Goal: Task Accomplishment & Management: Use online tool/utility

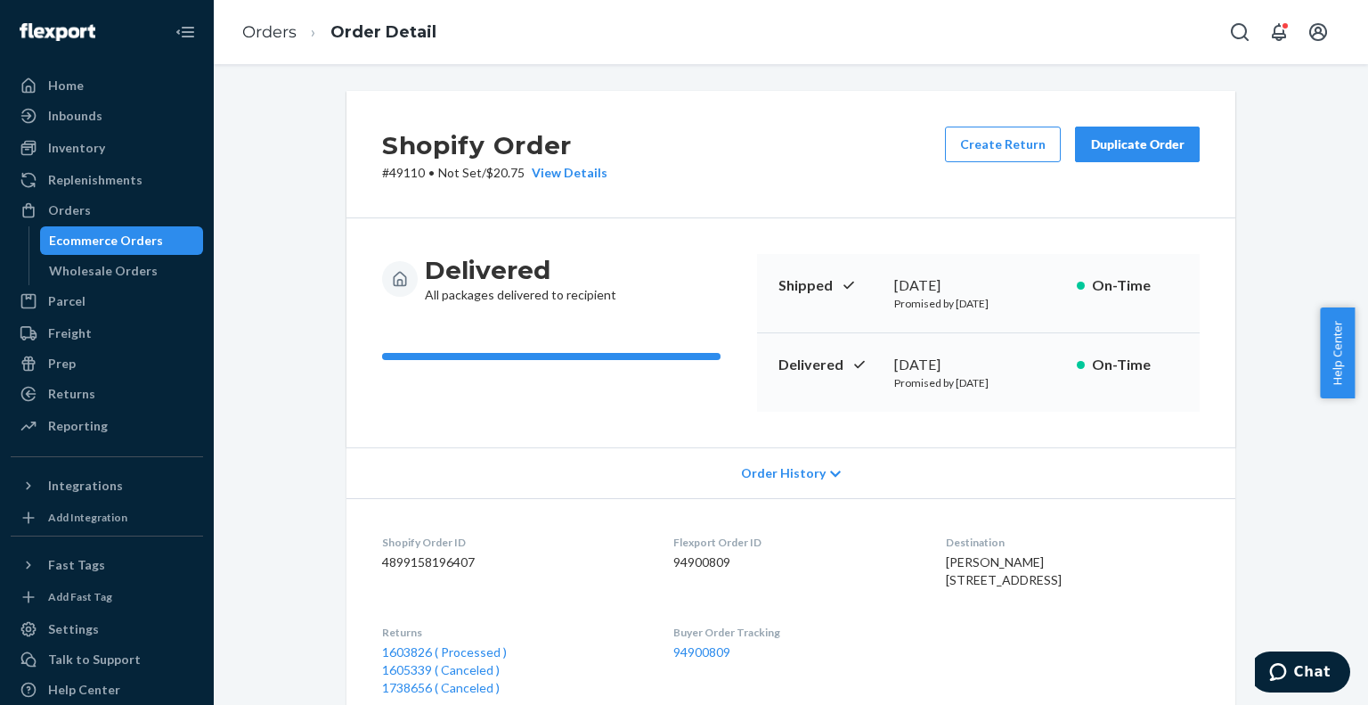
click at [133, 241] on div "Ecommerce Orders" at bounding box center [106, 241] width 114 height 18
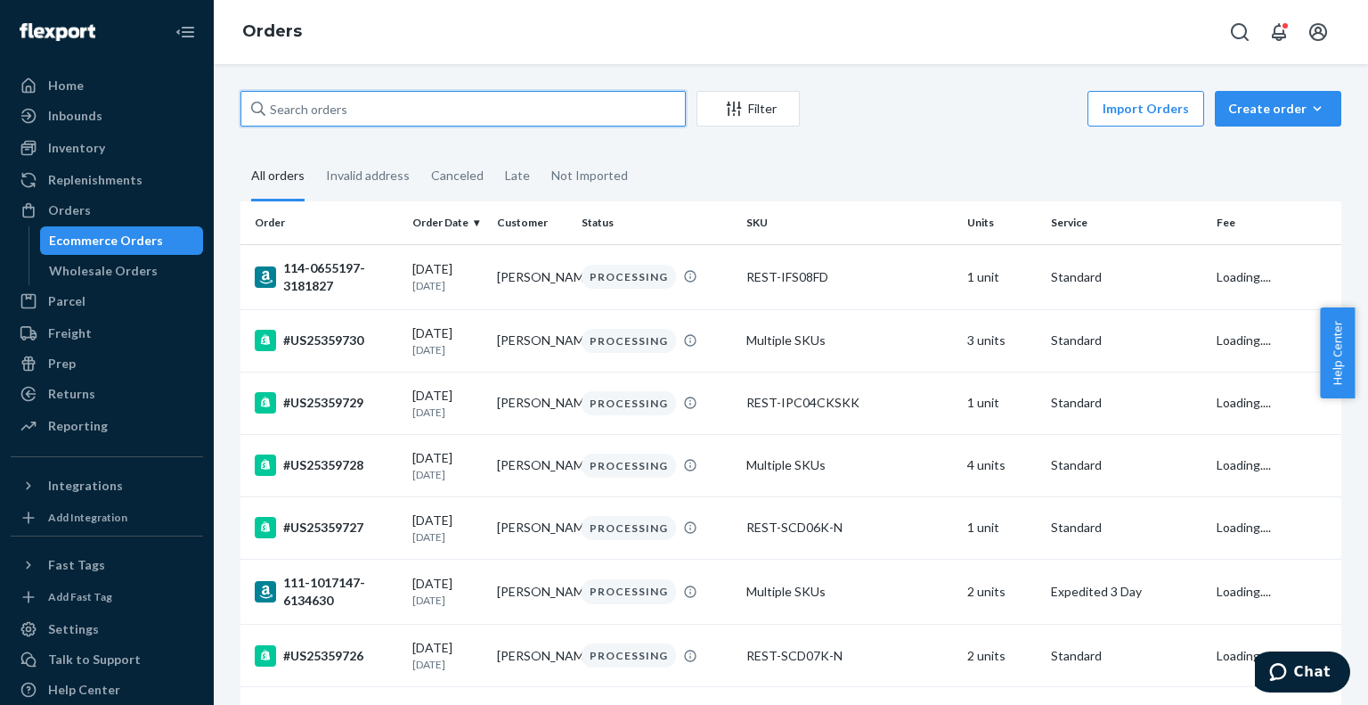
click at [403, 107] on input "text" at bounding box center [462, 109] width 445 height 36
paste input "PD1102741"
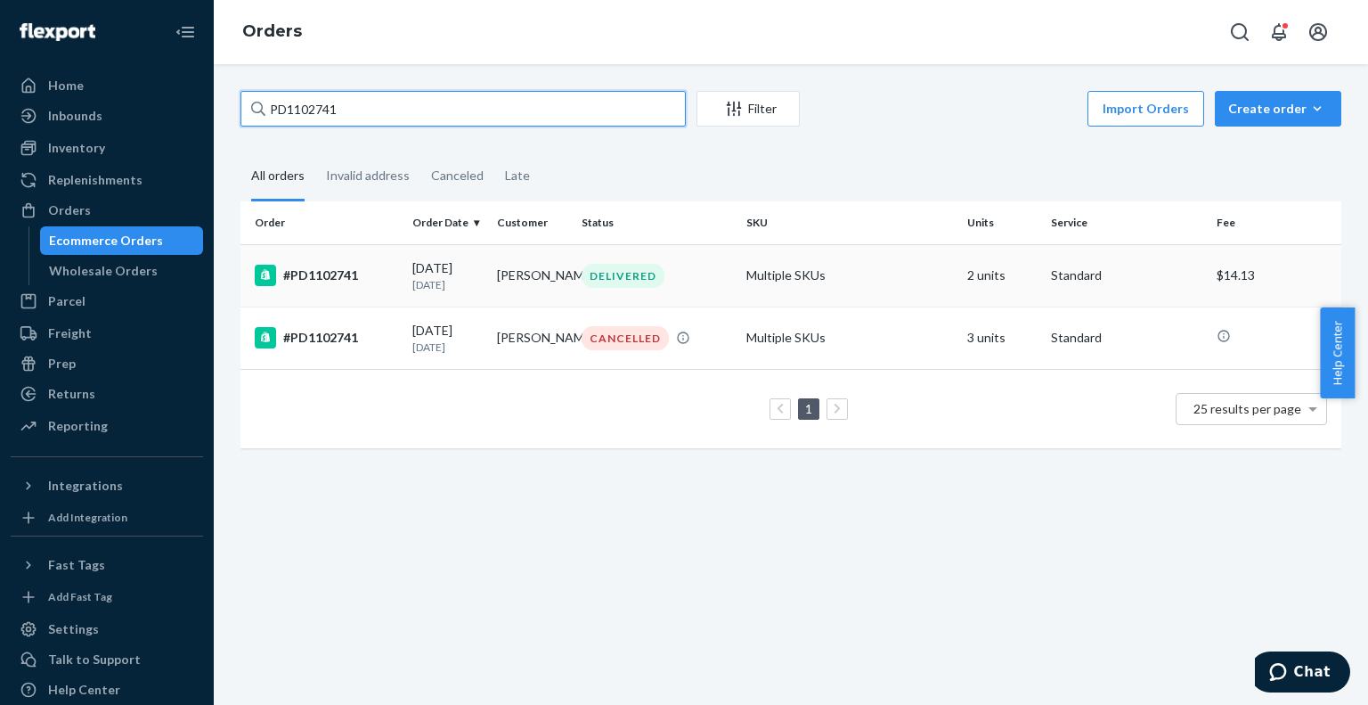
type input "PD1102741"
click at [347, 284] on div "#PD1102741" at bounding box center [326, 275] width 143 height 21
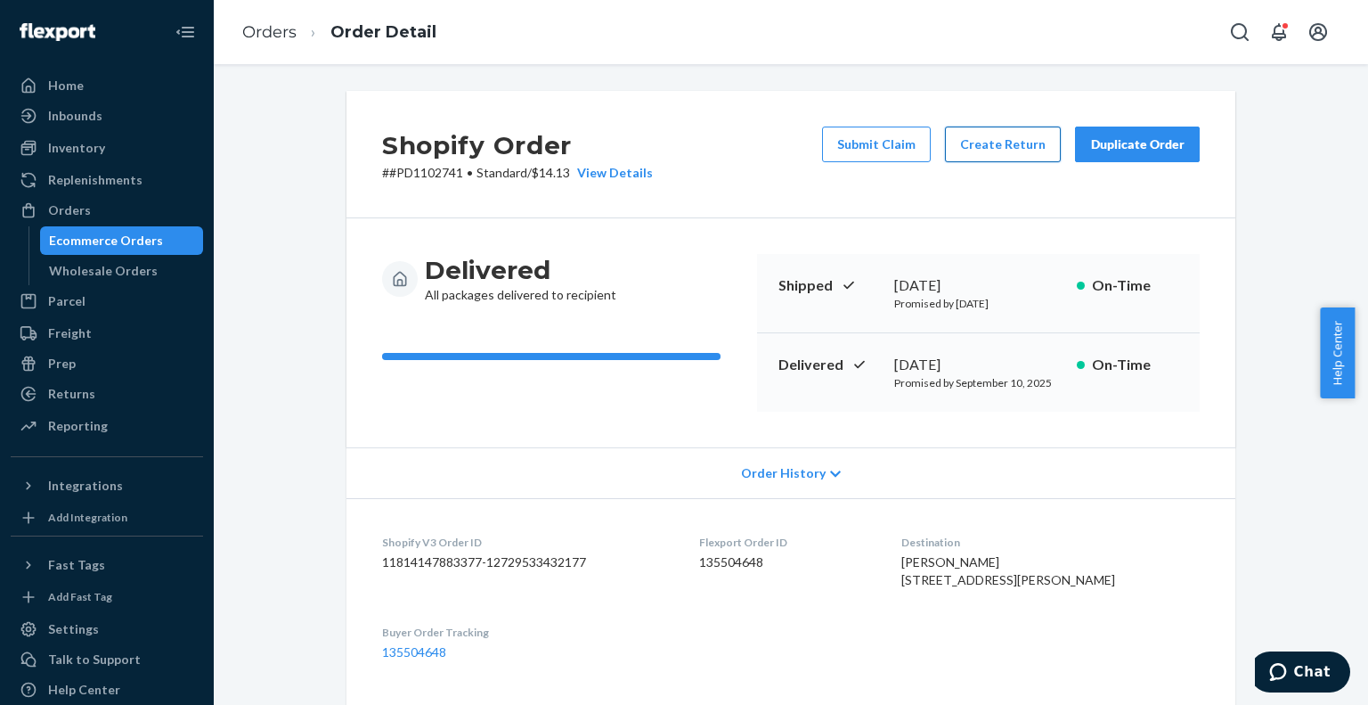
click at [990, 139] on button "Create Return" at bounding box center [1003, 144] width 116 height 36
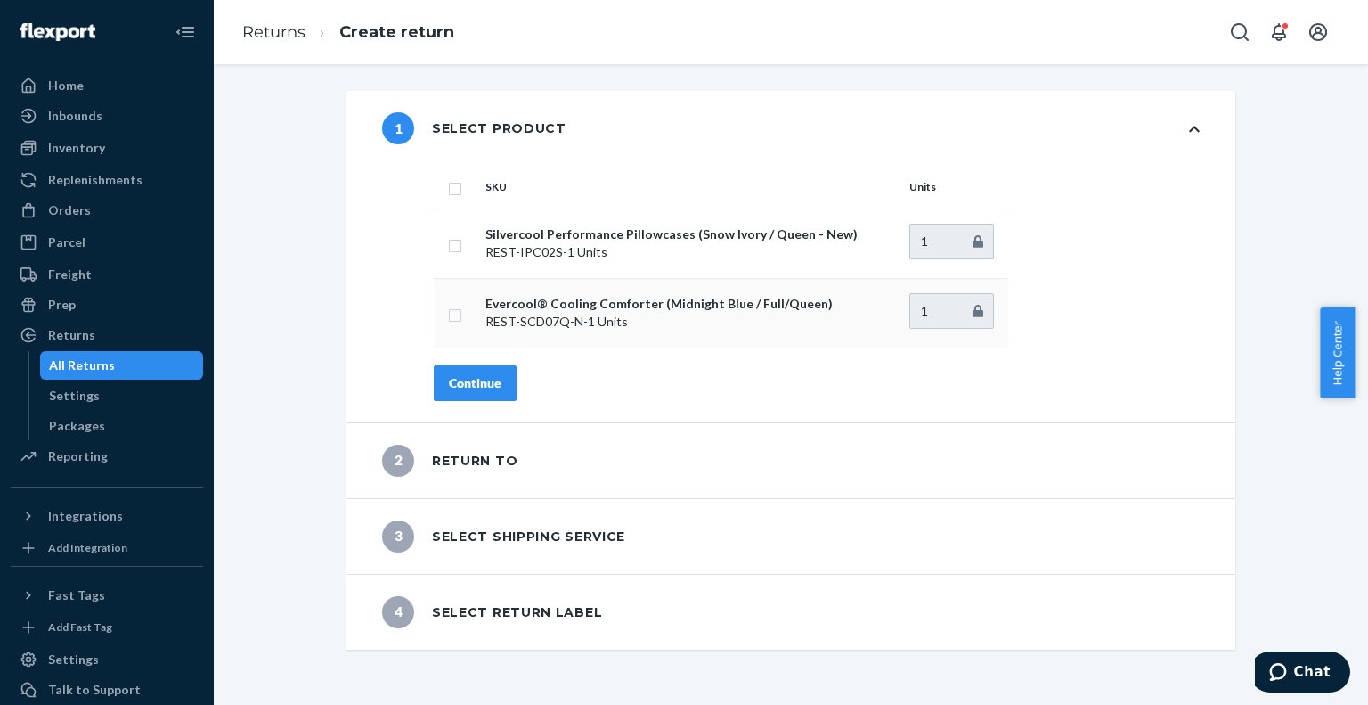
click at [448, 315] on input "checkbox" at bounding box center [455, 313] width 14 height 19
checkbox input "true"
click at [460, 381] on div "Continue" at bounding box center [475, 383] width 53 height 18
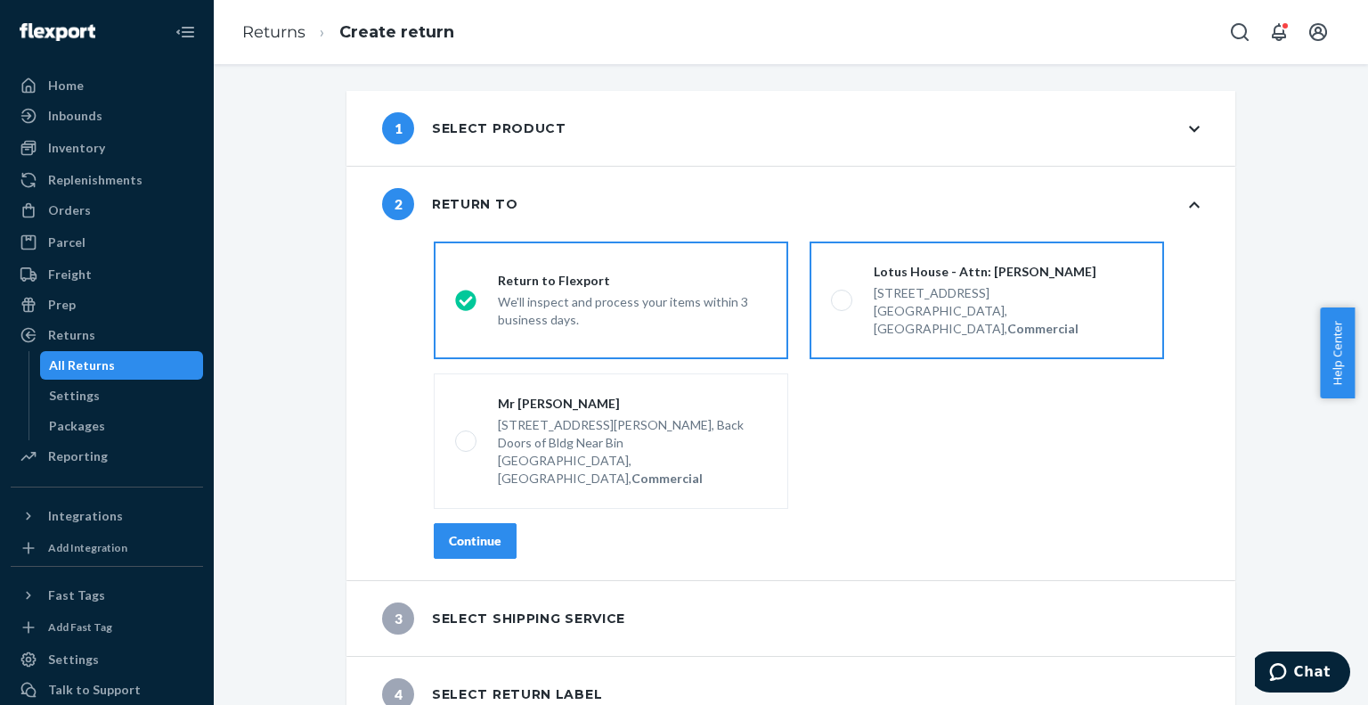
click at [835, 289] on span at bounding box center [841, 299] width 21 height 21
click at [835, 295] on input "Lotus House - Attn: [PERSON_NAME] [STREET_ADDRESS], Commercial" at bounding box center [837, 301] width 12 height 12
radio input "true"
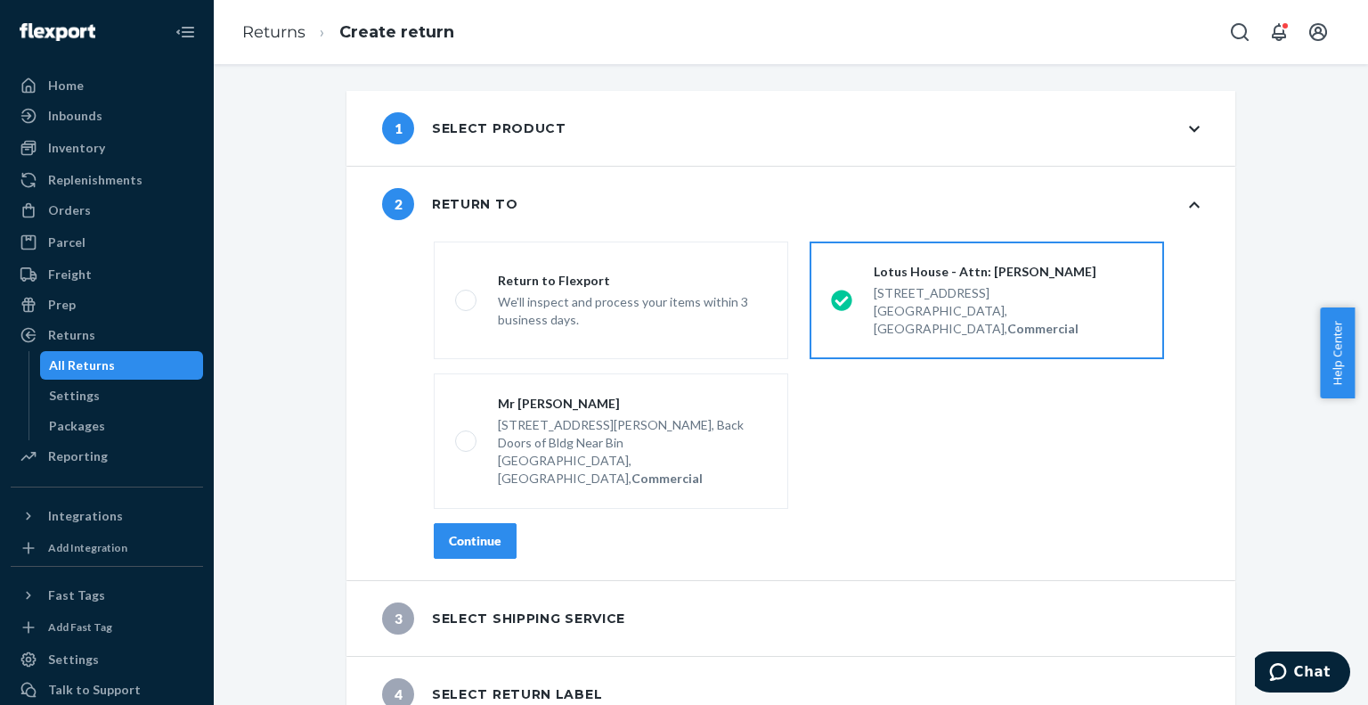
click at [469, 532] on div "Continue" at bounding box center [475, 541] width 53 height 18
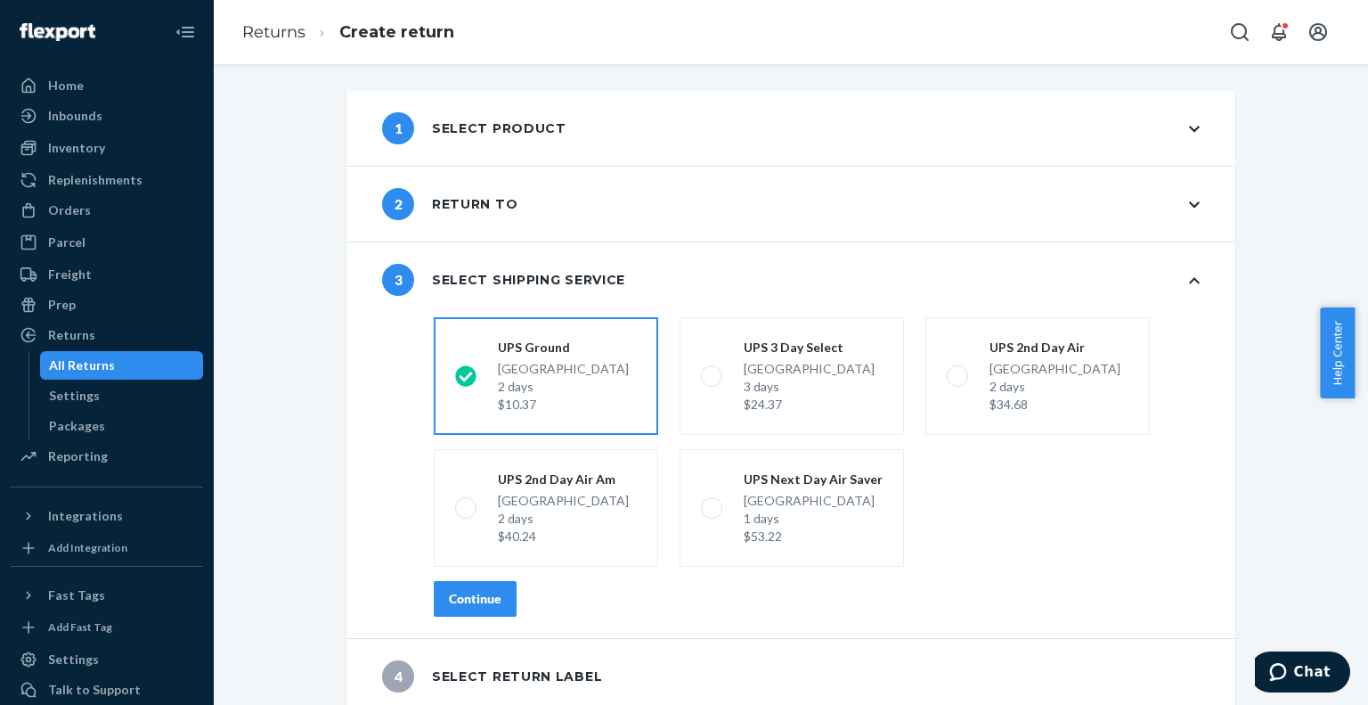
click at [463, 599] on div "Continue" at bounding box center [475, 599] width 53 height 18
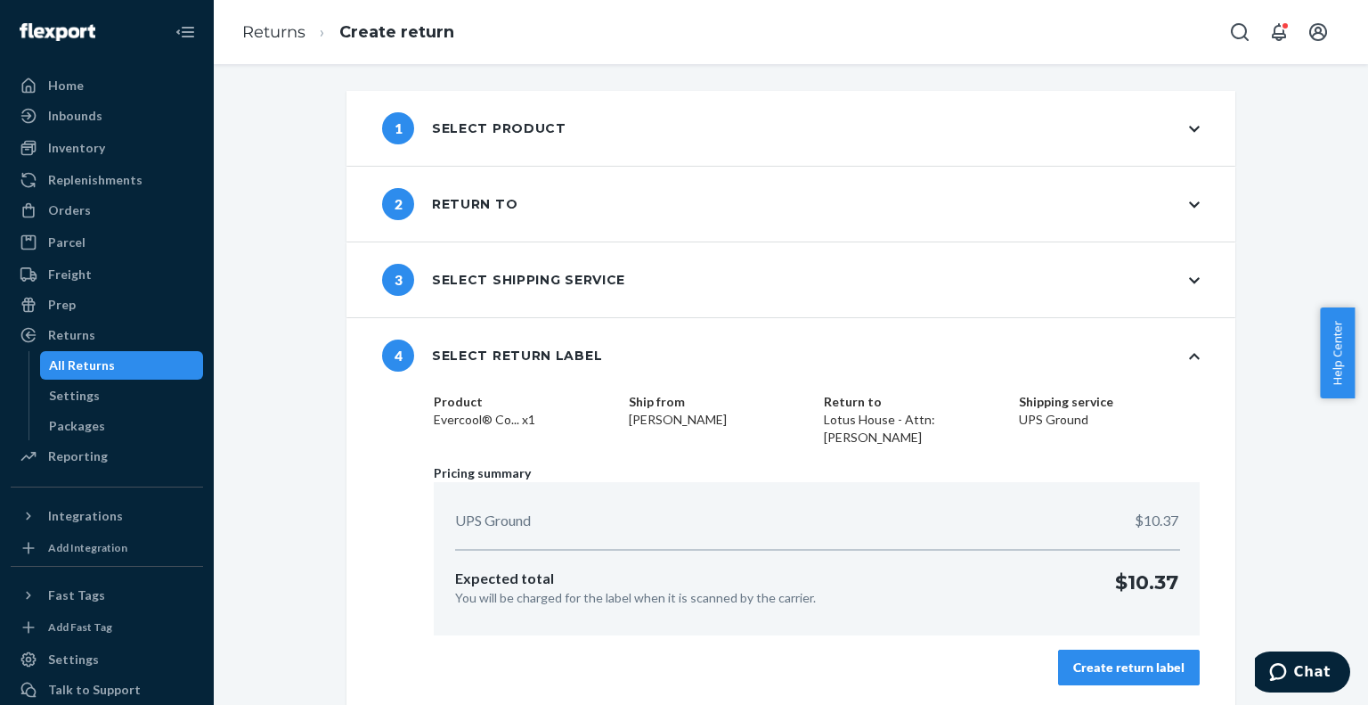
click at [1095, 669] on div "Create return label" at bounding box center [1128, 667] width 111 height 18
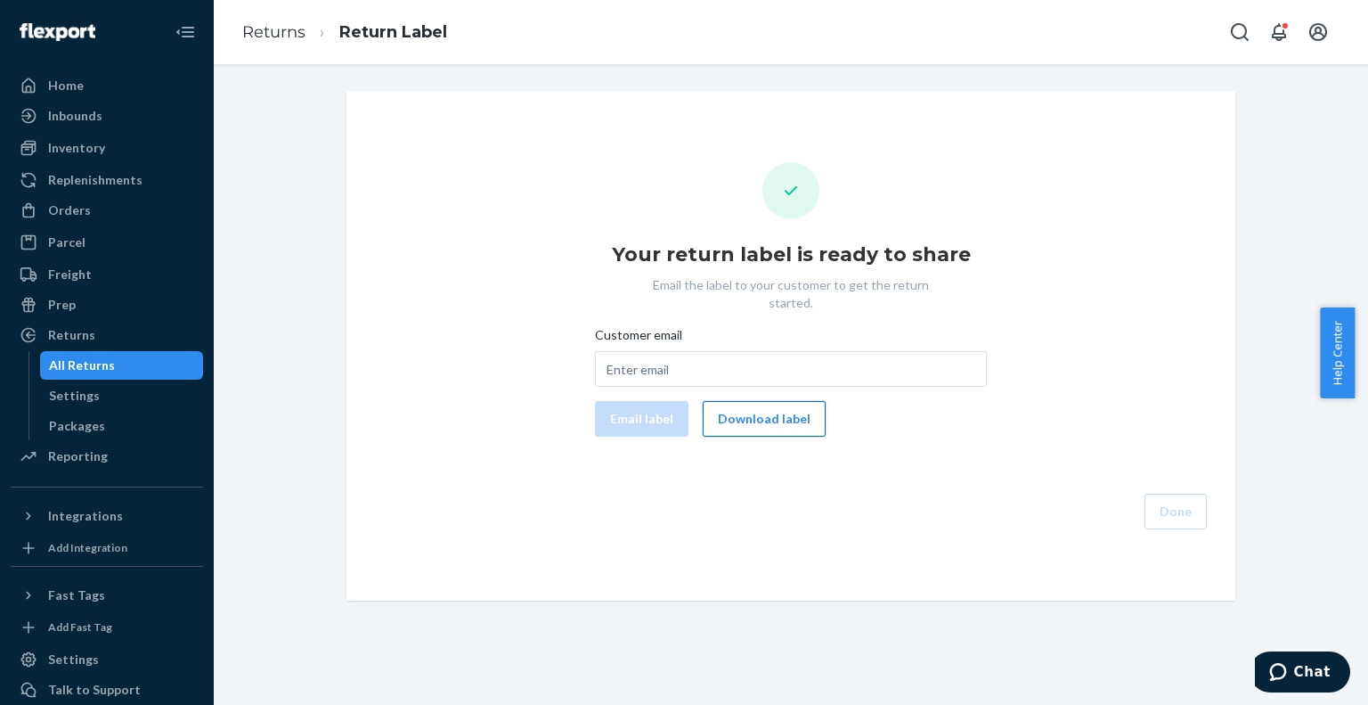
click at [746, 401] on button "Download label" at bounding box center [764, 419] width 123 height 36
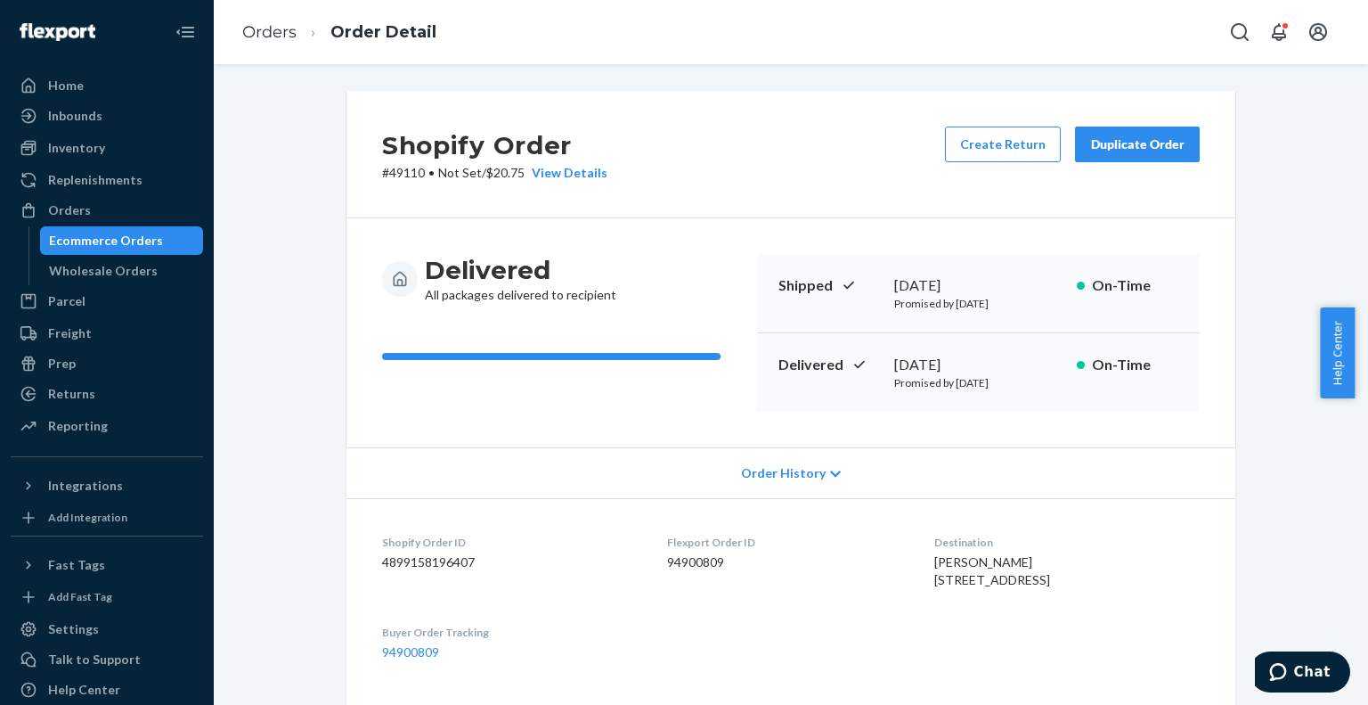
click at [149, 243] on div "Ecommerce Orders" at bounding box center [106, 241] width 114 height 18
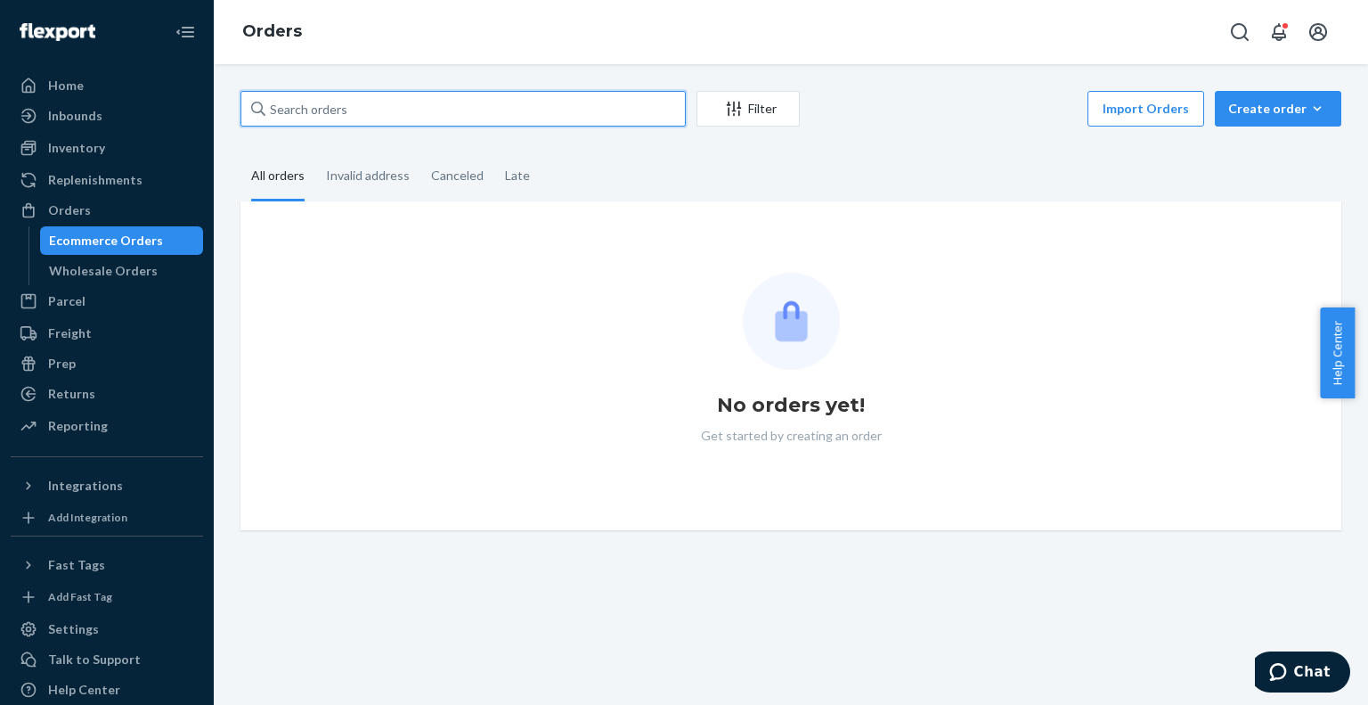
click at [435, 115] on input "text" at bounding box center [462, 109] width 445 height 36
paste input "PD1102741"
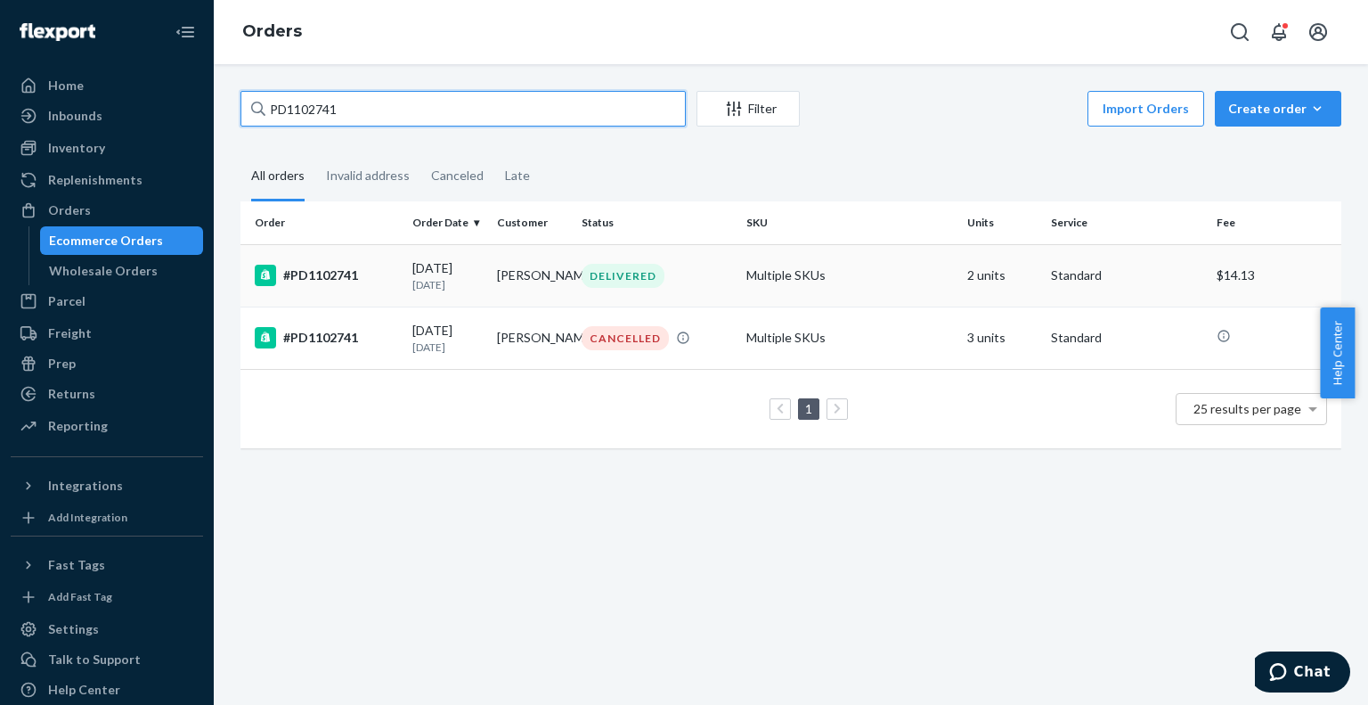
type input "PD1102741"
click at [388, 274] on div "#PD1102741" at bounding box center [326, 275] width 143 height 21
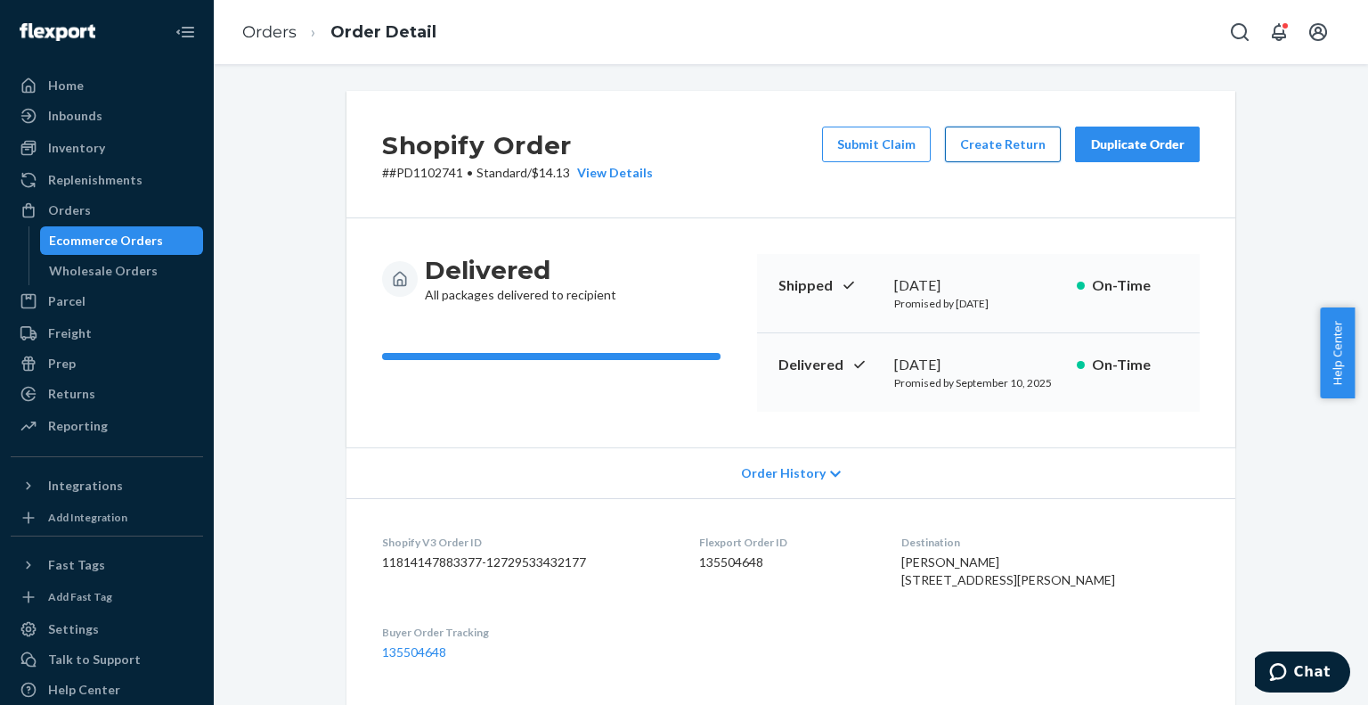
click at [1008, 159] on button "Create Return" at bounding box center [1003, 144] width 116 height 36
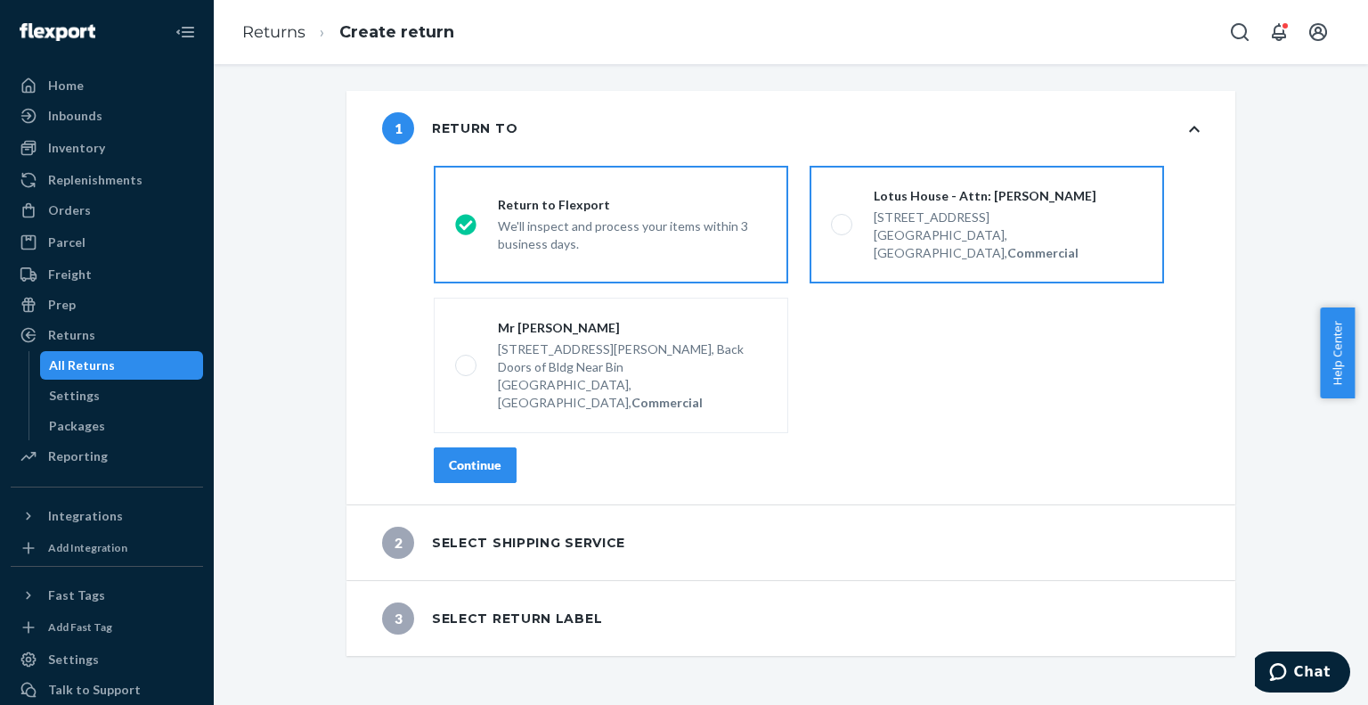
click at [836, 220] on span at bounding box center [841, 224] width 21 height 21
click at [836, 220] on input "Lotus House - Attn: [PERSON_NAME] [STREET_ADDRESS], Commercial" at bounding box center [837, 225] width 12 height 12
radio input "true"
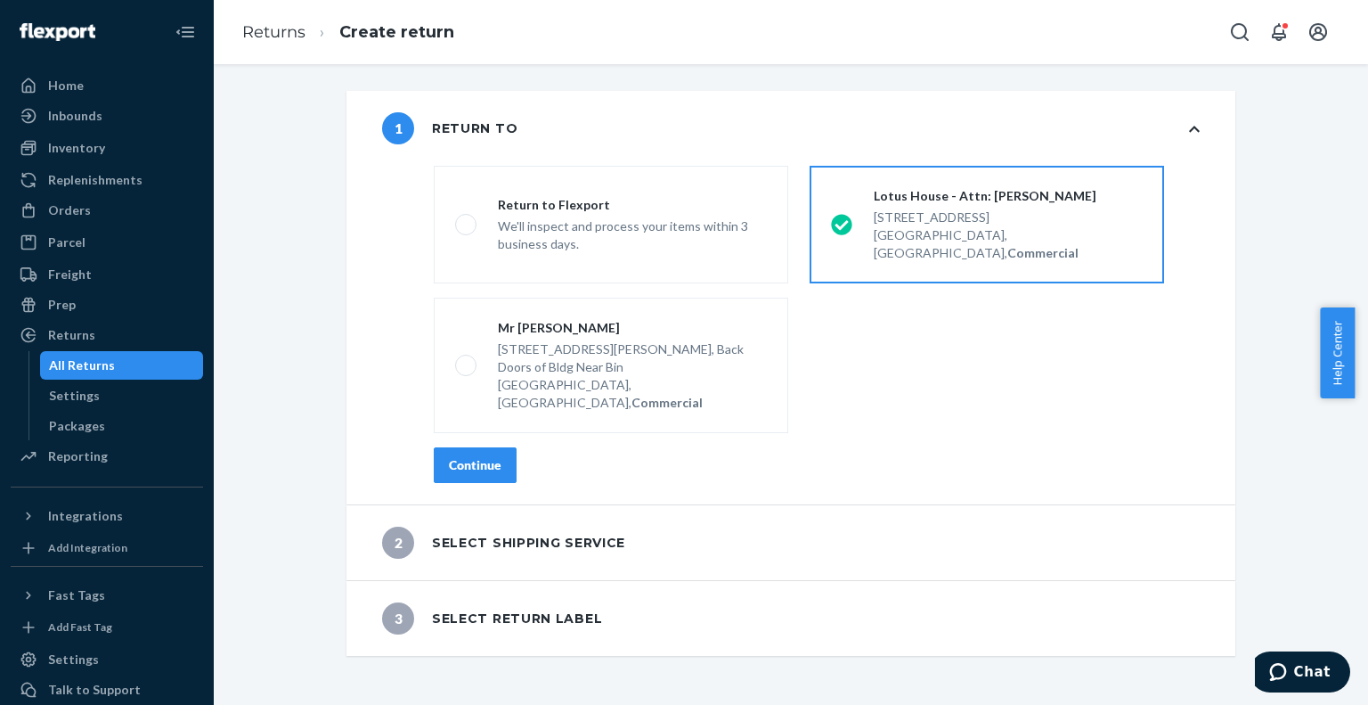
click at [464, 447] on button "Continue" at bounding box center [475, 465] width 83 height 36
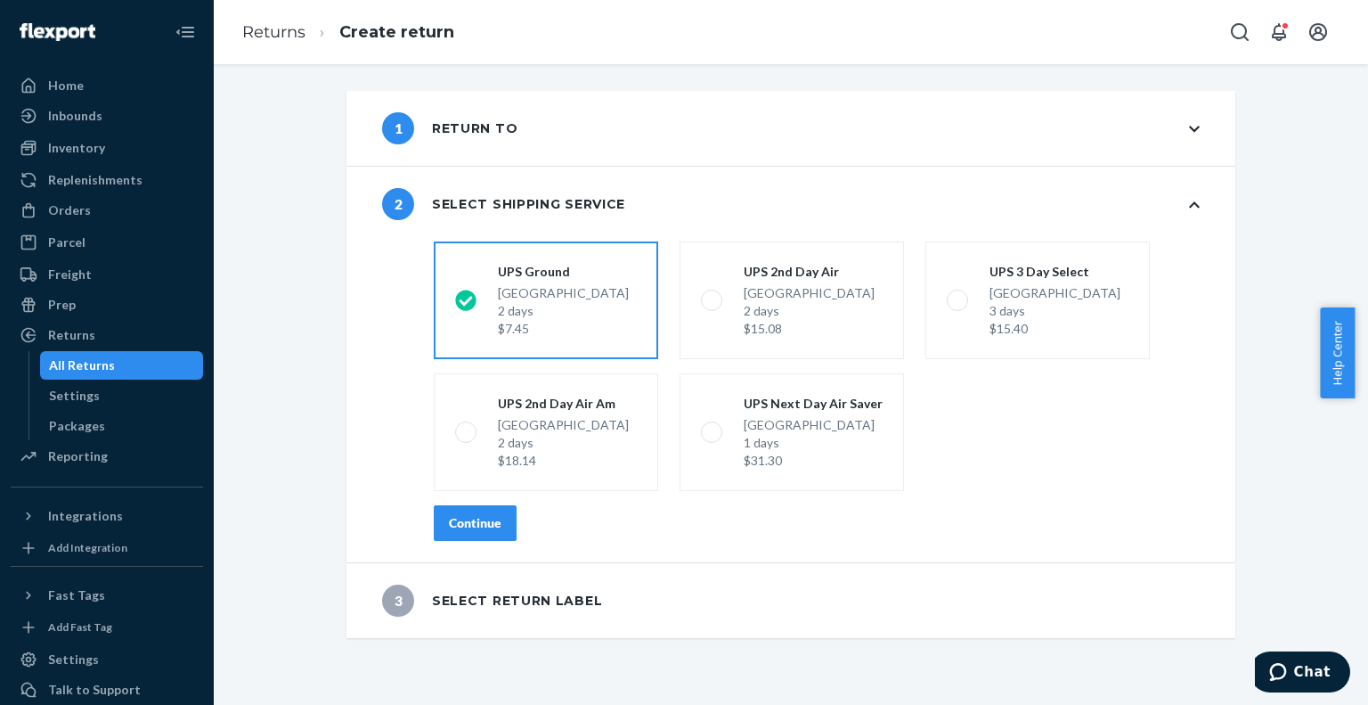
click at [483, 514] on div "Continue" at bounding box center [475, 523] width 53 height 18
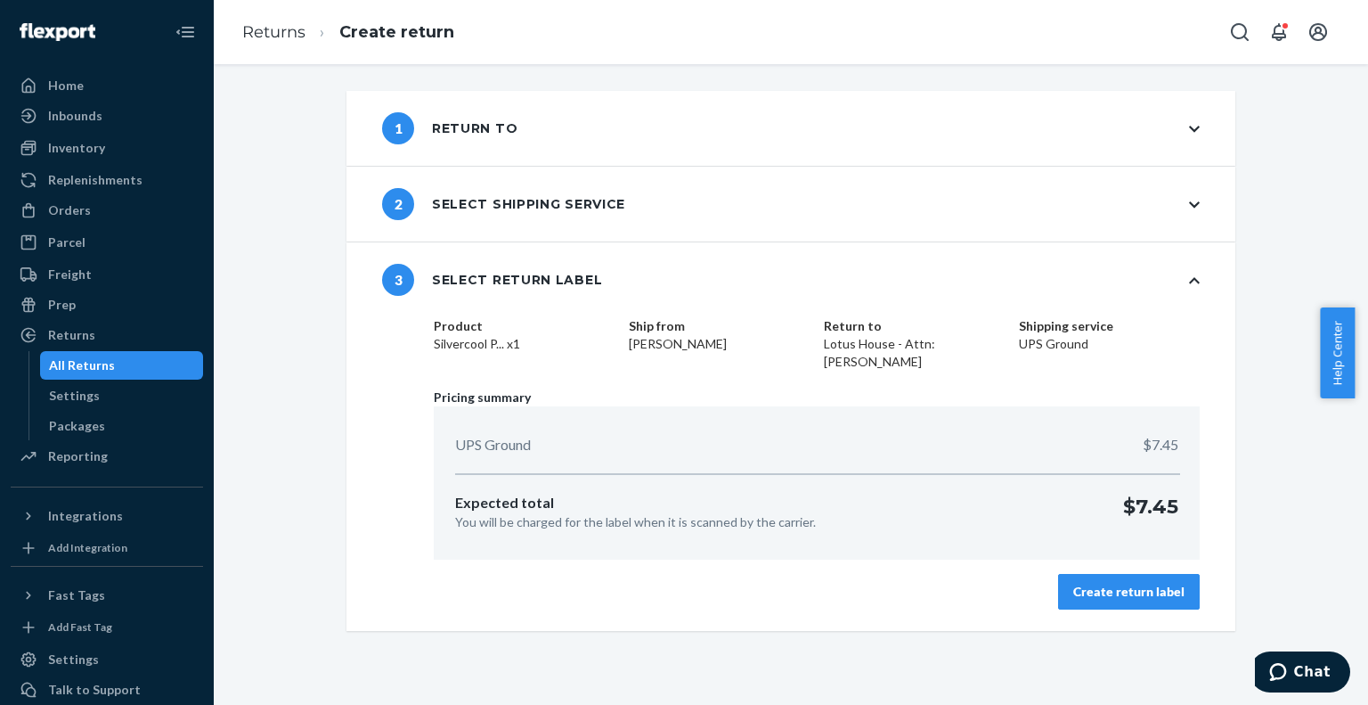
click at [1126, 592] on div "Create return label" at bounding box center [1128, 592] width 111 height 18
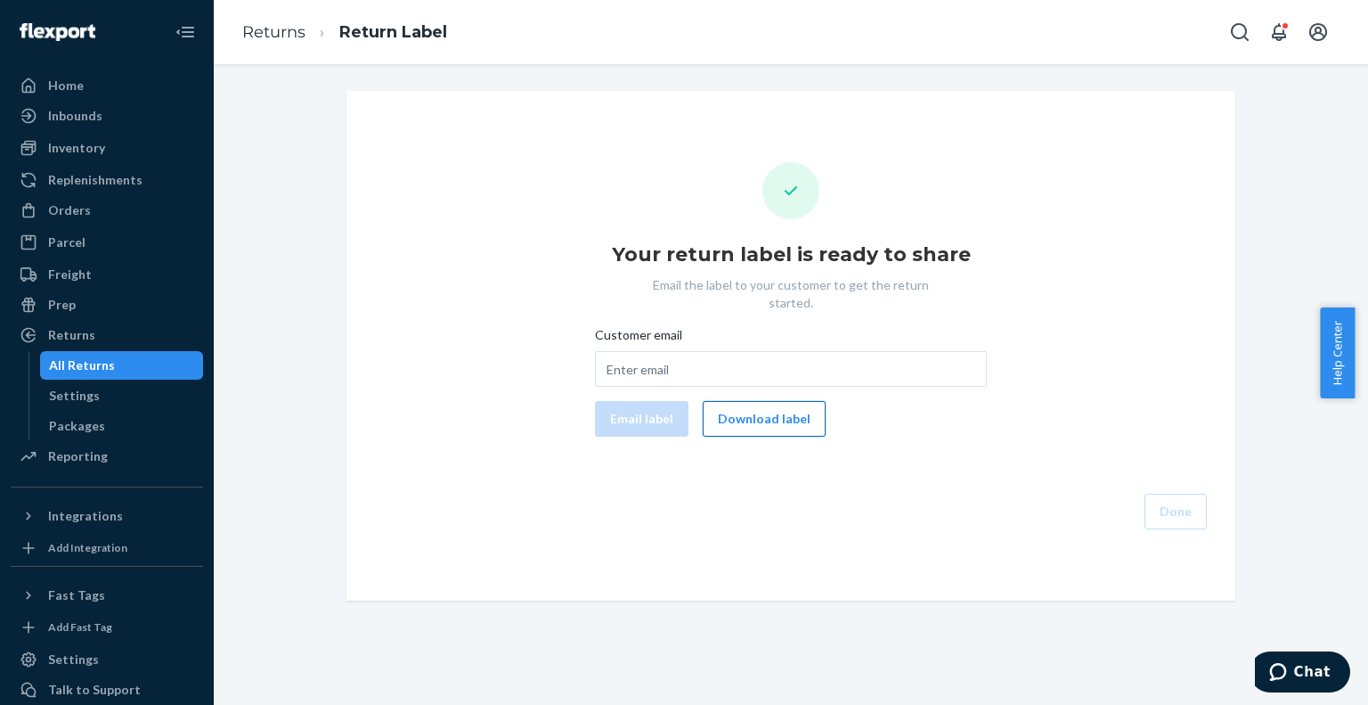
click at [770, 407] on button "Download label" at bounding box center [764, 419] width 123 height 36
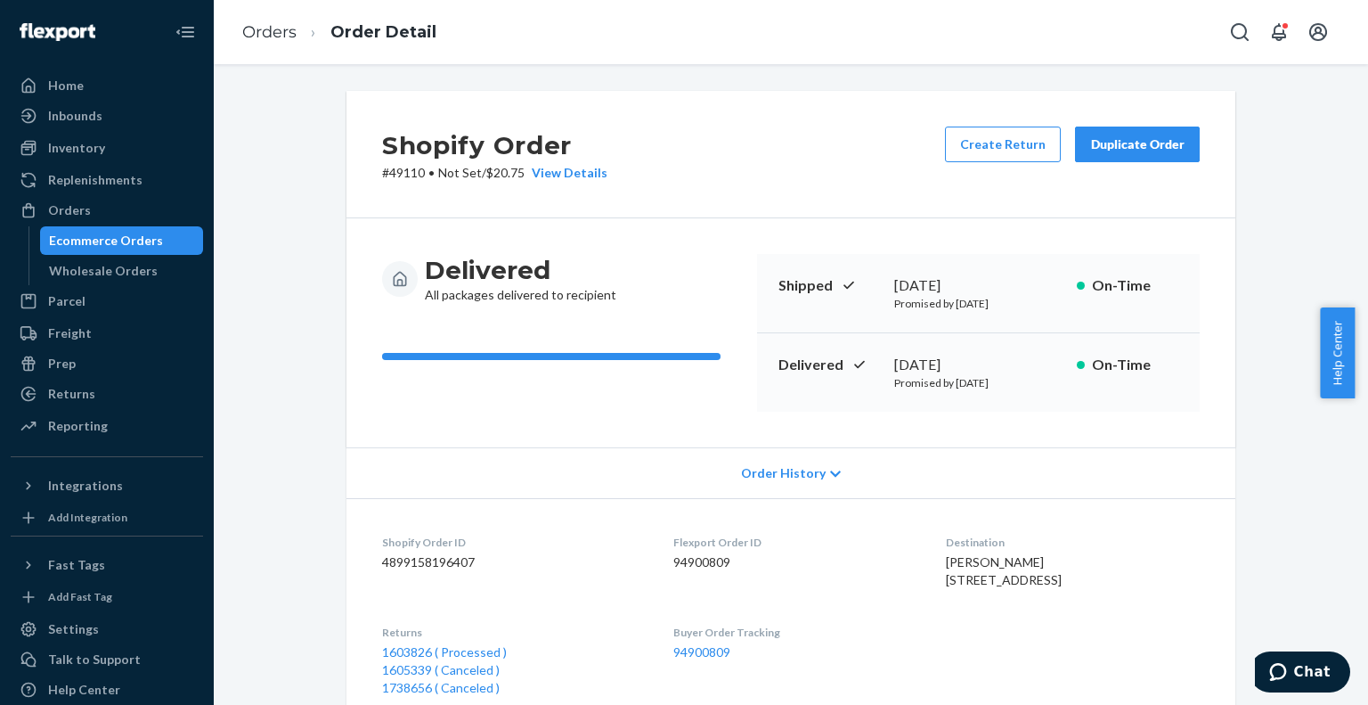
click at [146, 238] on div "Ecommerce Orders" at bounding box center [106, 241] width 114 height 18
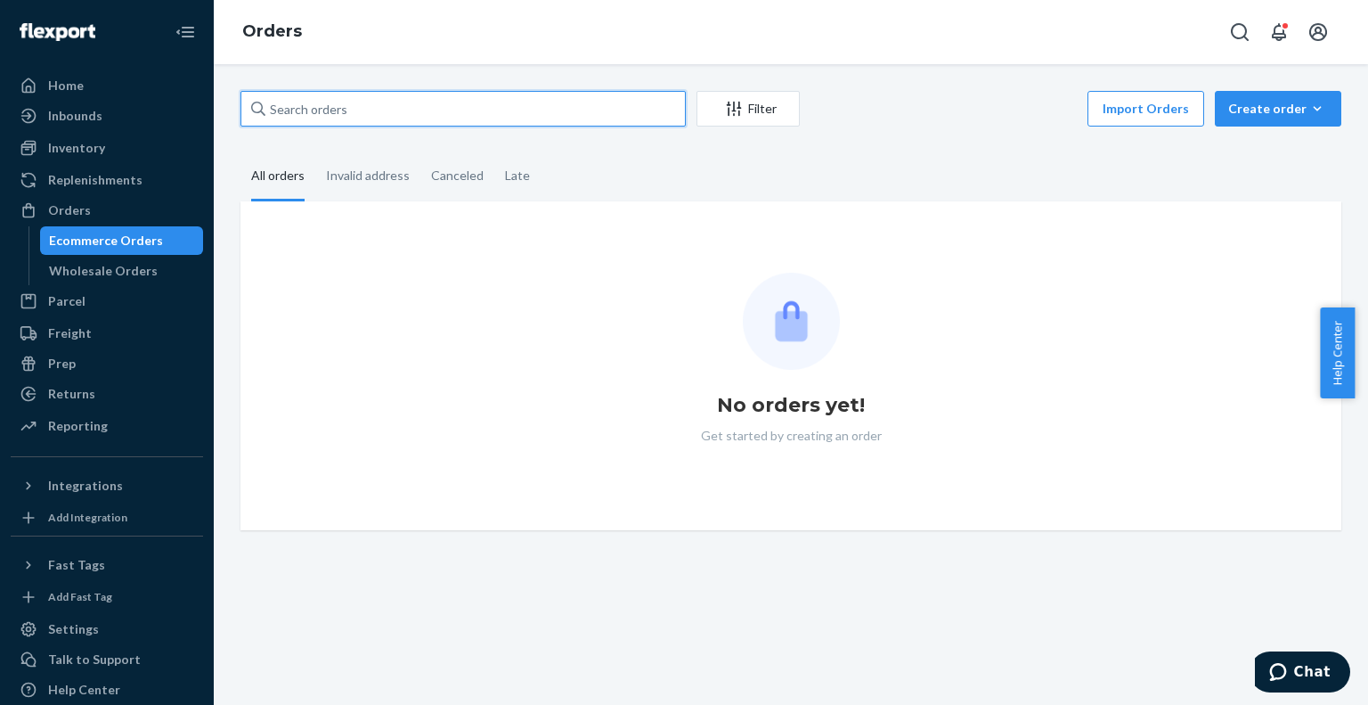
click at [557, 116] on input "text" at bounding box center [462, 109] width 445 height 36
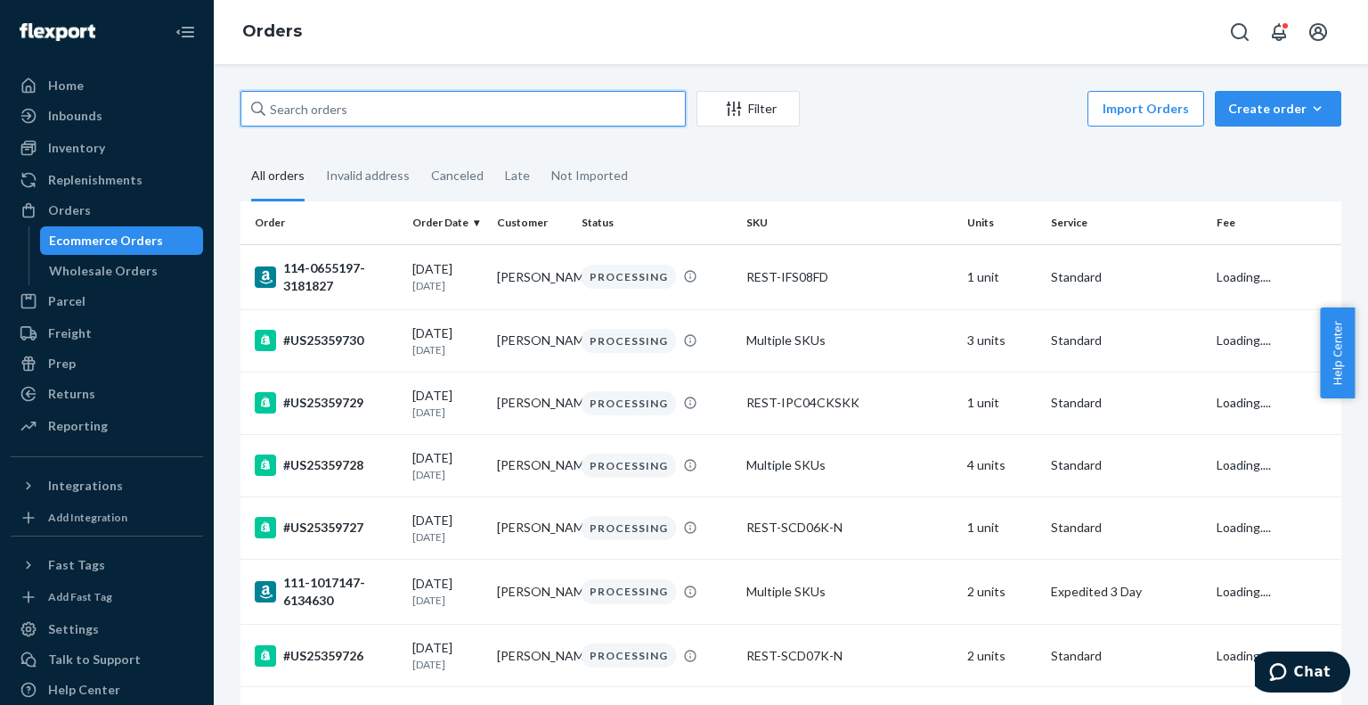
paste input "$169.60"
type input "$169.60"
click at [367, 114] on input "text" at bounding box center [462, 109] width 445 height 36
paste input "PD1770541"
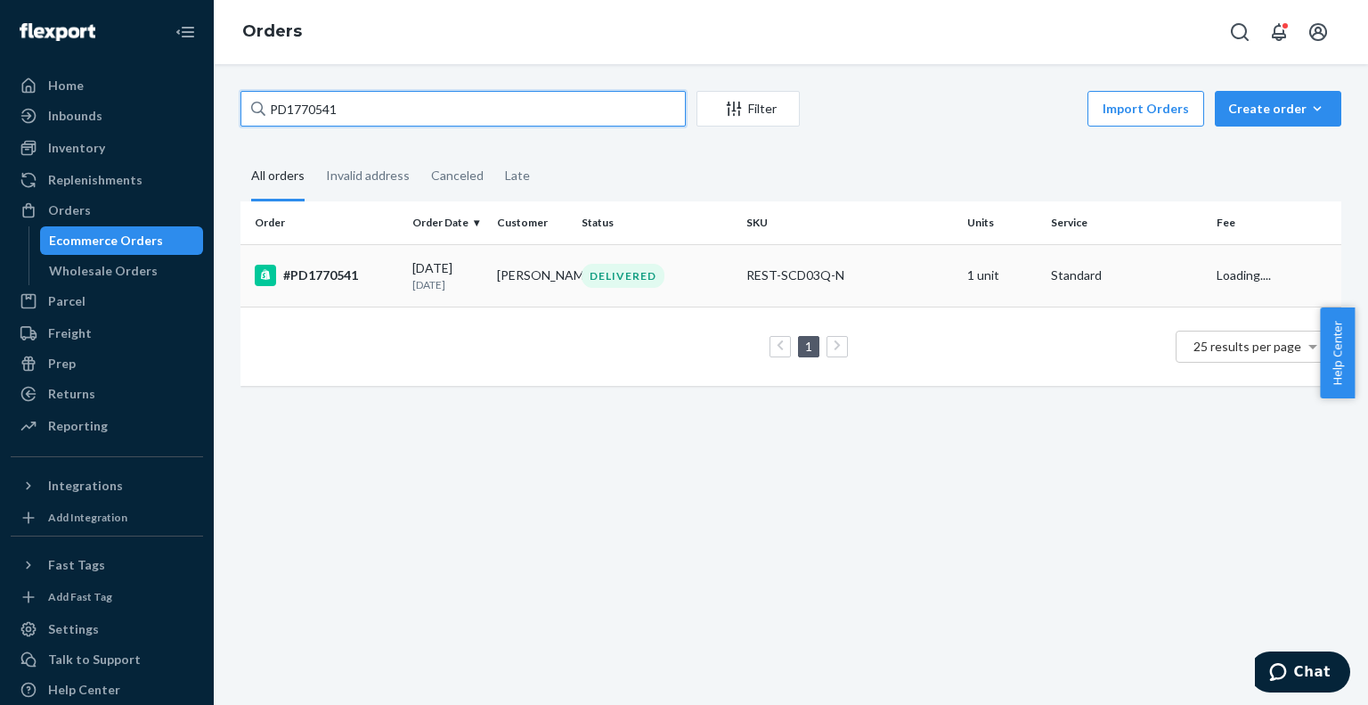
type input "PD1770541"
click at [346, 306] on td "#PD1770541" at bounding box center [322, 275] width 165 height 62
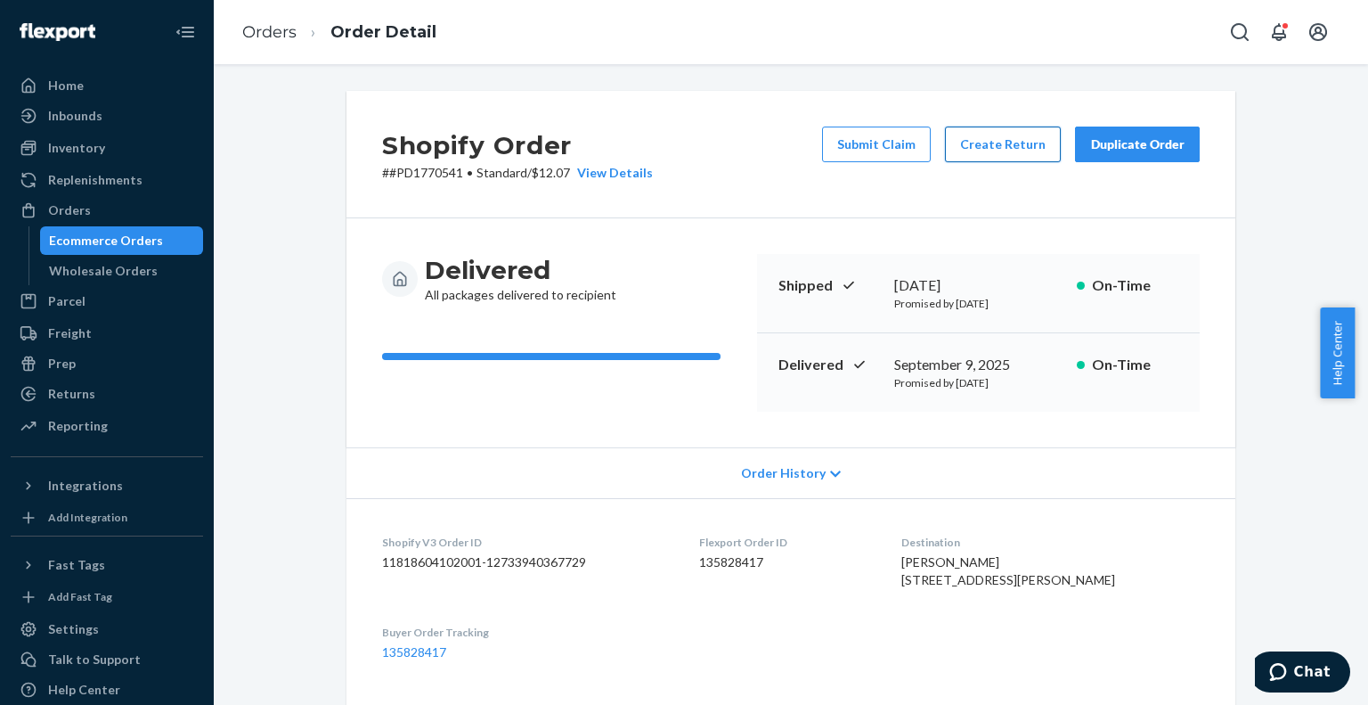
click at [997, 144] on button "Create Return" at bounding box center [1003, 144] width 116 height 36
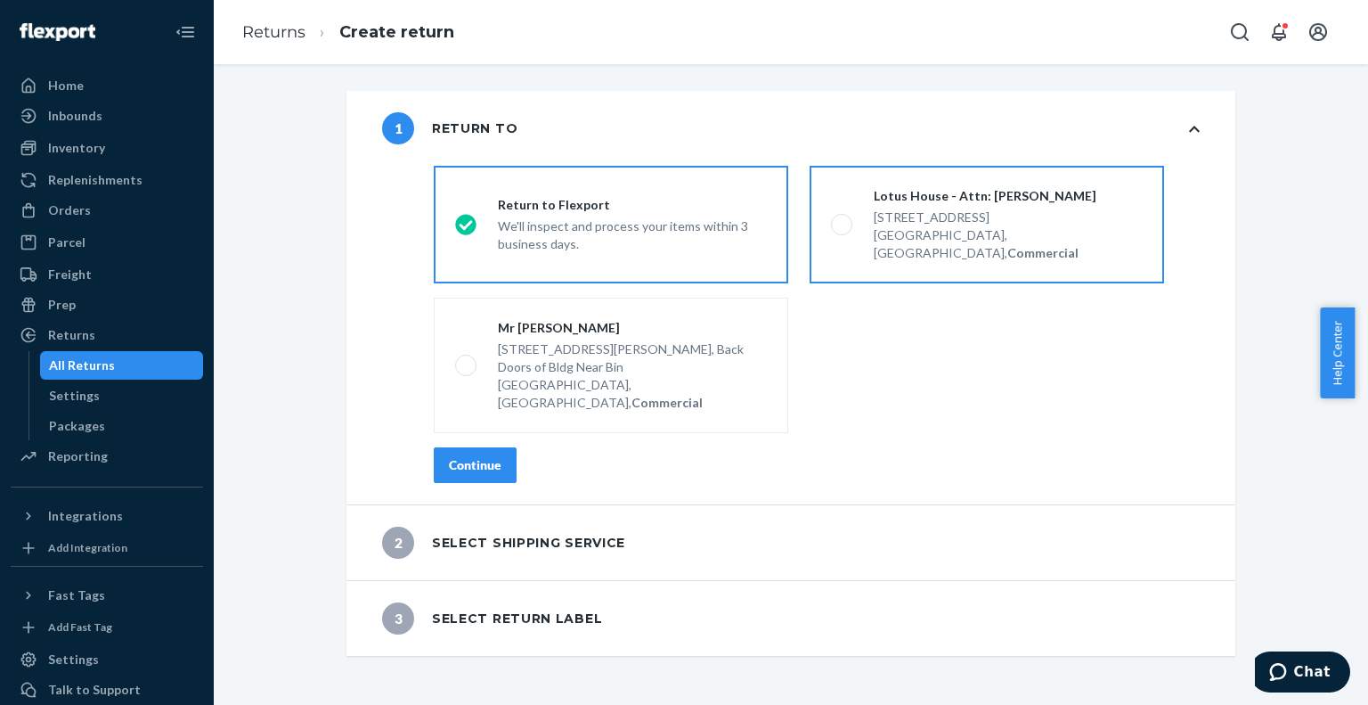
click at [831, 217] on span at bounding box center [841, 224] width 21 height 21
click at [831, 219] on input "Lotus House - Attn: [PERSON_NAME] [STREET_ADDRESS], Commercial" at bounding box center [837, 225] width 12 height 12
radio input "true"
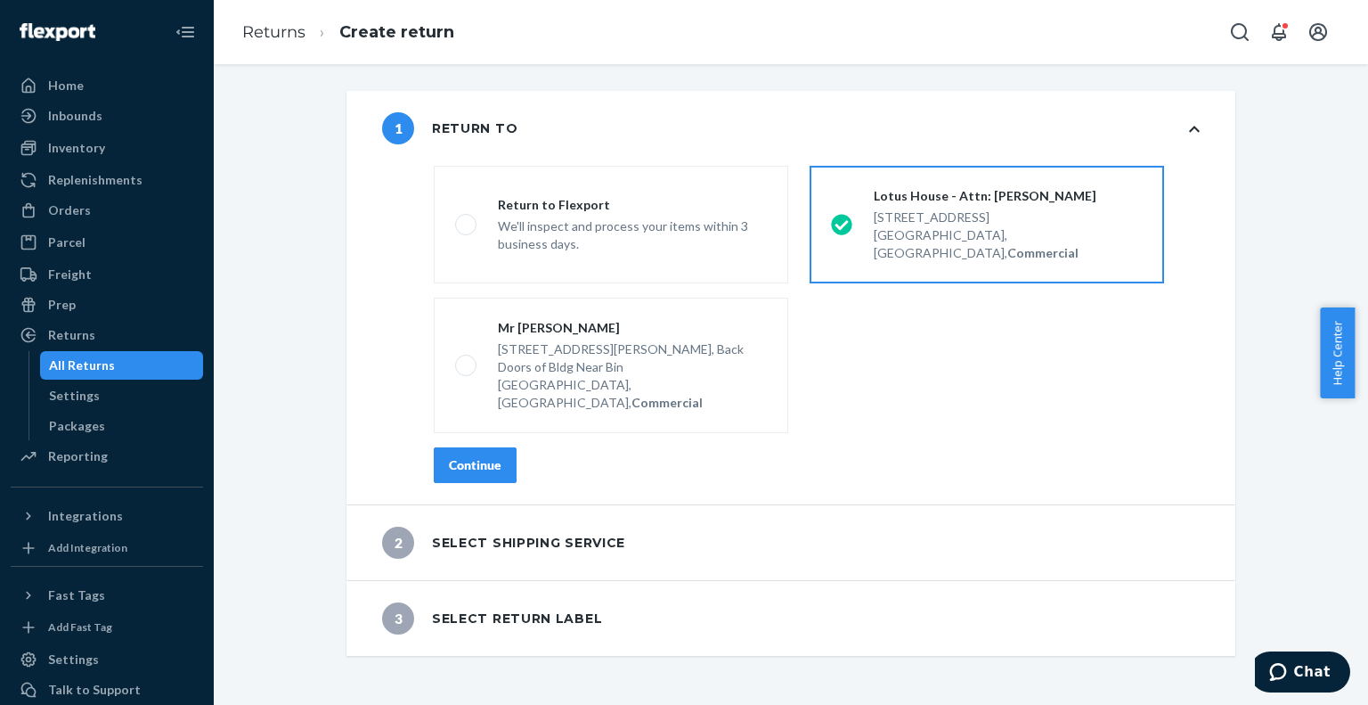
click at [465, 456] on div "Continue" at bounding box center [475, 465] width 53 height 18
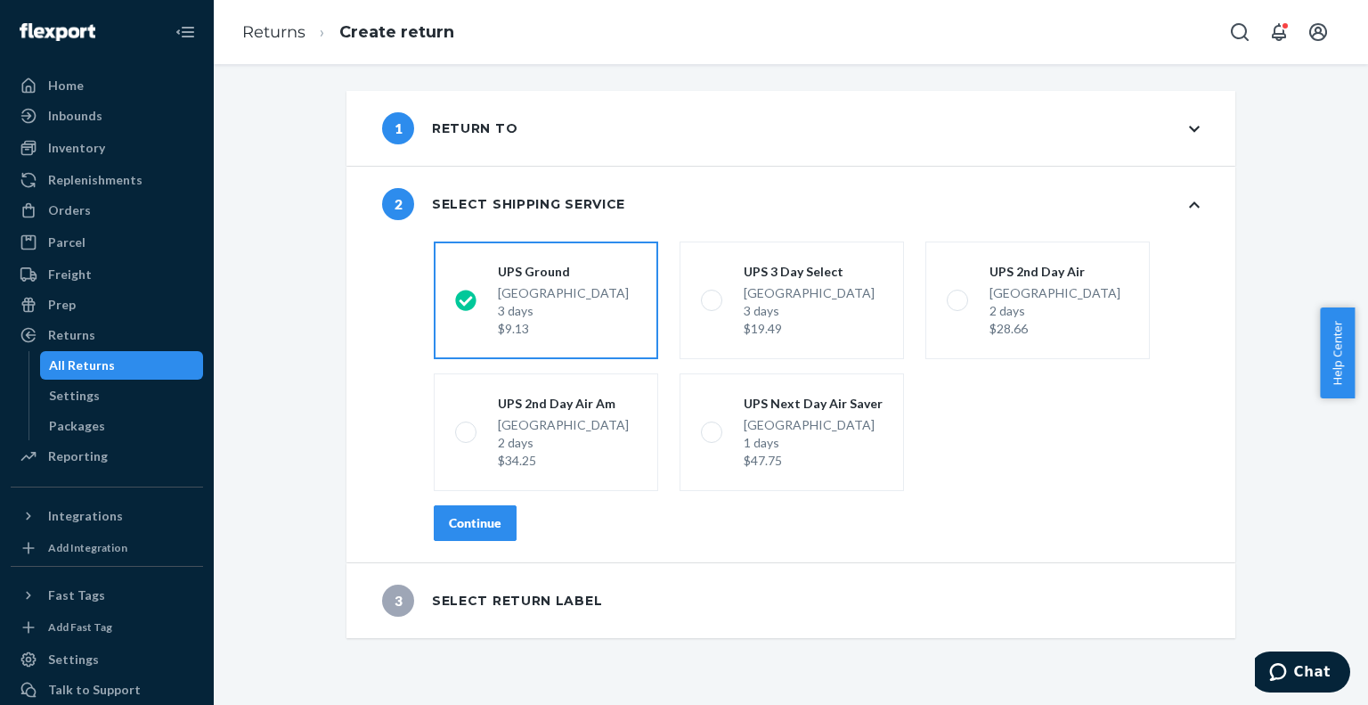
click at [467, 514] on div "Continue" at bounding box center [475, 523] width 53 height 18
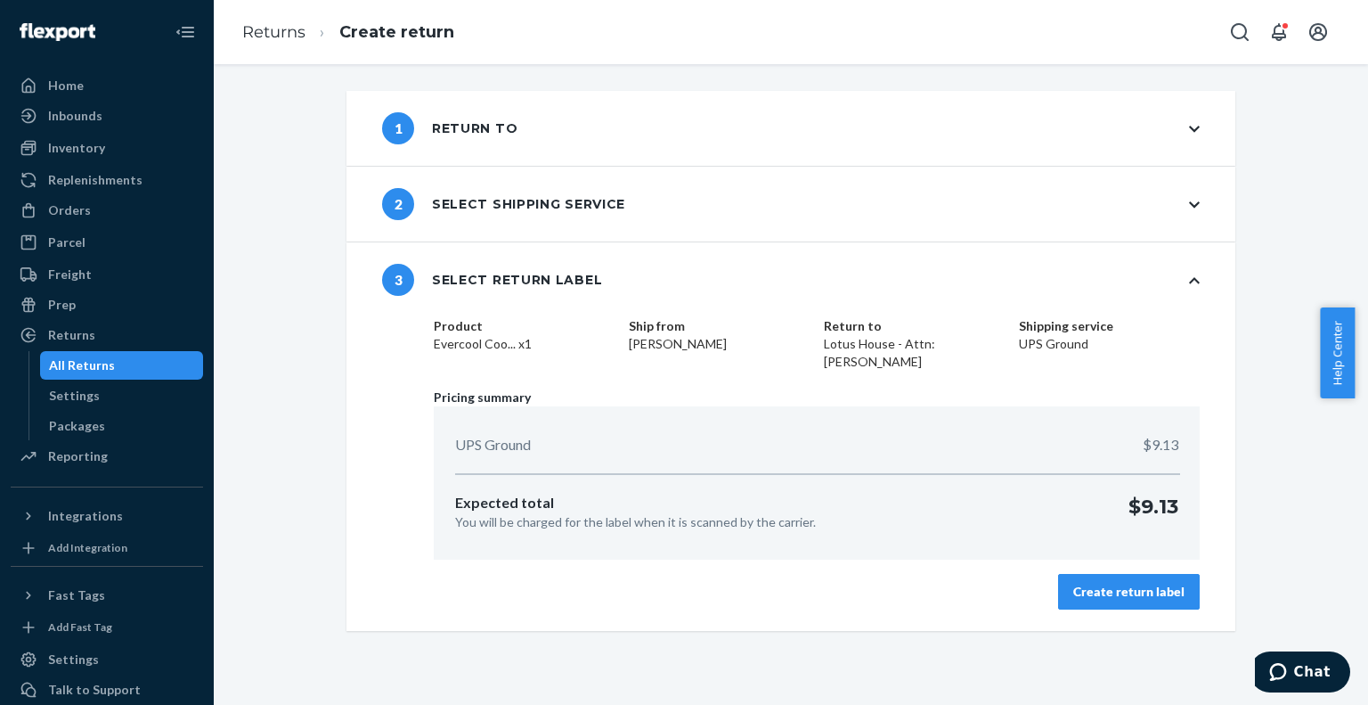
click at [1087, 599] on button "Create return label" at bounding box center [1129, 592] width 142 height 36
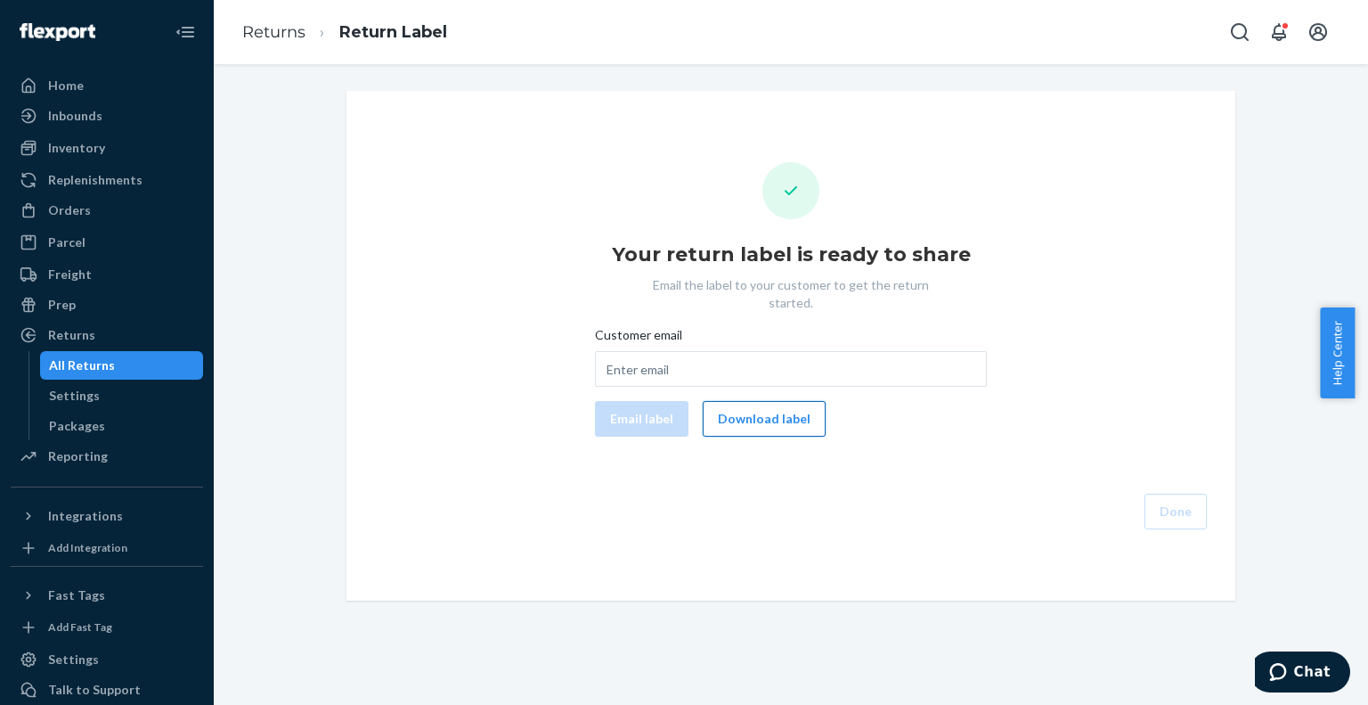
click at [767, 401] on button "Download label" at bounding box center [764, 419] width 123 height 36
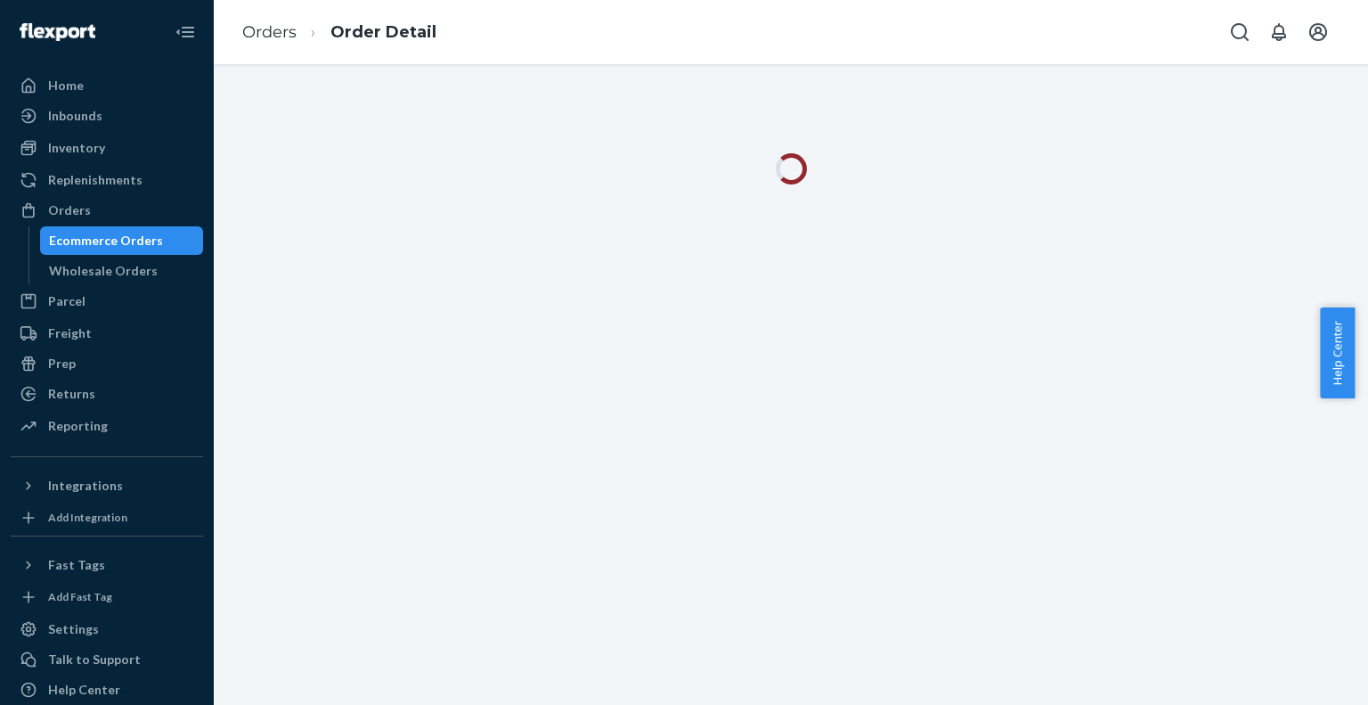
click at [130, 237] on div "Ecommerce Orders" at bounding box center [106, 241] width 114 height 18
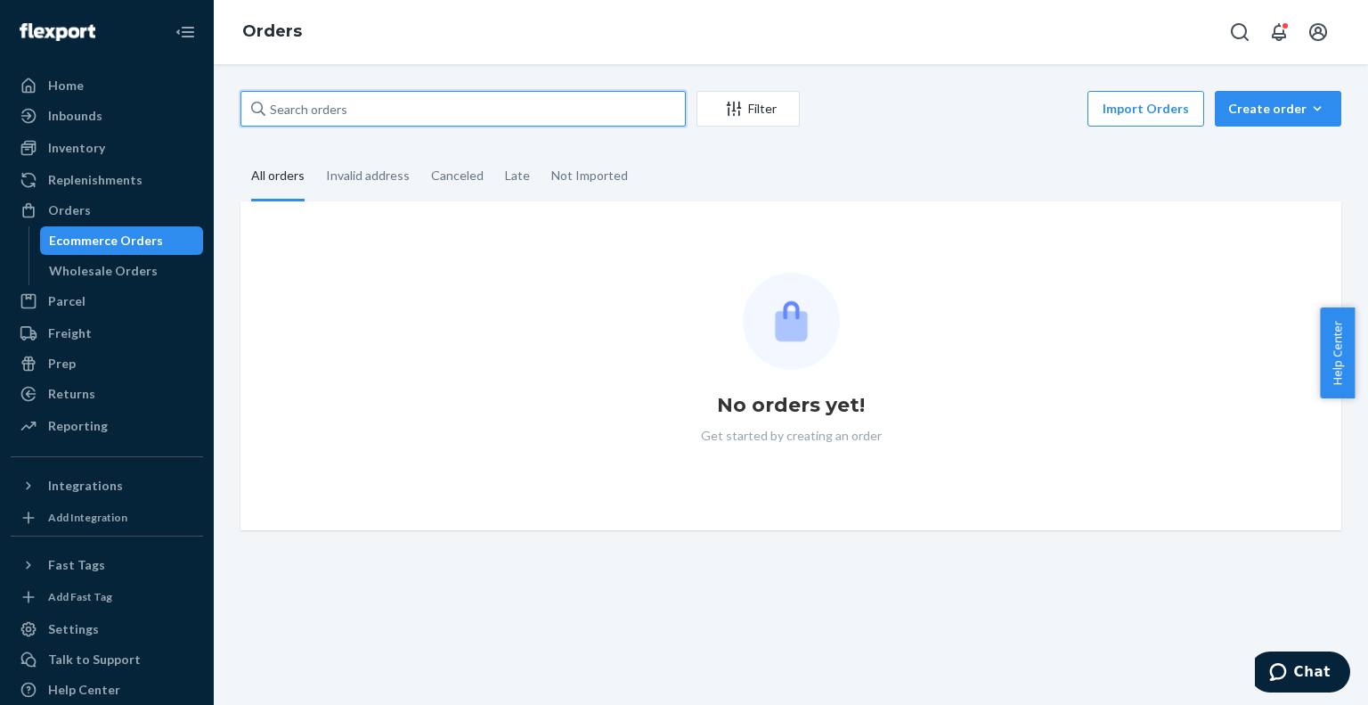
click at [475, 109] on input "text" at bounding box center [462, 109] width 445 height 36
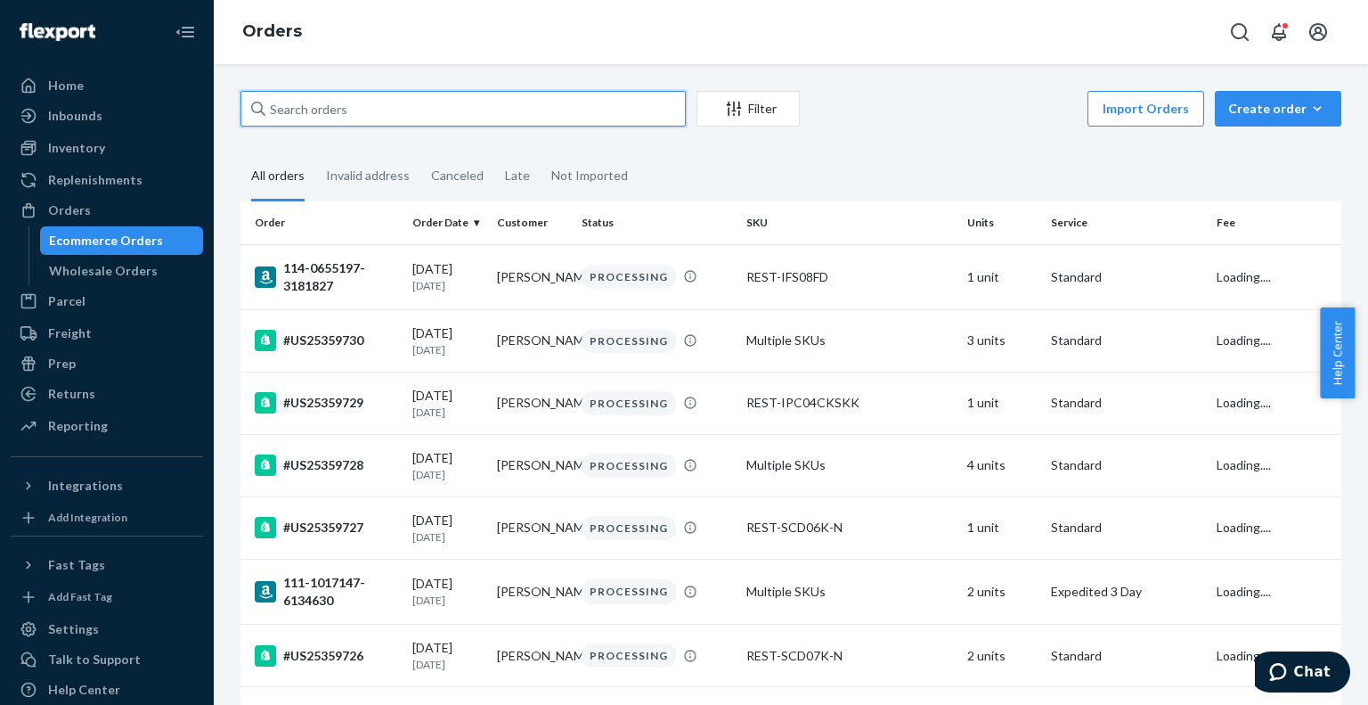
paste input "US25350813"
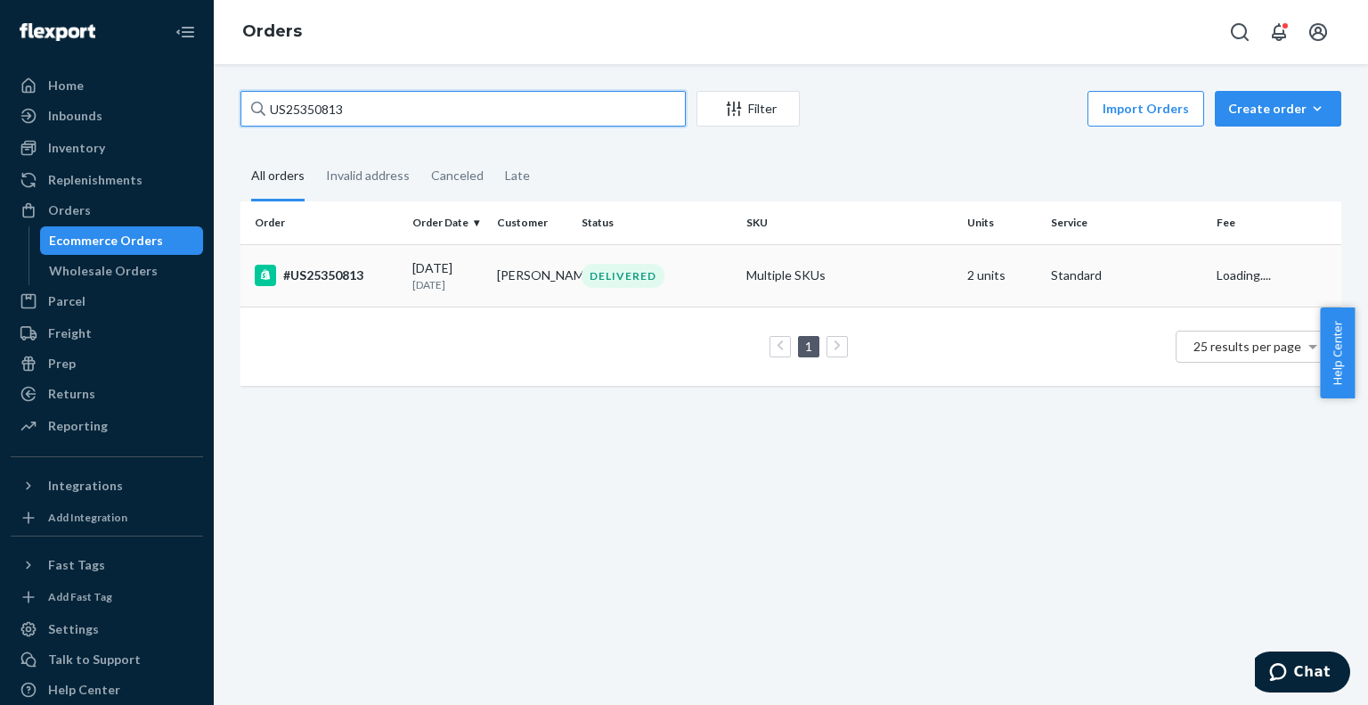
type input "US25350813"
click at [377, 283] on div "#US25350813" at bounding box center [326, 275] width 143 height 21
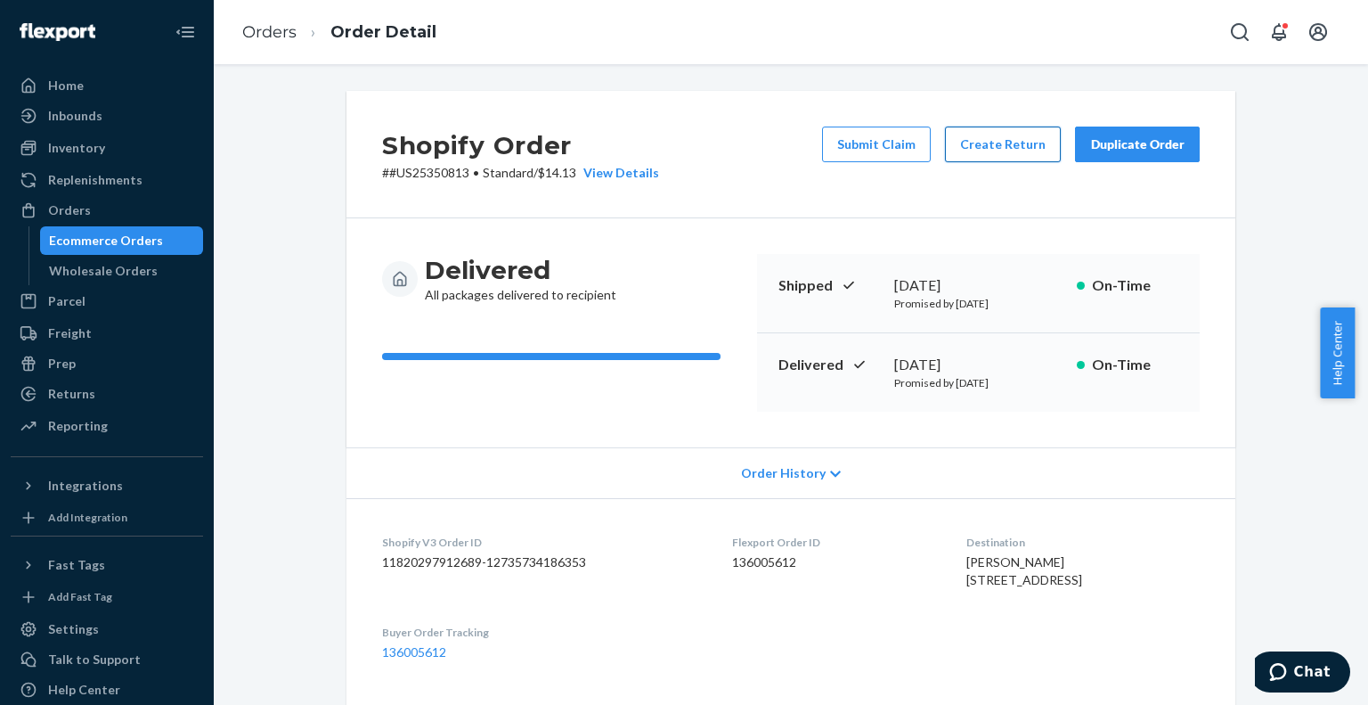
click at [1017, 140] on button "Create Return" at bounding box center [1003, 144] width 116 height 36
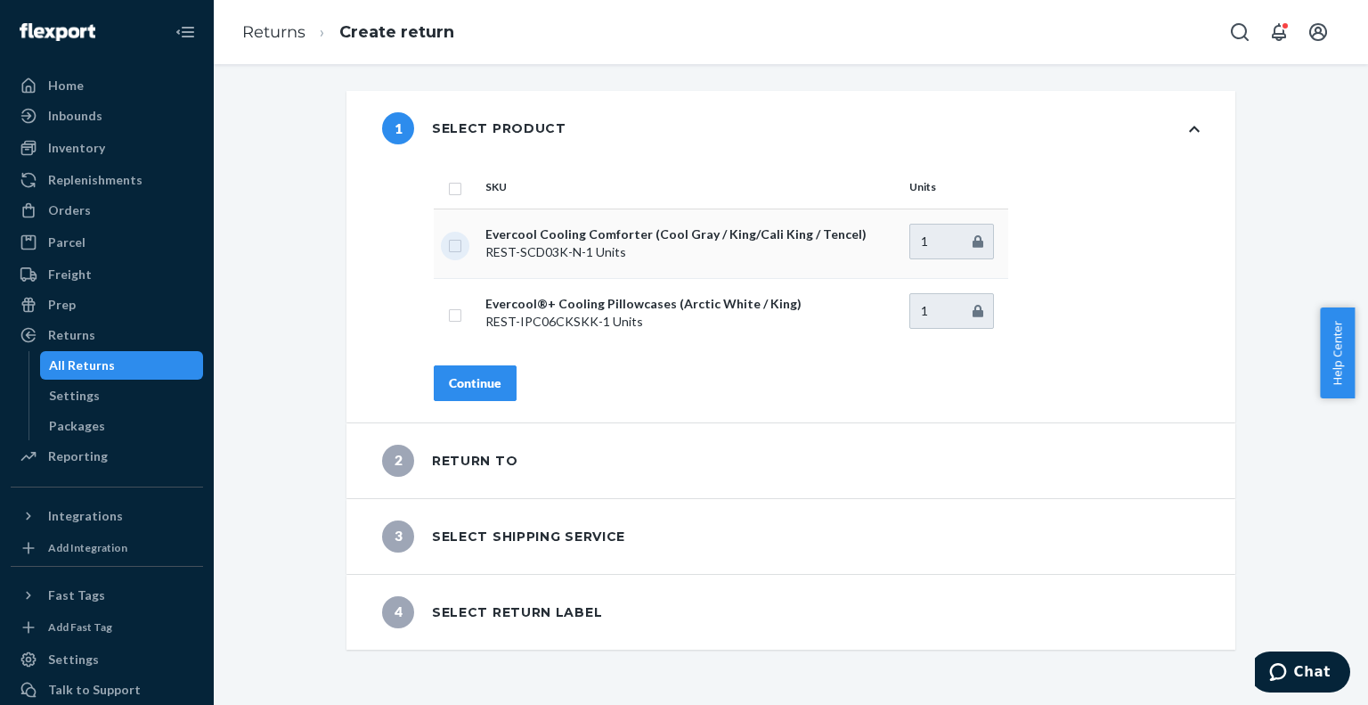
click at [448, 249] on input "checkbox" at bounding box center [455, 243] width 14 height 19
checkbox input "true"
click at [465, 381] on div "Continue" at bounding box center [475, 383] width 53 height 18
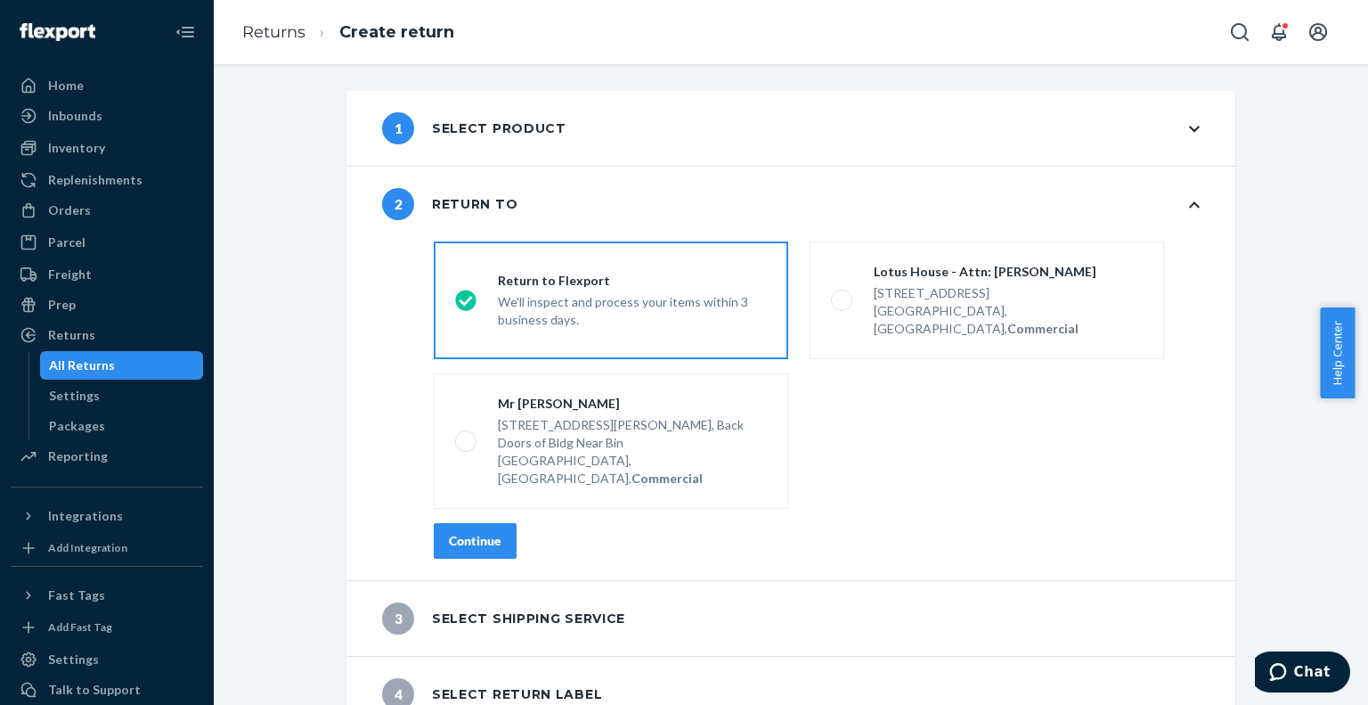
click at [459, 532] on div "Continue" at bounding box center [475, 541] width 53 height 18
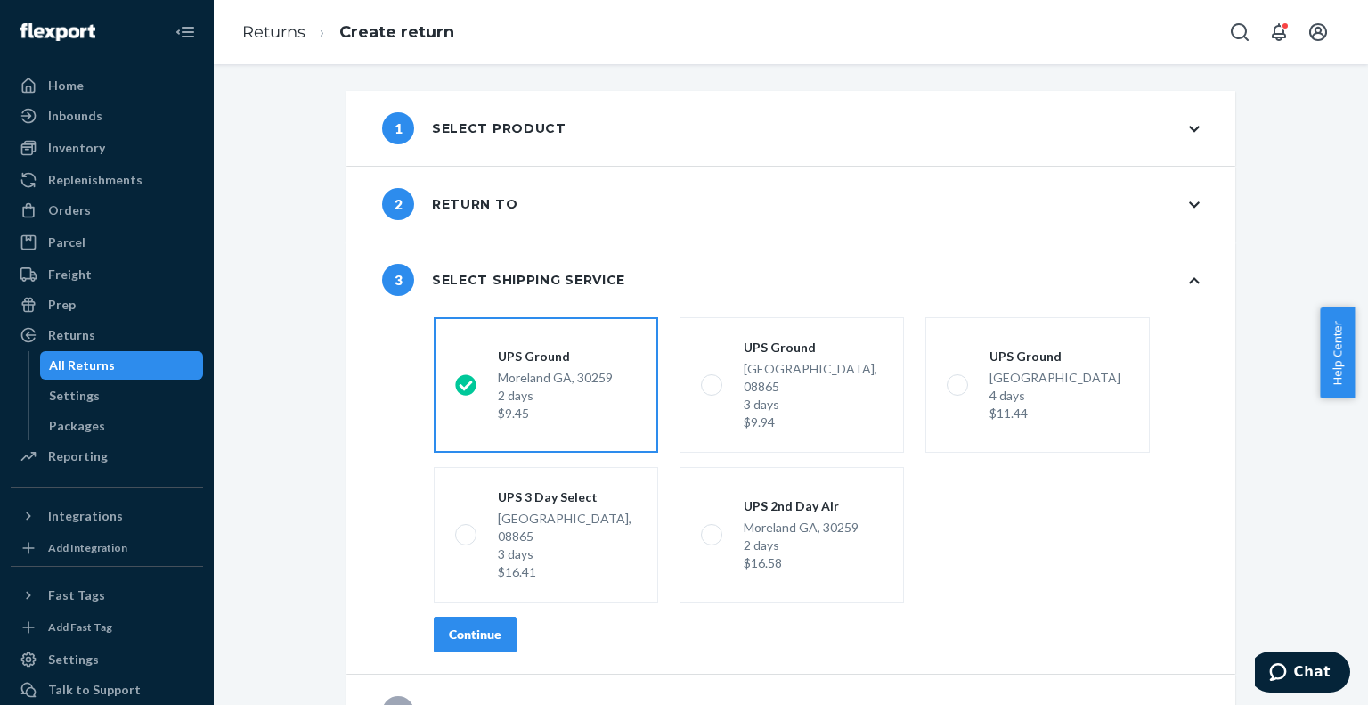
click at [465, 625] on div "Continue" at bounding box center [475, 634] width 53 height 18
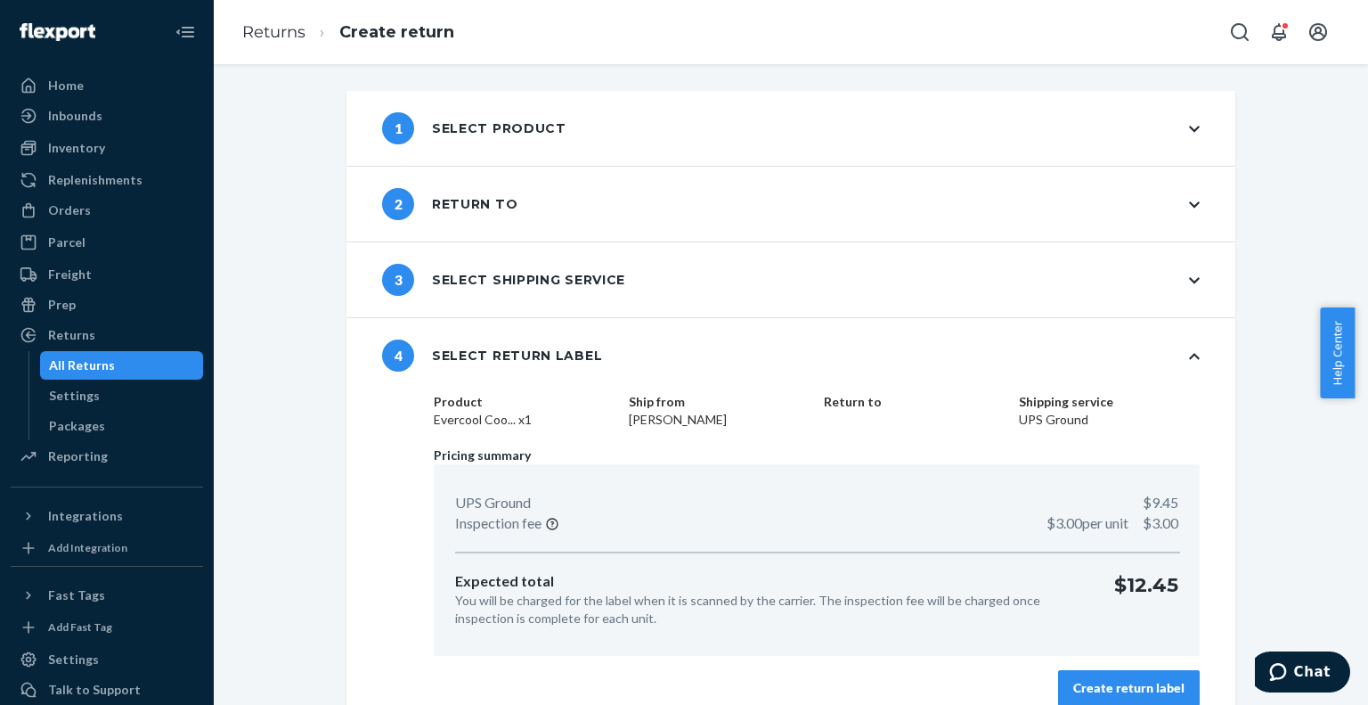
click at [1078, 680] on div "Create return label" at bounding box center [1128, 688] width 111 height 18
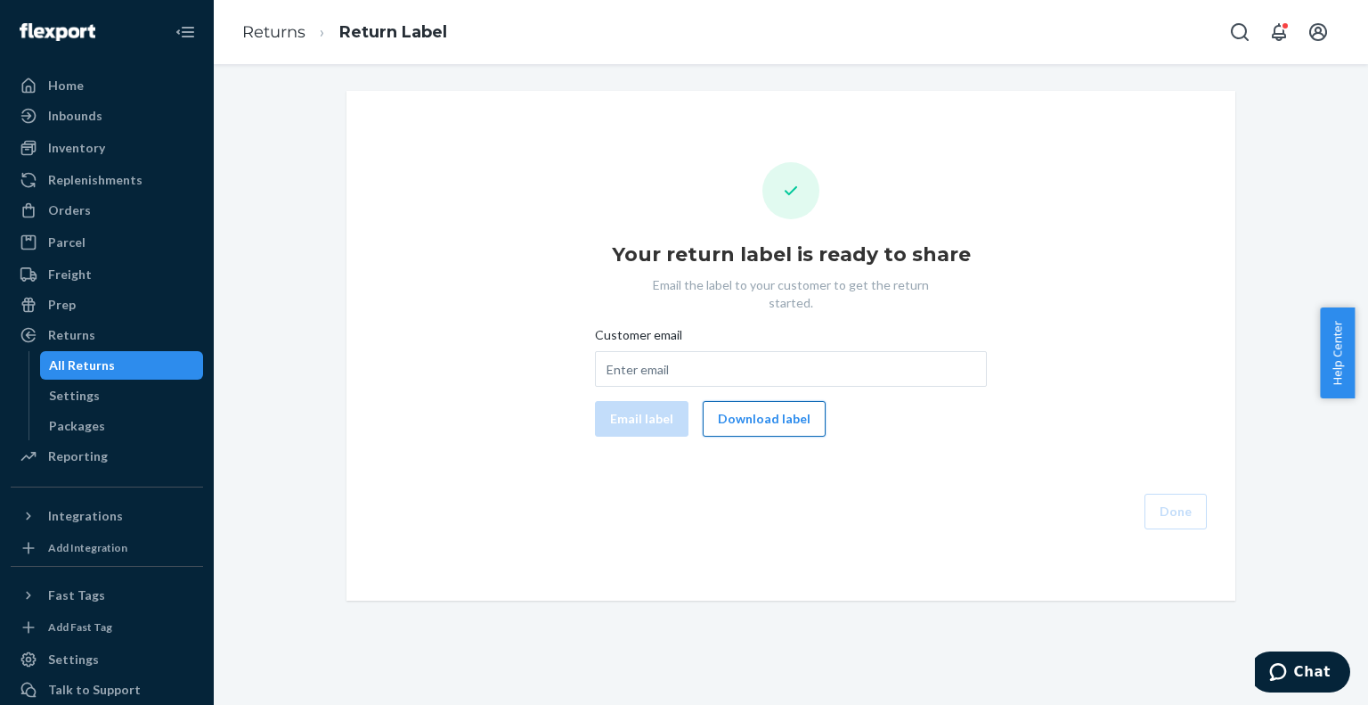
click at [751, 410] on button "Download label" at bounding box center [764, 419] width 123 height 36
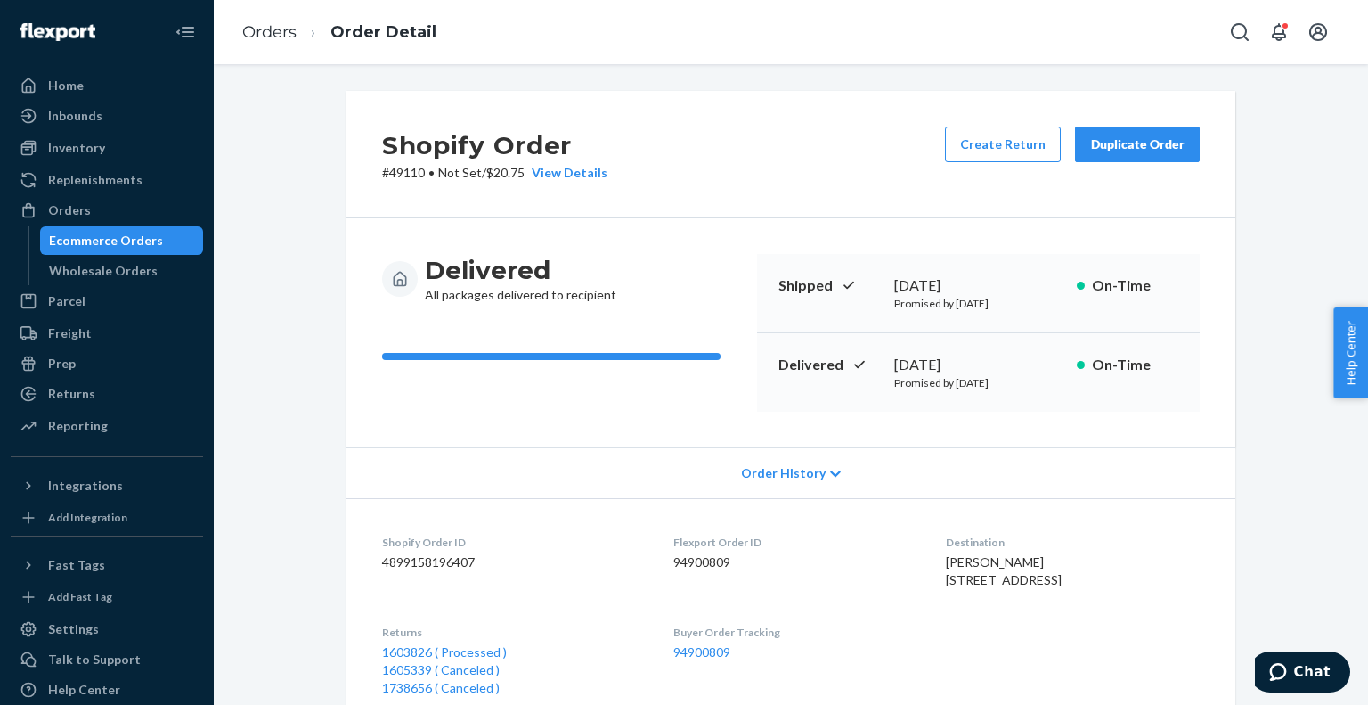
click at [120, 240] on div "Ecommerce Orders" at bounding box center [106, 241] width 114 height 18
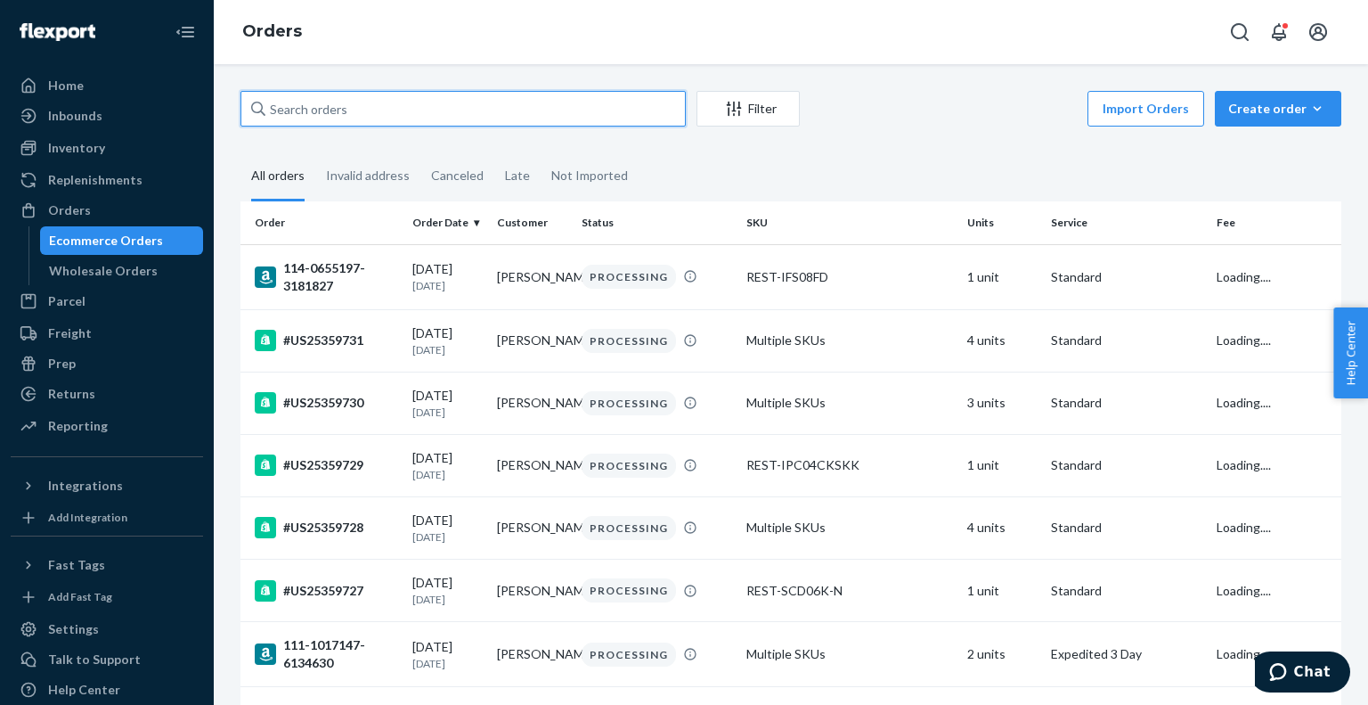
click at [466, 110] on input "text" at bounding box center [462, 109] width 445 height 36
paste input "US25351144"
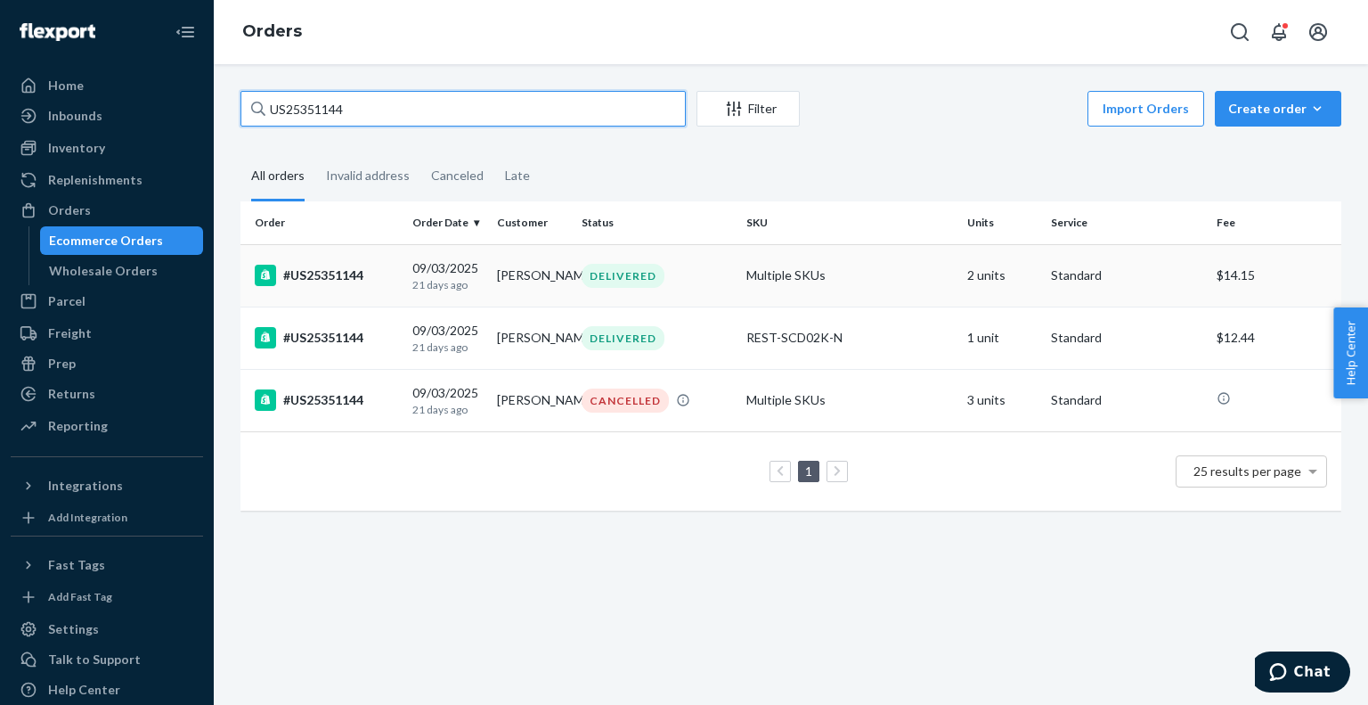
type input "US25351144"
click at [388, 260] on td "#US25351144" at bounding box center [322, 275] width 165 height 62
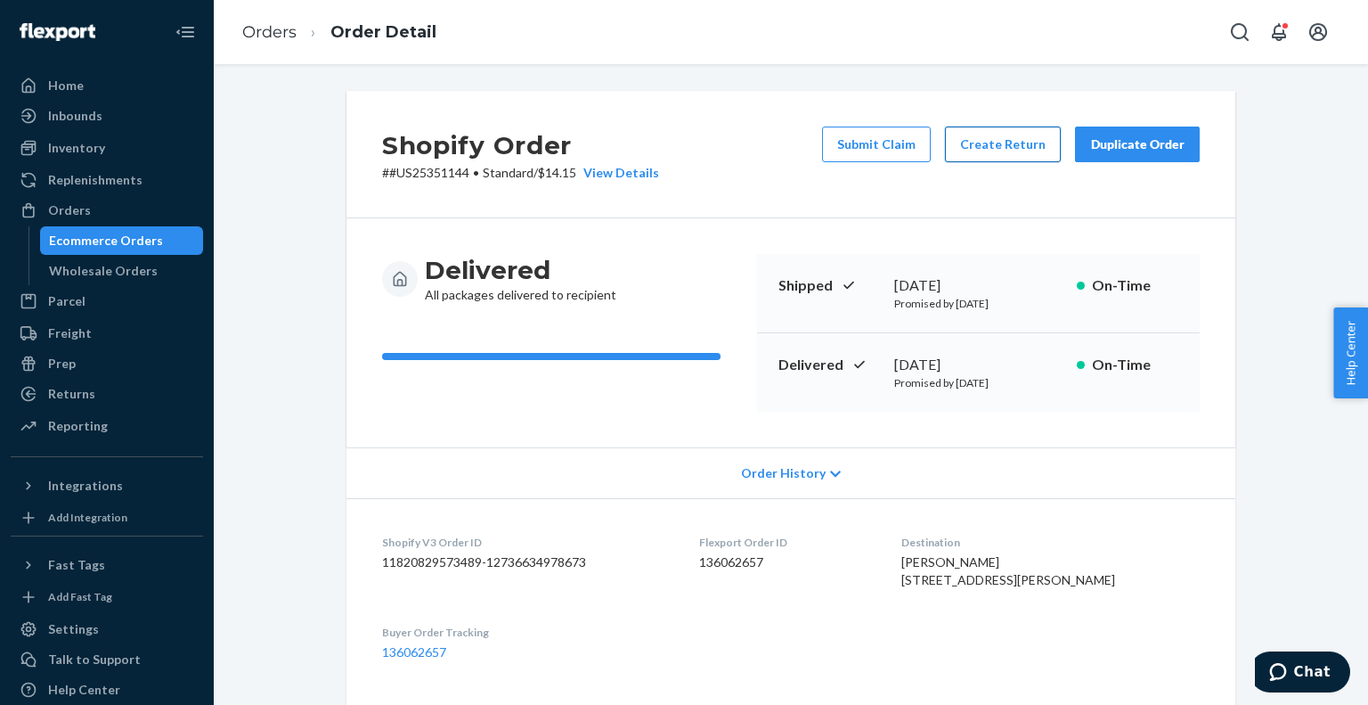
click at [1005, 129] on button "Create Return" at bounding box center [1003, 144] width 116 height 36
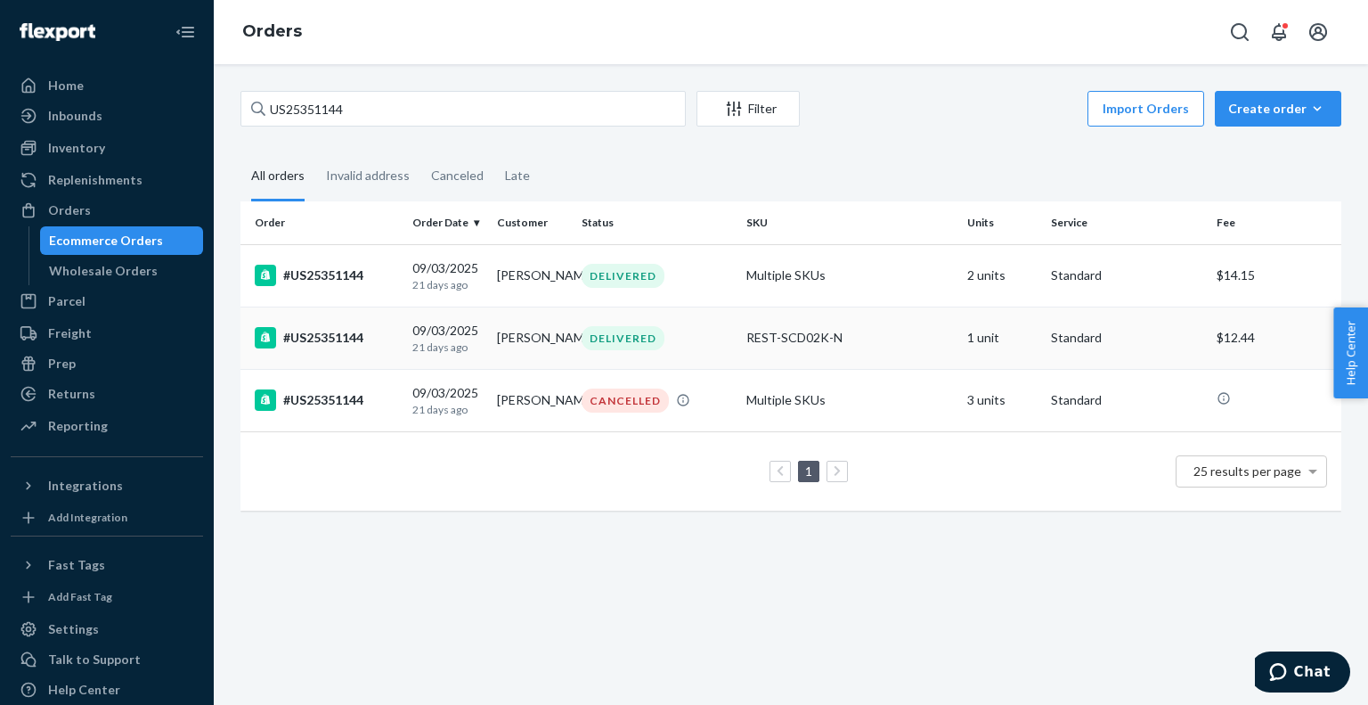
click at [380, 353] on td "#US25351144" at bounding box center [322, 337] width 165 height 62
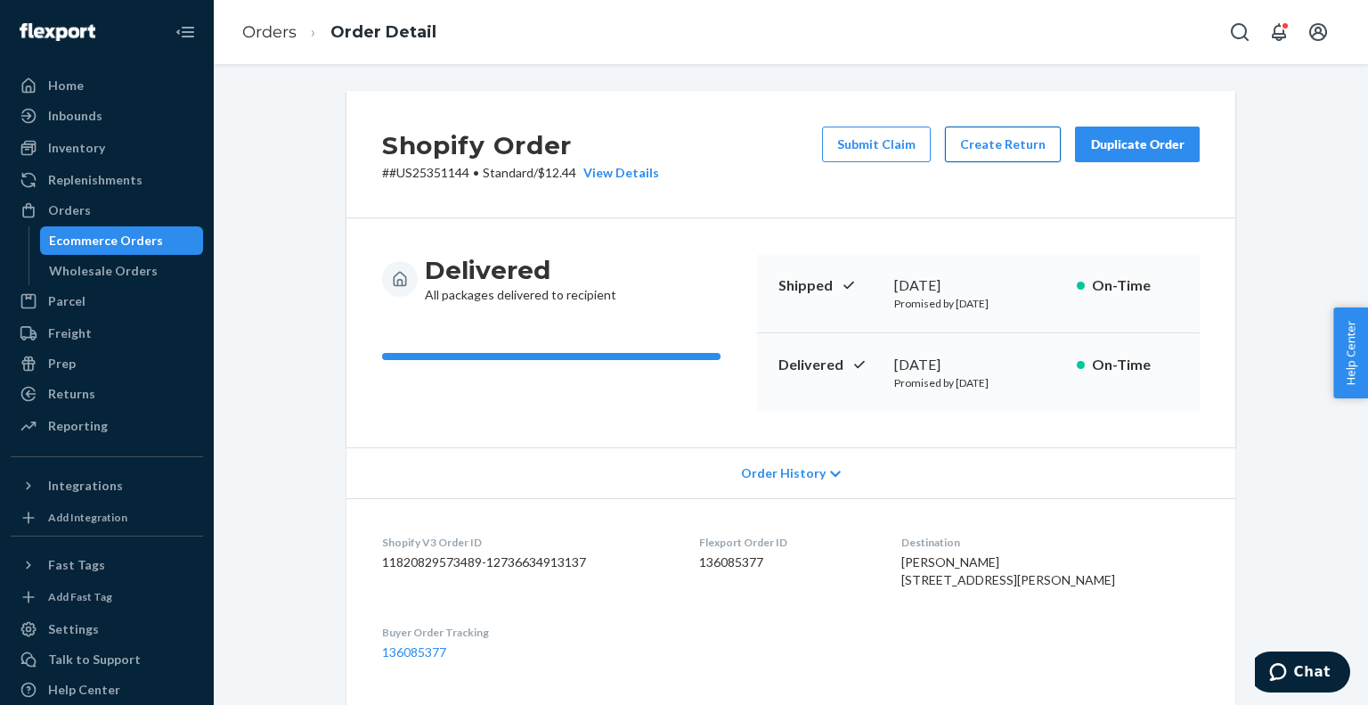
click at [1027, 152] on button "Create Return" at bounding box center [1003, 144] width 116 height 36
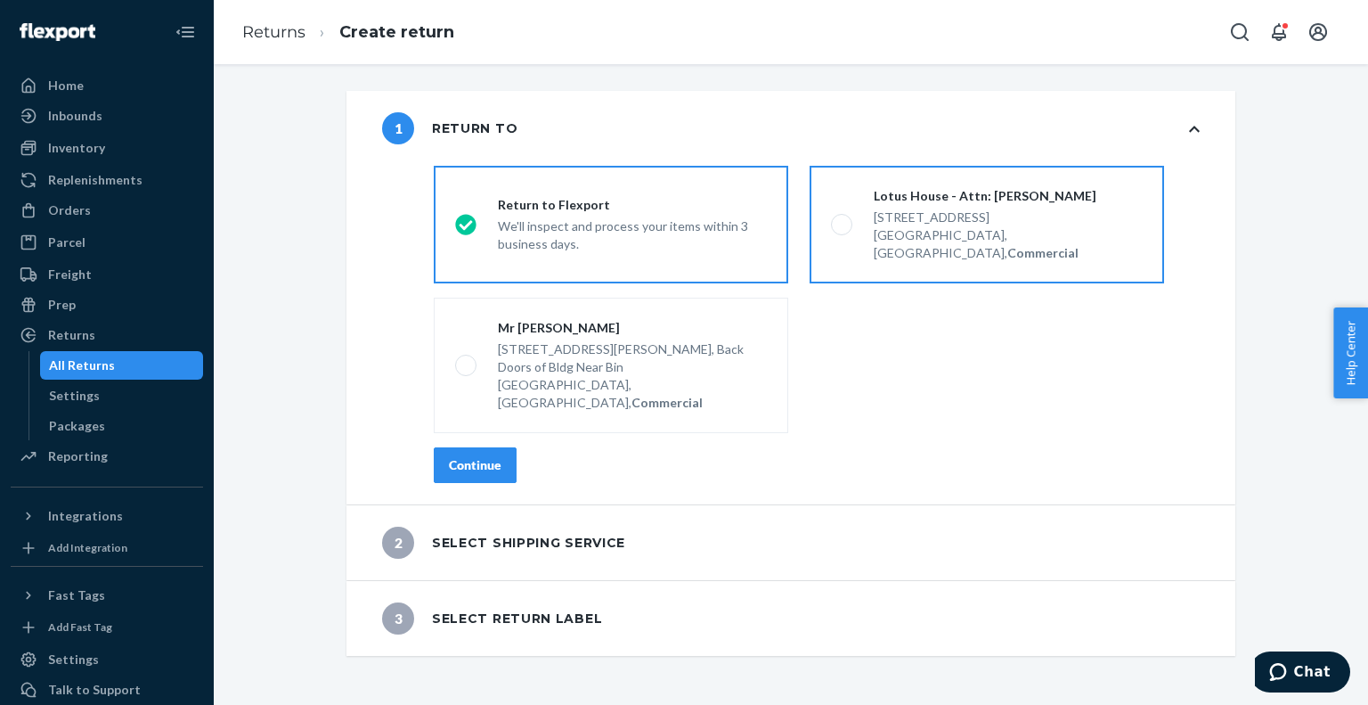
click at [831, 216] on span at bounding box center [841, 224] width 21 height 21
click at [831, 219] on input "Lotus House - Attn: Victoria Varela 217 NW 15th St, Miami, FL 33136, US, Commer…" at bounding box center [837, 225] width 12 height 12
radio input "true"
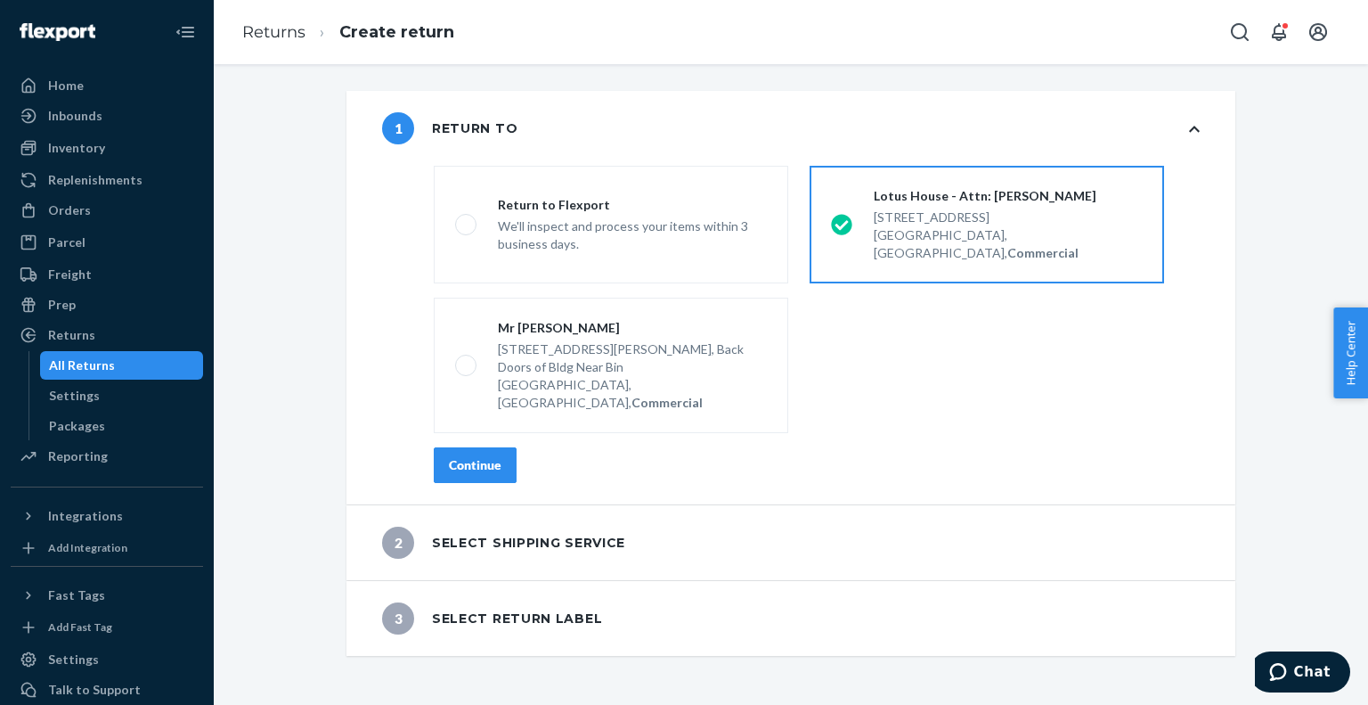
click at [469, 456] on div "Continue" at bounding box center [475, 465] width 53 height 18
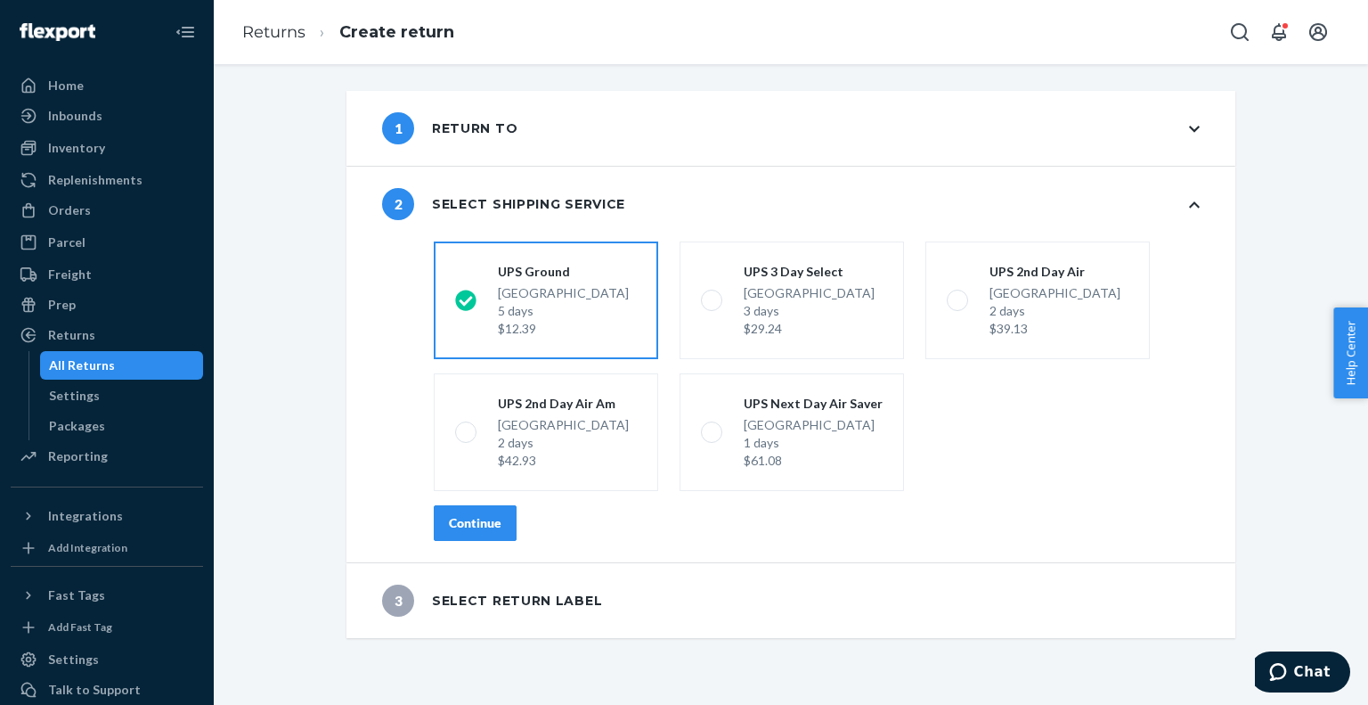
click at [461, 530] on div "Continue" at bounding box center [475, 523] width 53 height 18
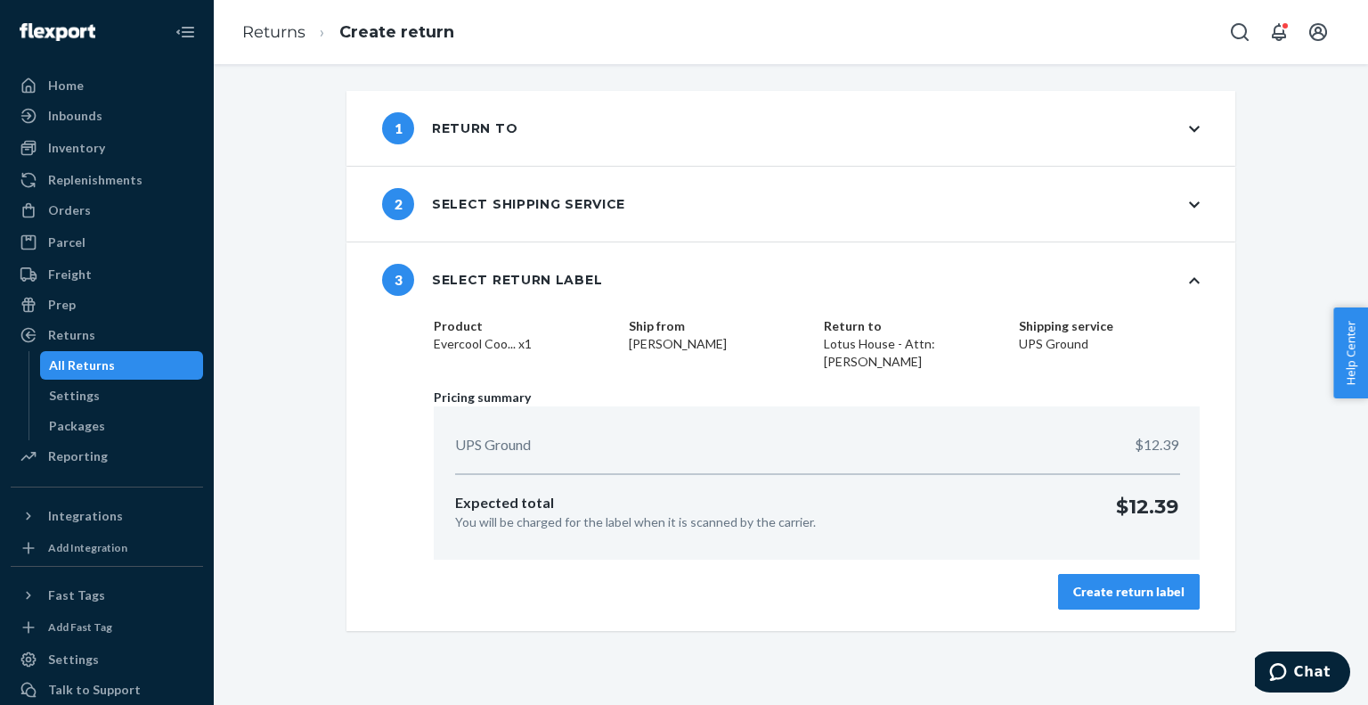
click at [1091, 591] on div "Create return label" at bounding box center [1128, 592] width 111 height 18
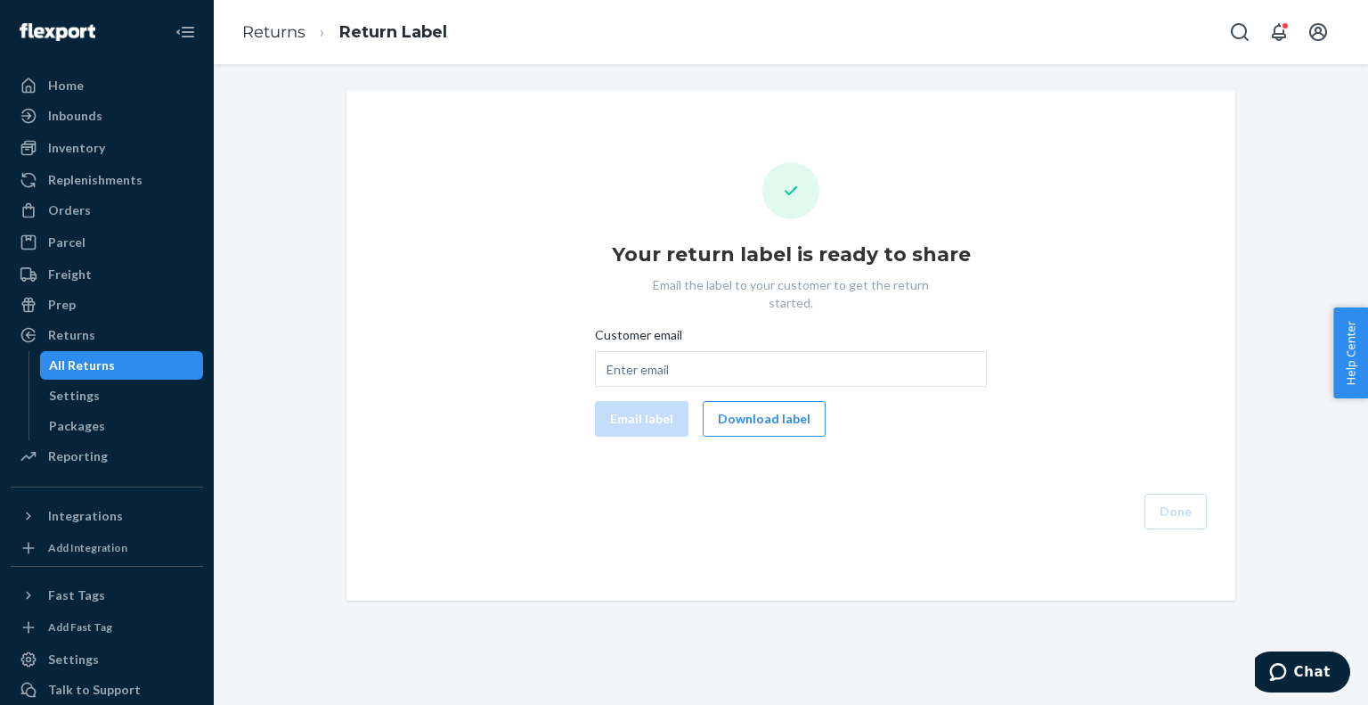
drag, startPoint x: 746, startPoint y: 405, endPoint x: 520, endPoint y: 131, distance: 355.6
click at [746, 404] on button "Download label" at bounding box center [764, 419] width 123 height 36
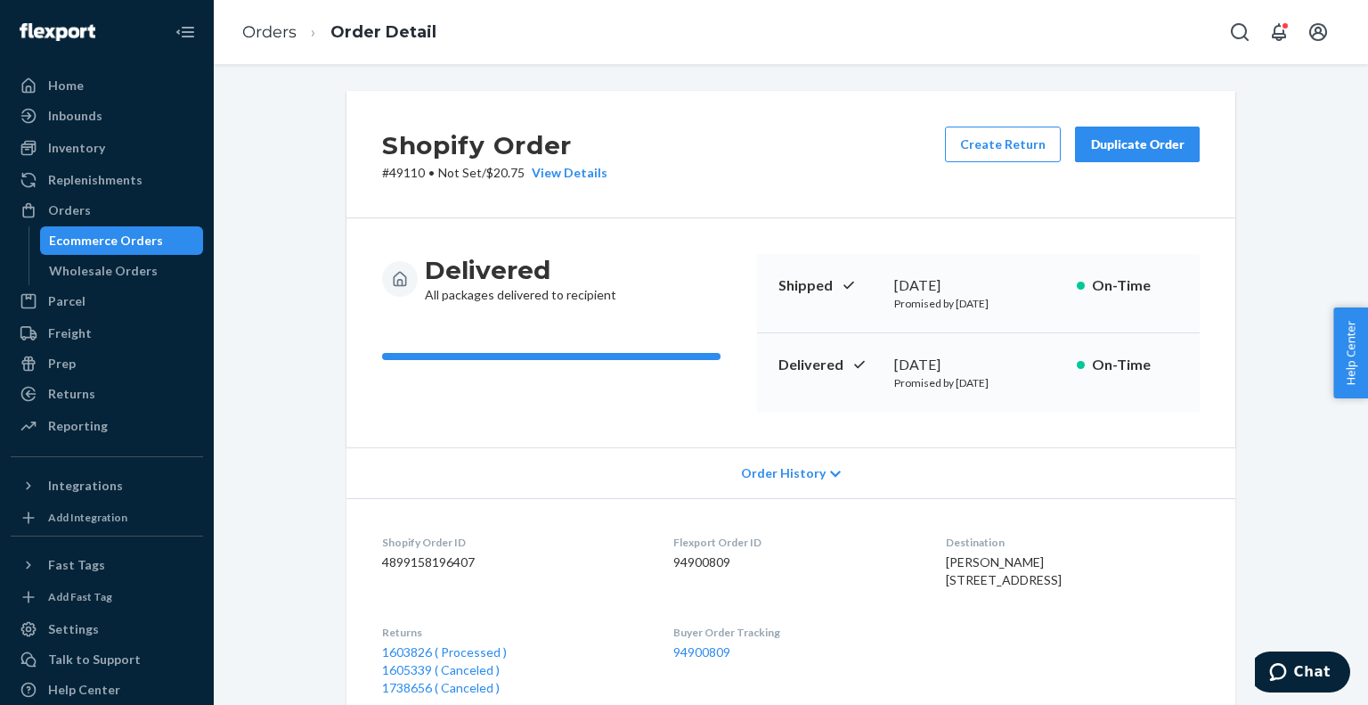
click at [70, 242] on div "Ecommerce Orders" at bounding box center [106, 241] width 114 height 18
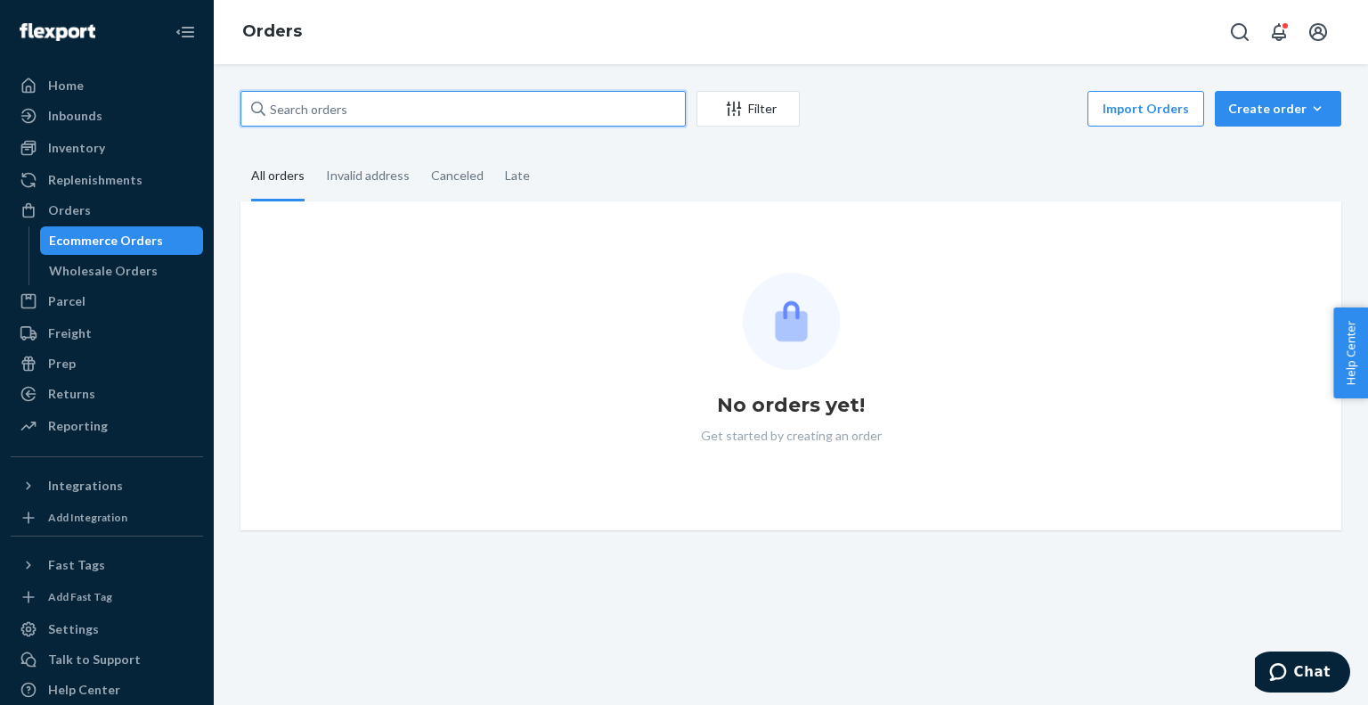
click at [450, 110] on input "text" at bounding box center [462, 109] width 445 height 36
paste input "US25342868"
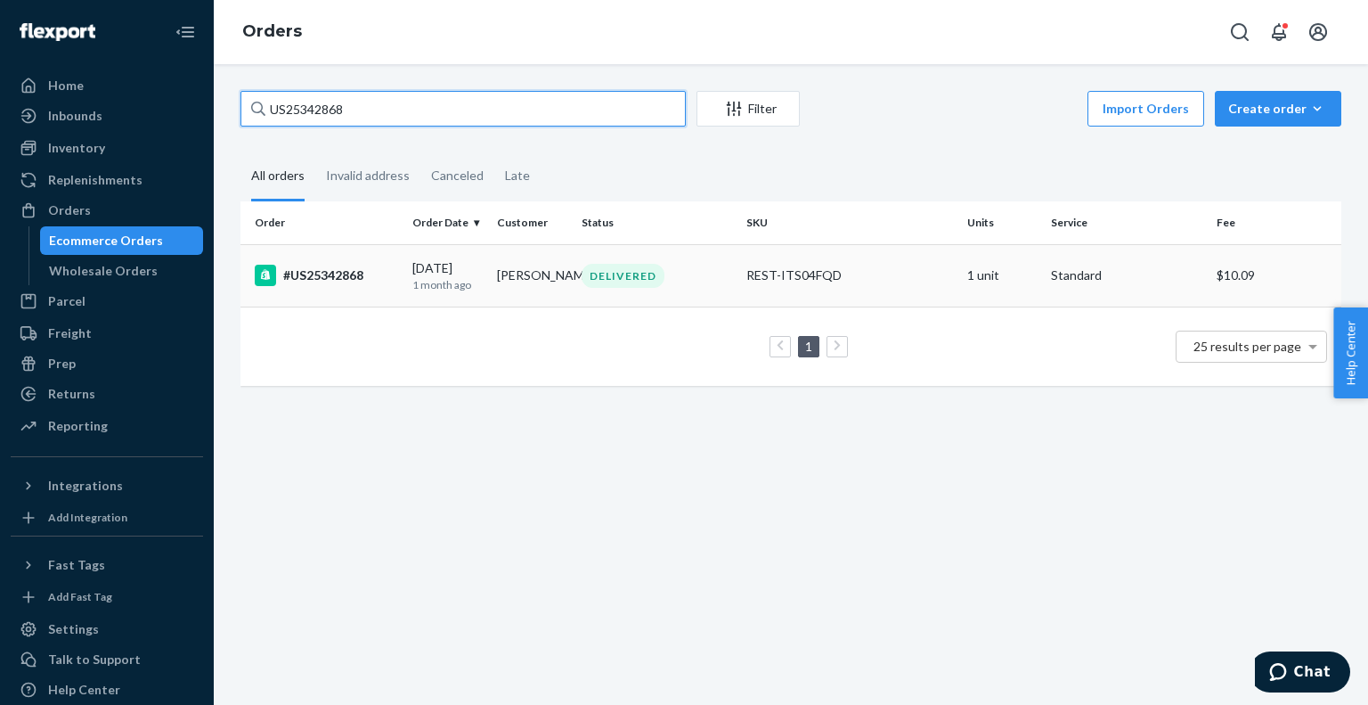
type input "US25342868"
click at [348, 295] on td "#US25342868" at bounding box center [322, 275] width 165 height 62
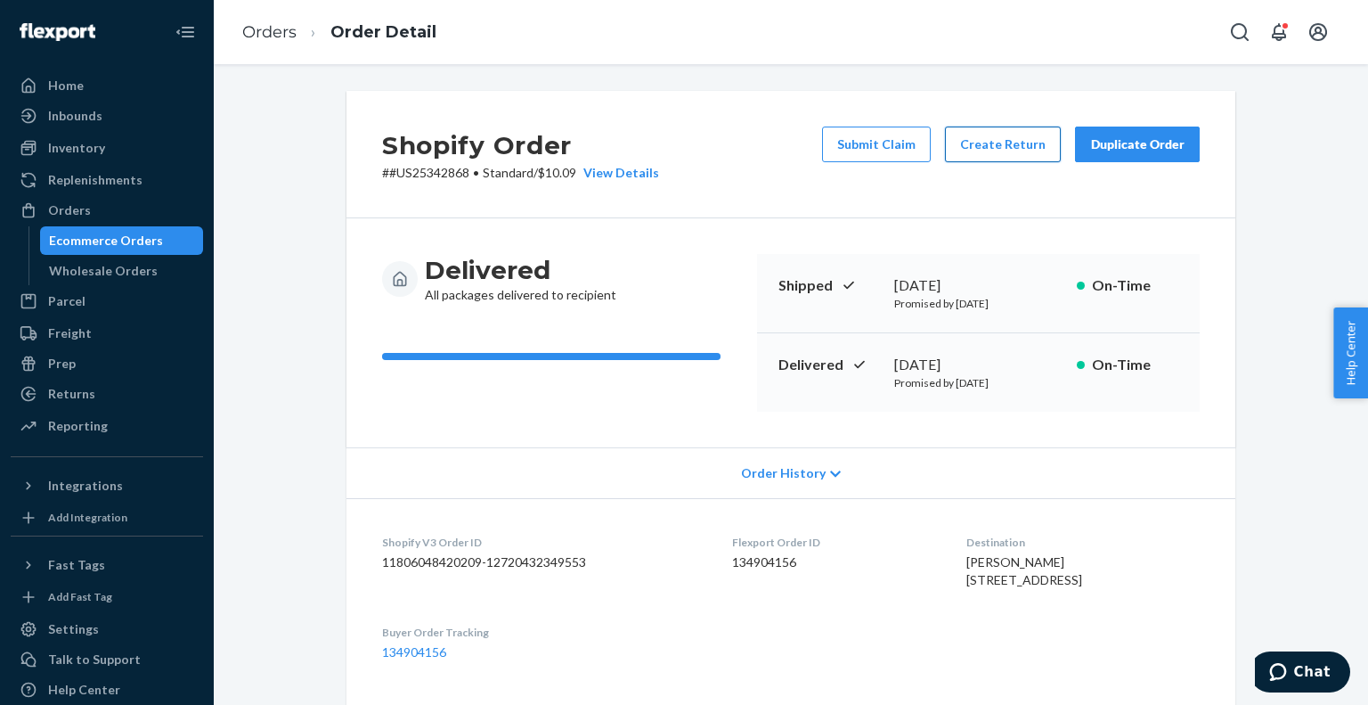
click at [982, 142] on button "Create Return" at bounding box center [1003, 144] width 116 height 36
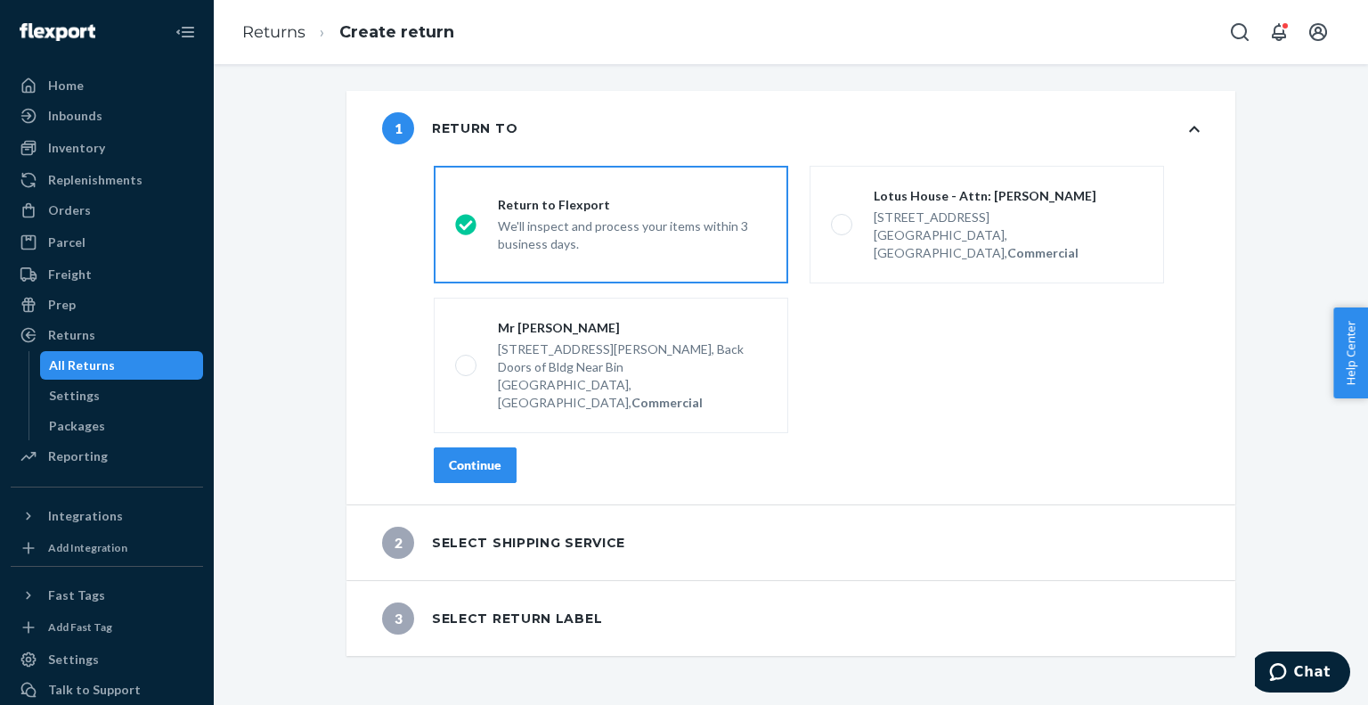
click at [491, 456] on div "Continue" at bounding box center [475, 465] width 53 height 18
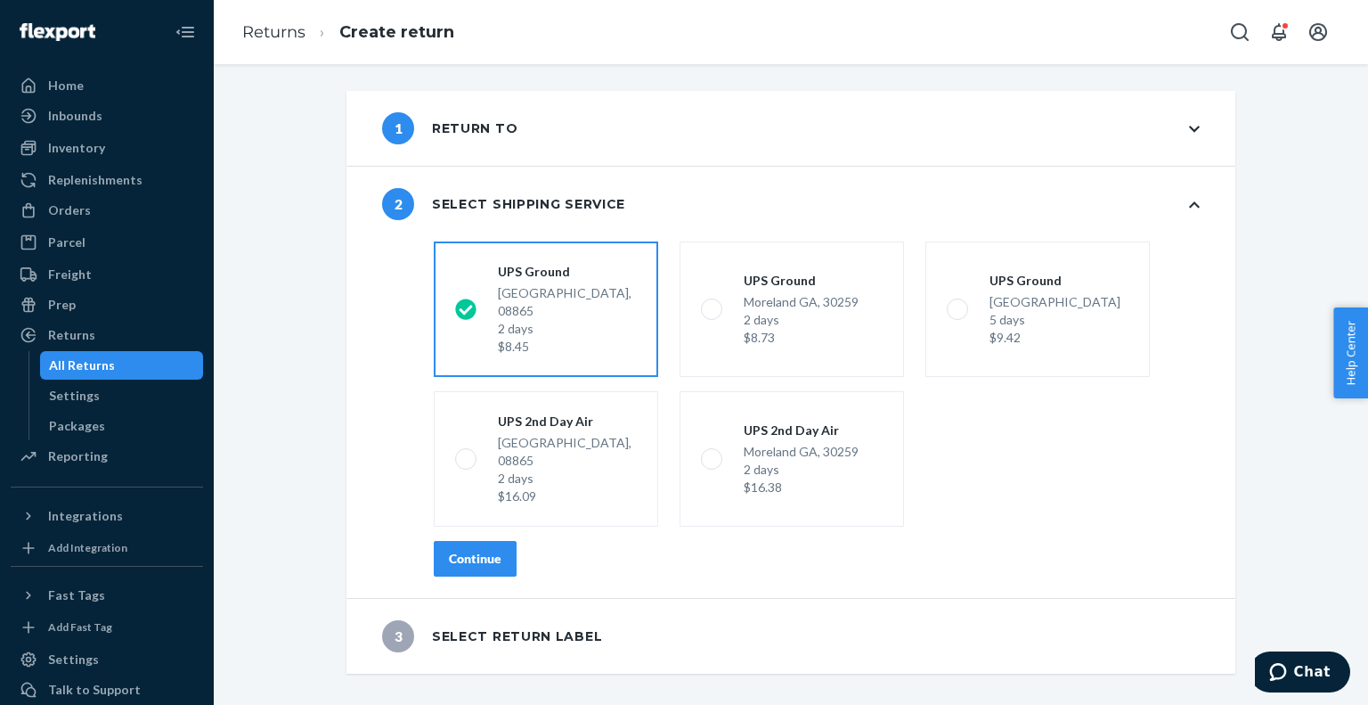
click at [490, 550] on div "Continue" at bounding box center [475, 559] width 53 height 18
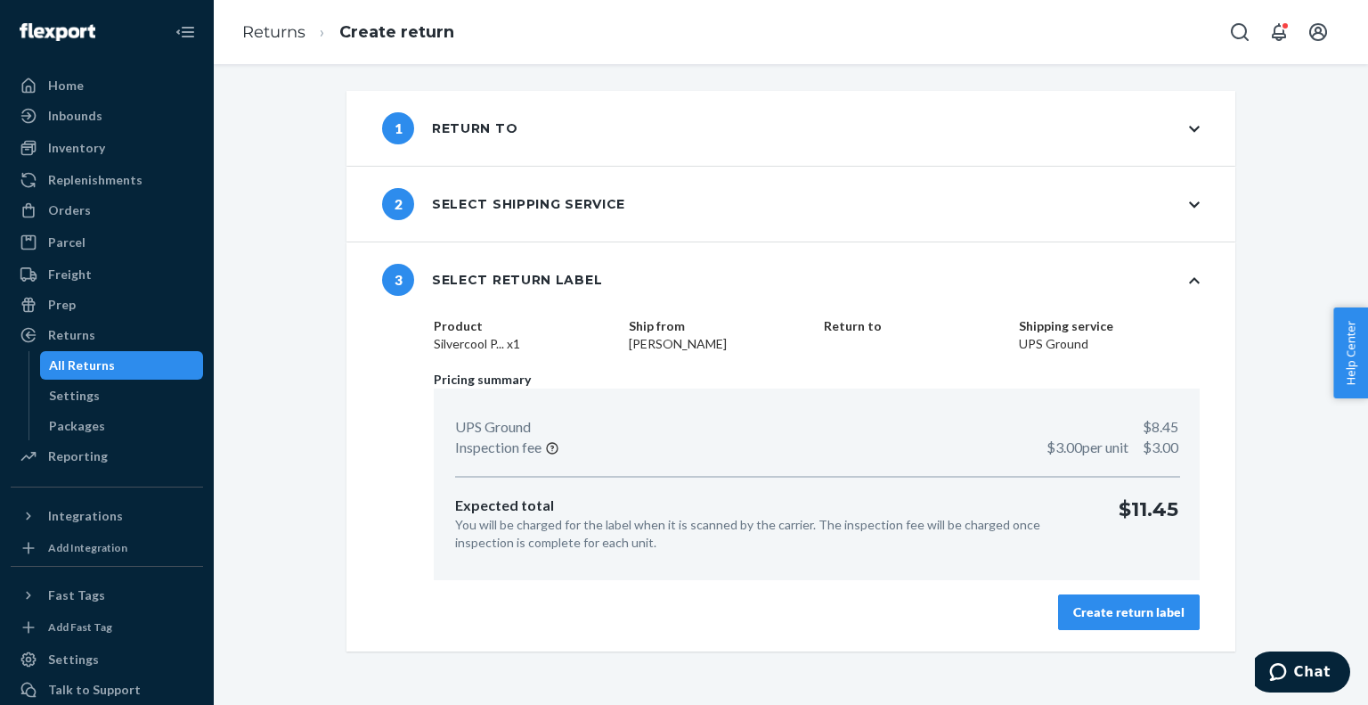
click at [1097, 611] on div "Create return label" at bounding box center [1128, 612] width 111 height 18
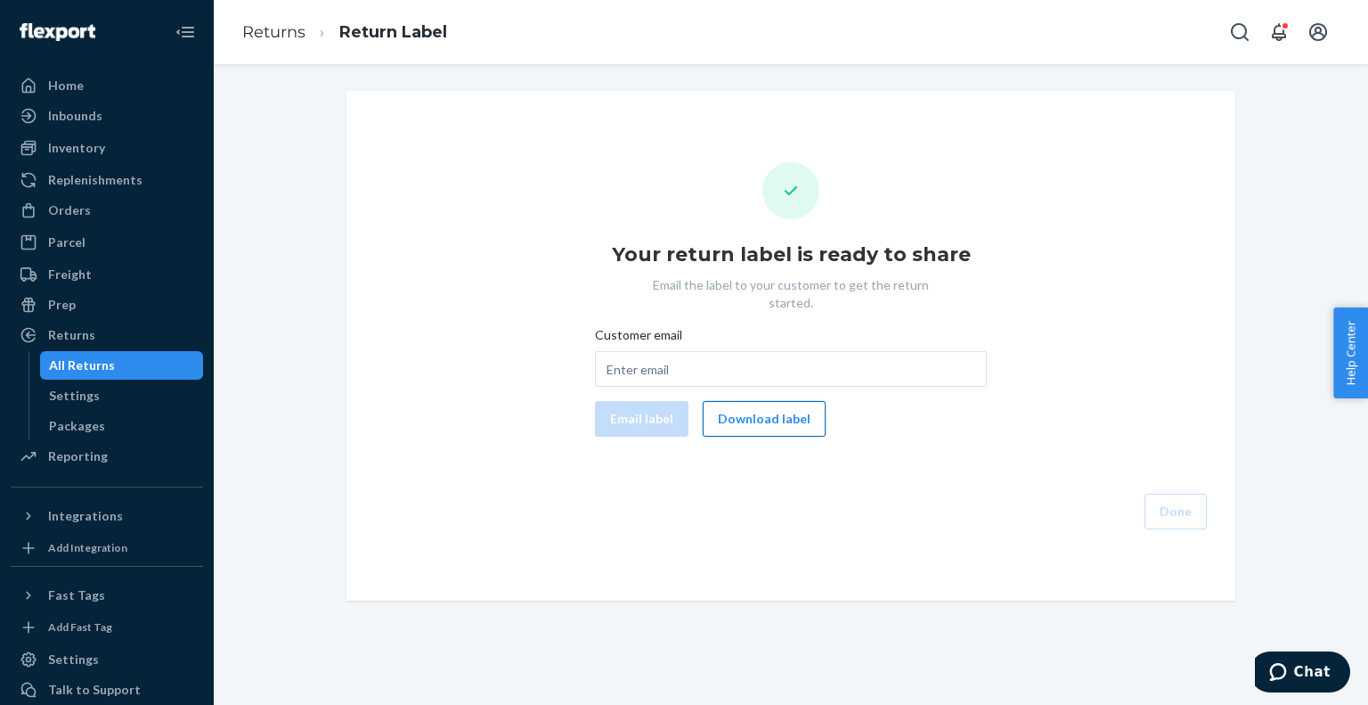
click at [758, 405] on button "Download label" at bounding box center [764, 419] width 123 height 36
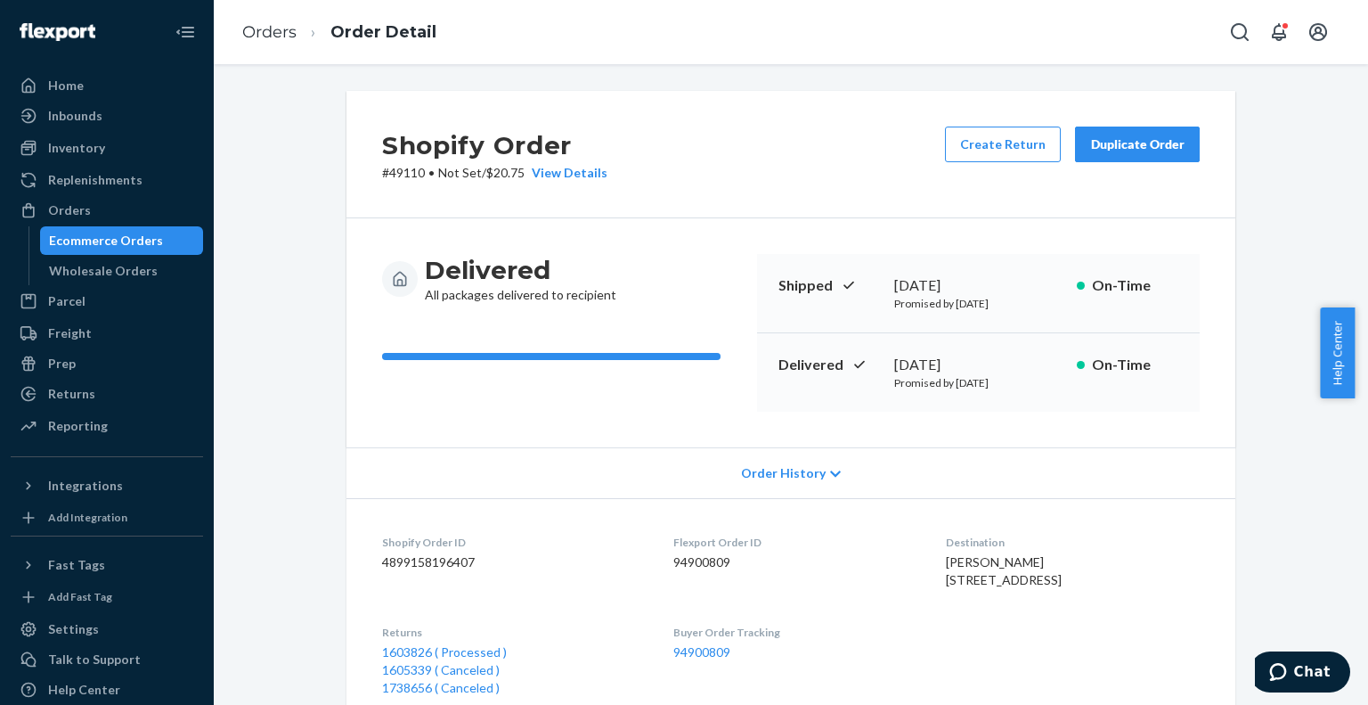
click at [154, 235] on div "Ecommerce Orders" at bounding box center [106, 241] width 114 height 18
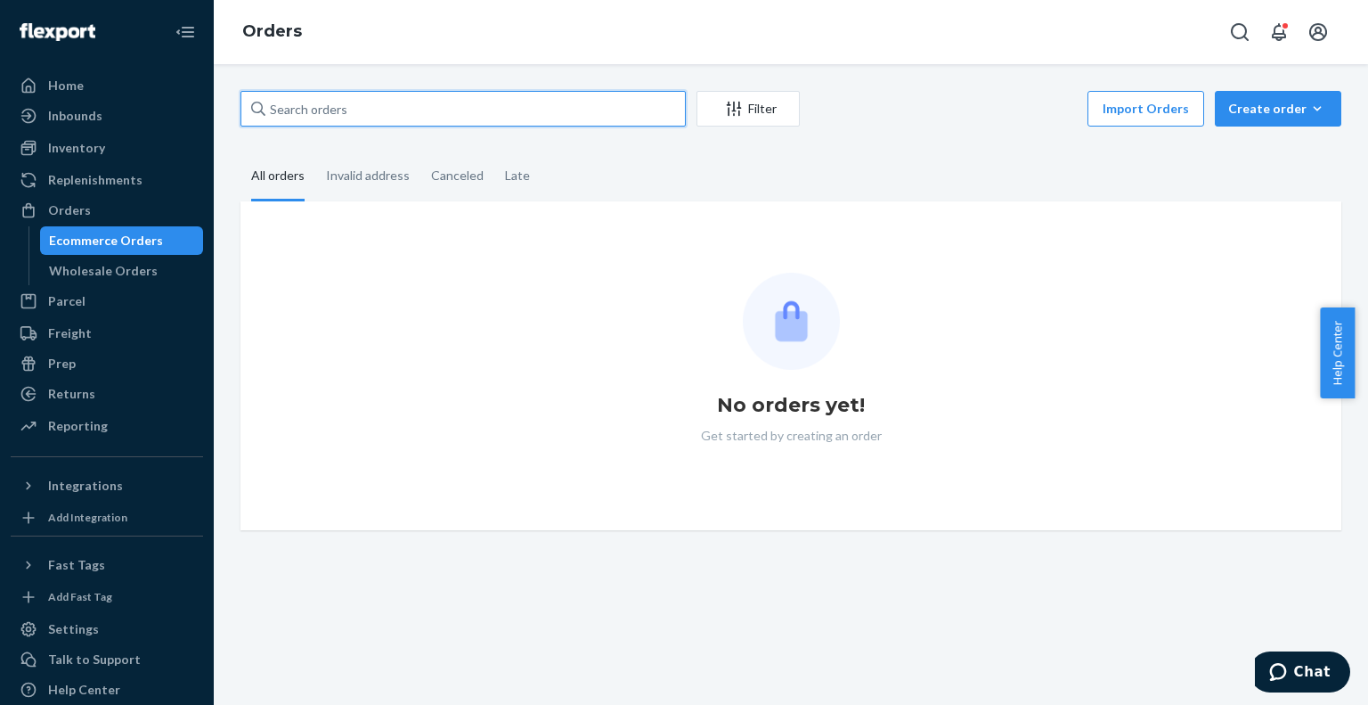
click at [408, 126] on div "Filter Import Orders Create order Ecommerce order Removal order" at bounding box center [790, 111] width 1101 height 40
paste input "US25350988"
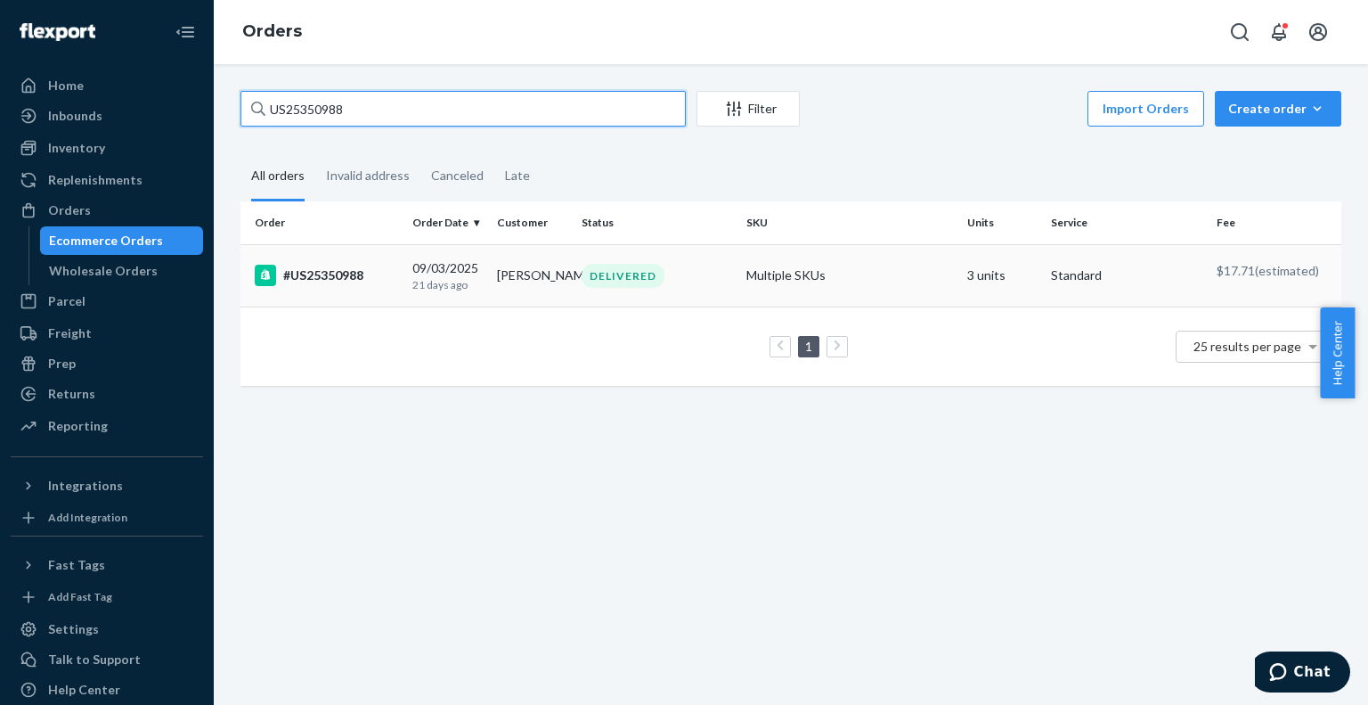
type input "US25350988"
click at [370, 270] on div "#US25350988" at bounding box center [326, 275] width 143 height 21
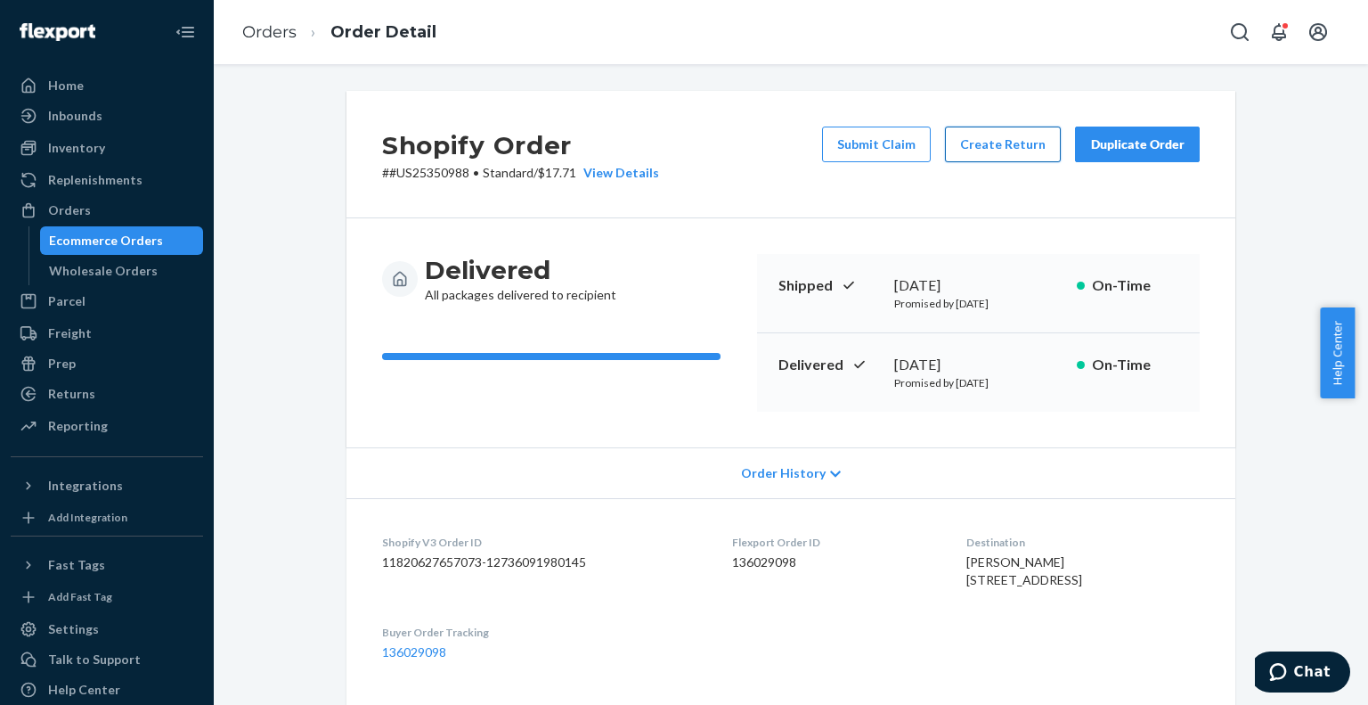
click at [988, 151] on button "Create Return" at bounding box center [1003, 144] width 116 height 36
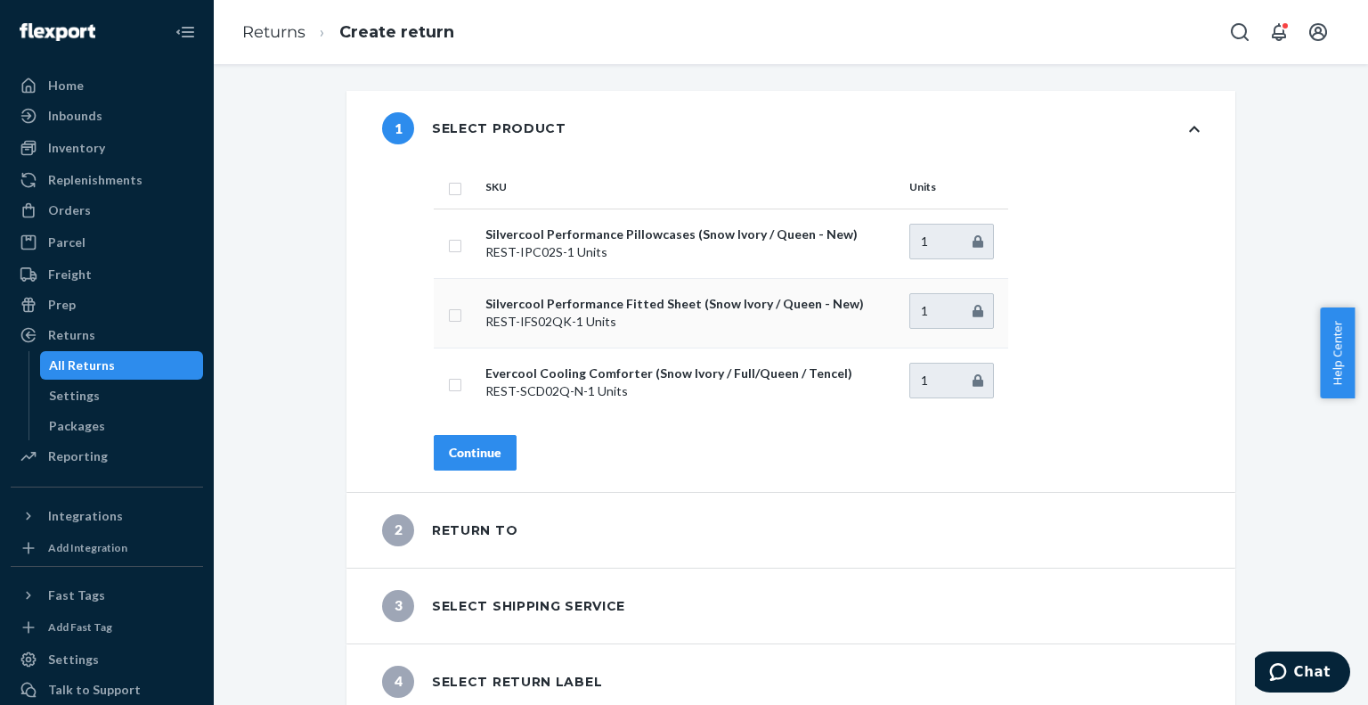
click at [449, 320] on input "checkbox" at bounding box center [455, 313] width 14 height 19
checkbox input "true"
click at [477, 452] on div "Continue" at bounding box center [475, 453] width 53 height 18
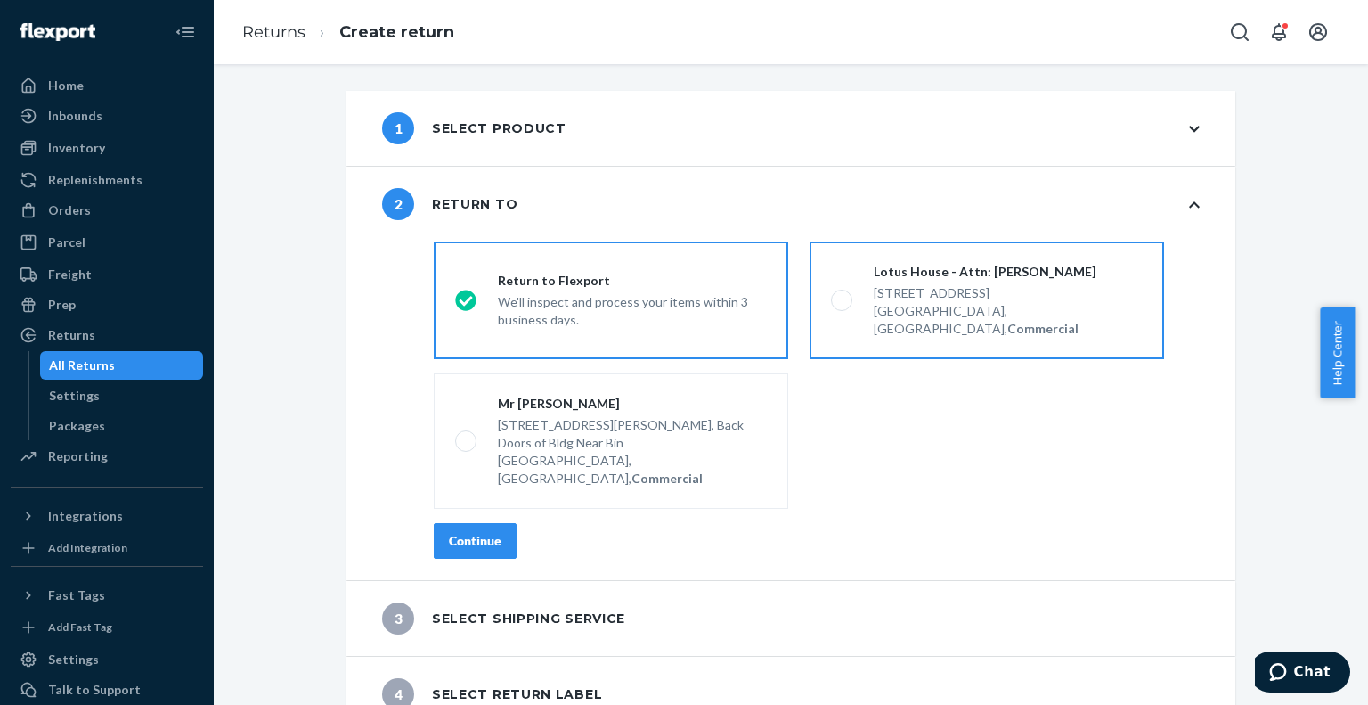
click at [840, 289] on span at bounding box center [841, 299] width 21 height 21
click at [840, 295] on input "Lotus House - Attn: [PERSON_NAME] [STREET_ADDRESS], Commercial" at bounding box center [837, 301] width 12 height 12
radio input "true"
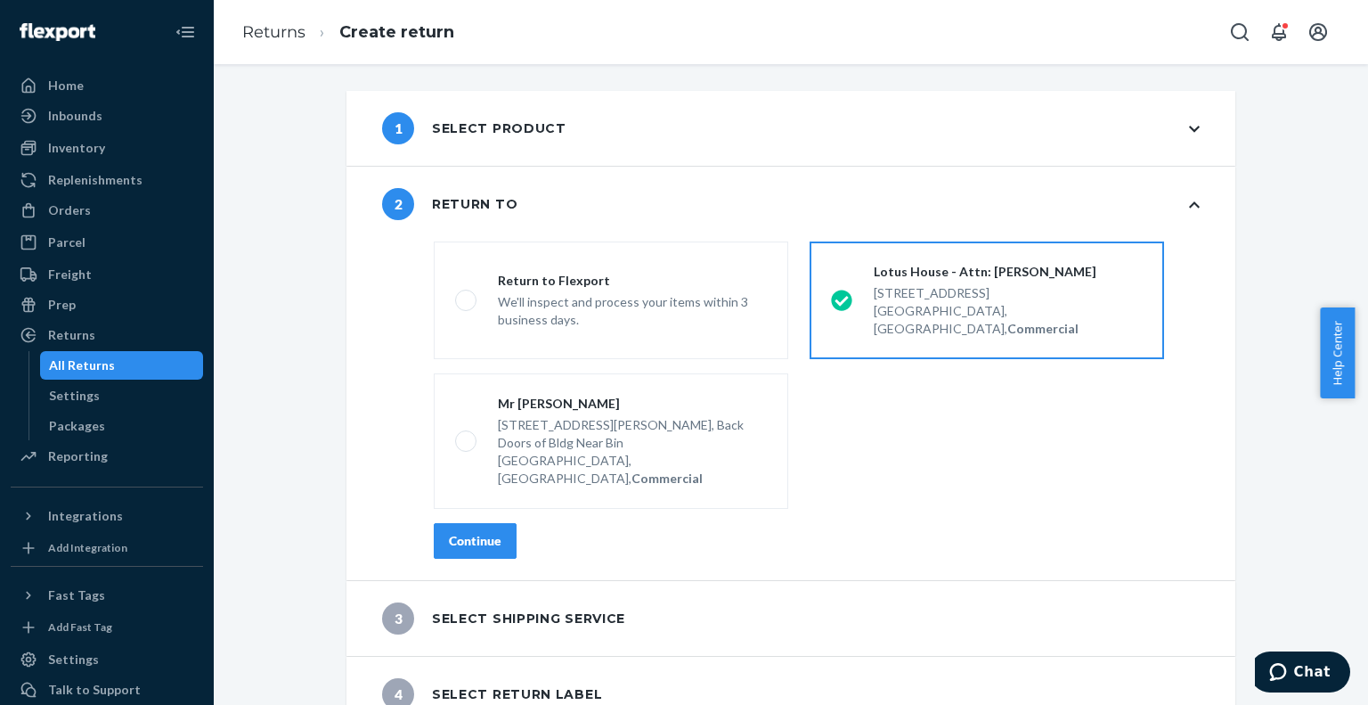
click at [483, 532] on div "Continue" at bounding box center [475, 541] width 53 height 18
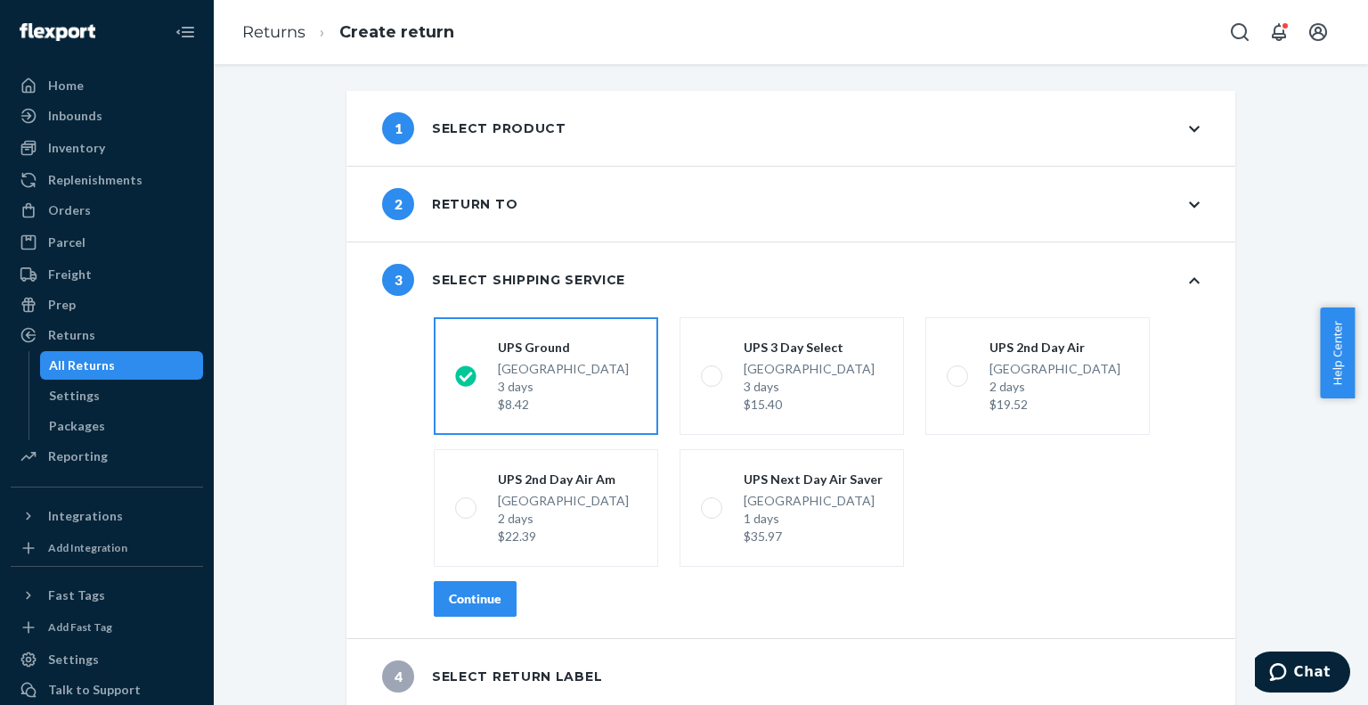
click at [454, 598] on div "Continue" at bounding box center [475, 599] width 53 height 18
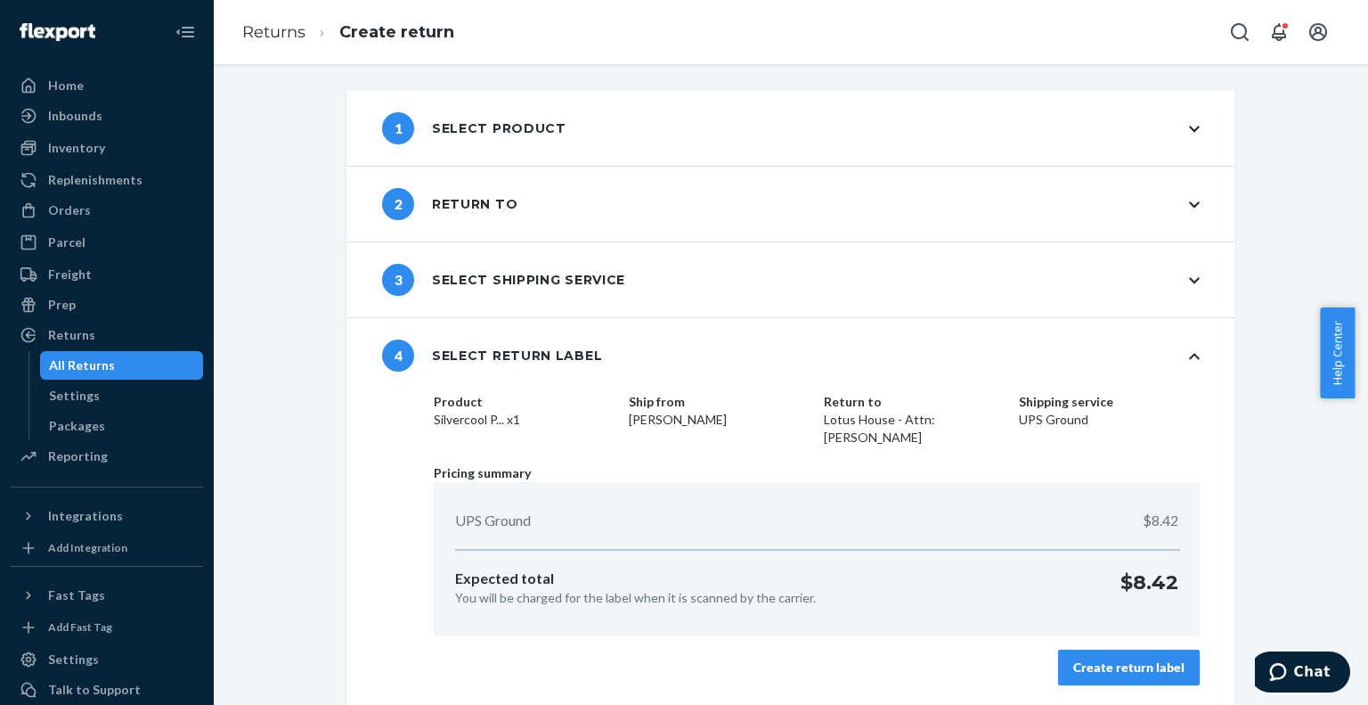
click at [1118, 661] on div "Create return label" at bounding box center [1128, 667] width 111 height 18
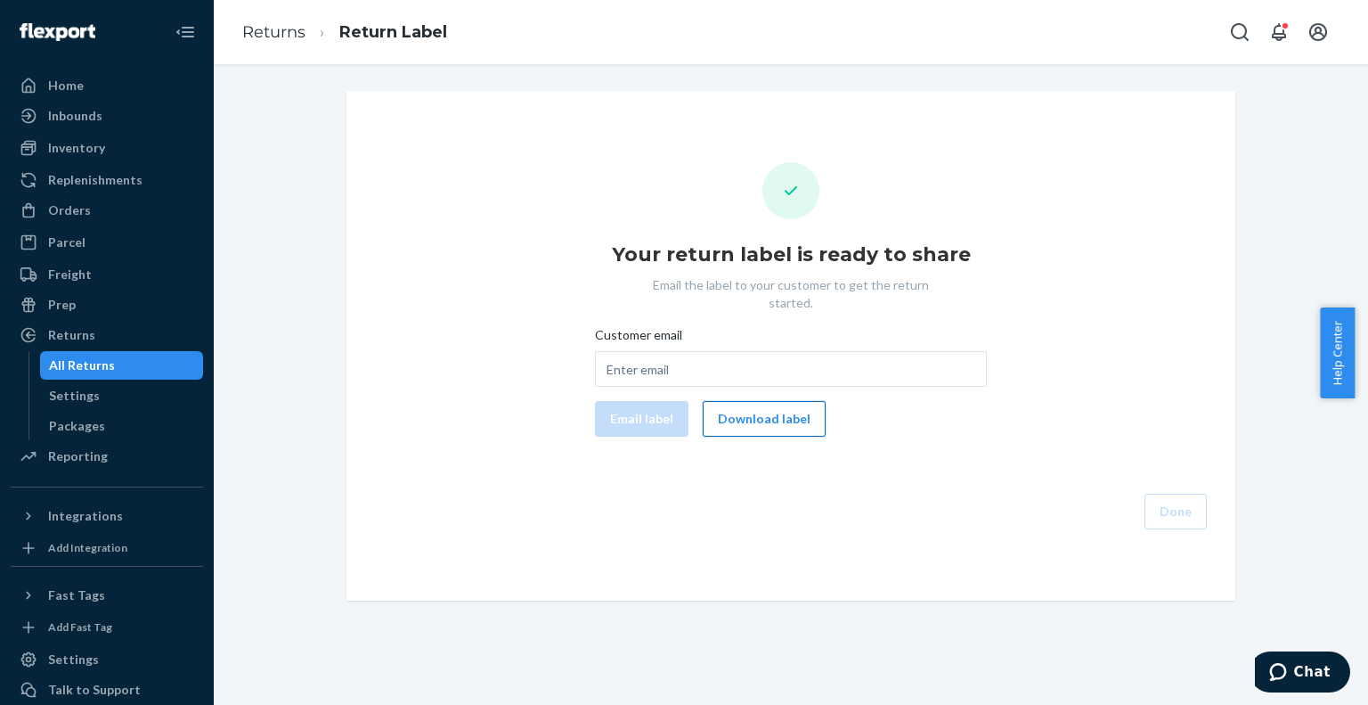
click at [746, 411] on button "Download label" at bounding box center [764, 419] width 123 height 36
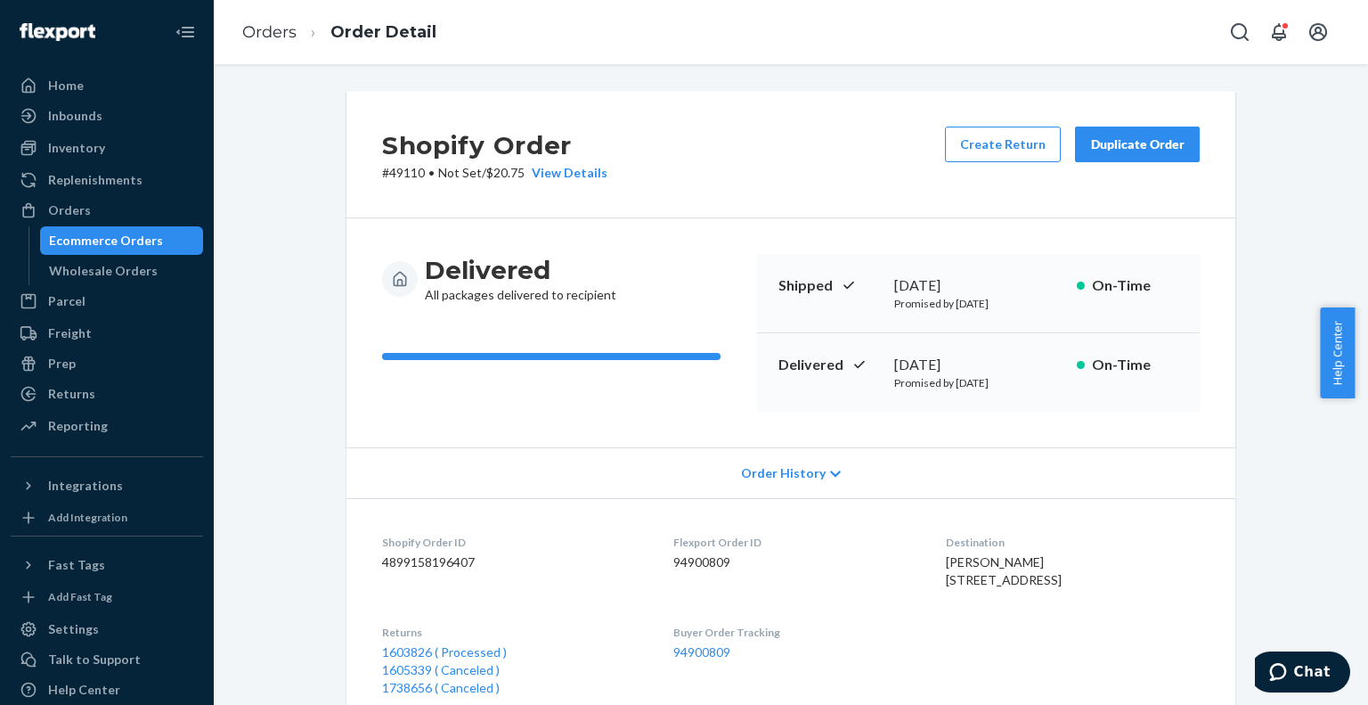
drag, startPoint x: 158, startPoint y: 242, endPoint x: 207, endPoint y: 220, distance: 53.8
click at [159, 240] on div "Ecommerce Orders" at bounding box center [122, 240] width 160 height 25
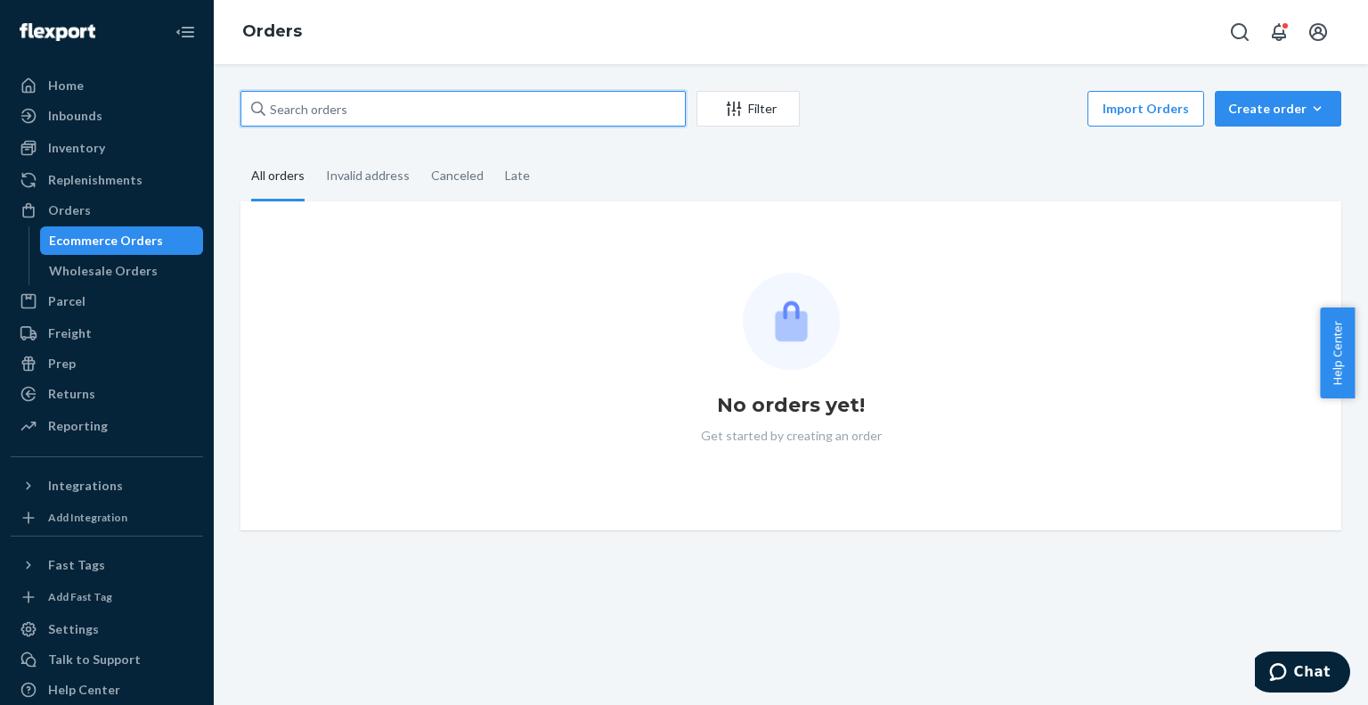
click at [388, 109] on input "text" at bounding box center [462, 109] width 445 height 36
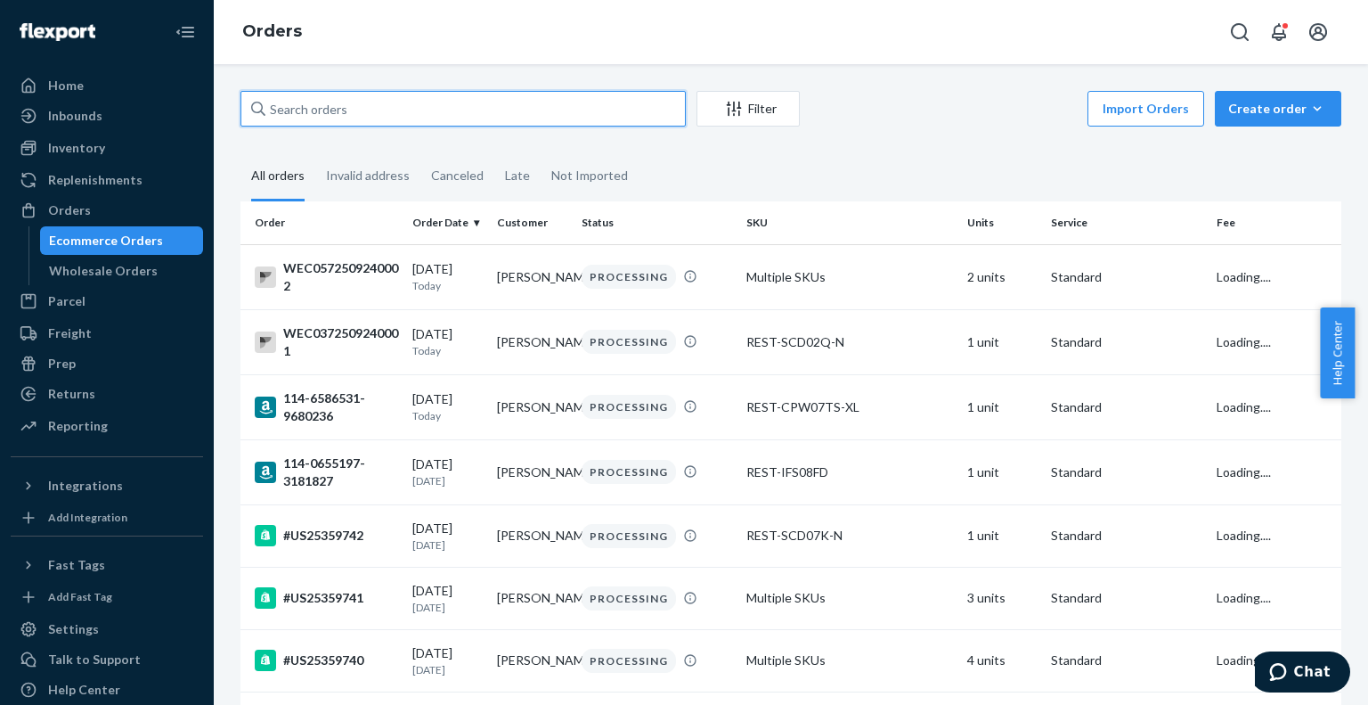
paste input "US25350988"
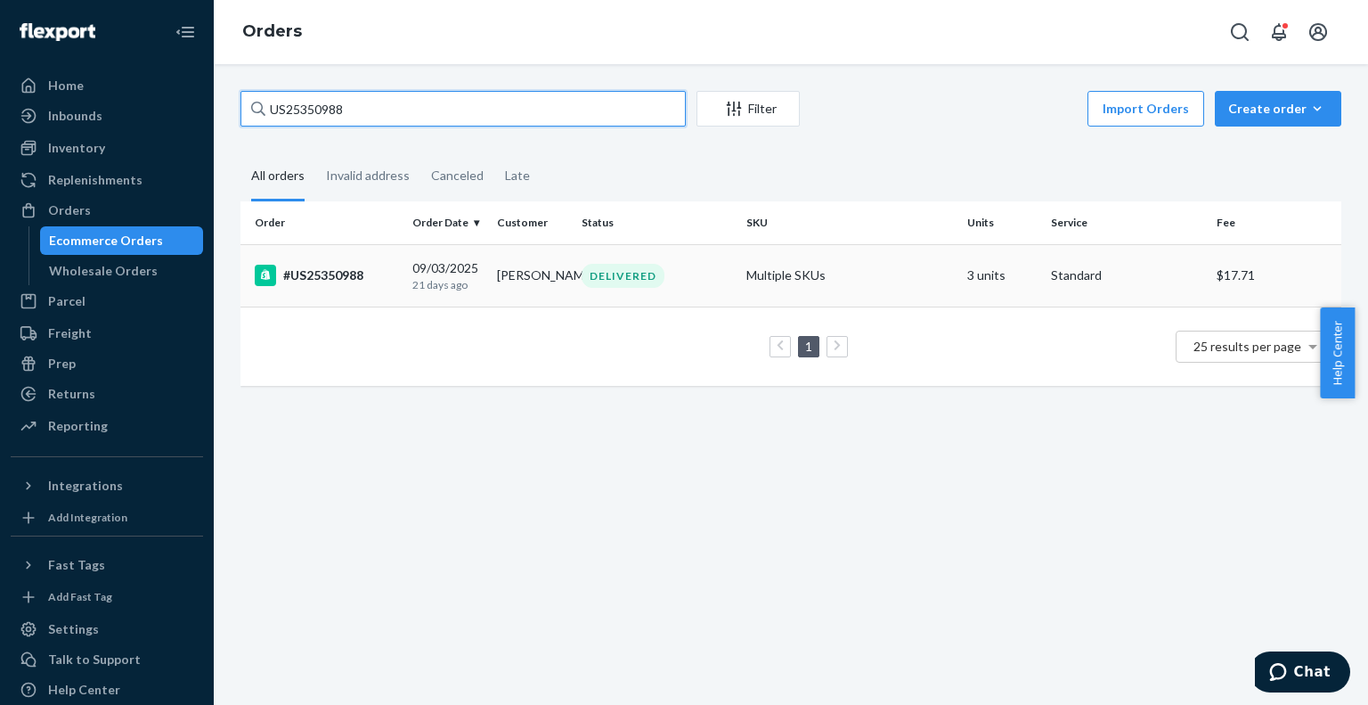
type input "US25350988"
drag, startPoint x: 362, startPoint y: 270, endPoint x: 354, endPoint y: 220, distance: 50.5
click at [363, 270] on div "#US25350988" at bounding box center [326, 275] width 143 height 21
